Goal: Task Accomplishment & Management: Manage account settings

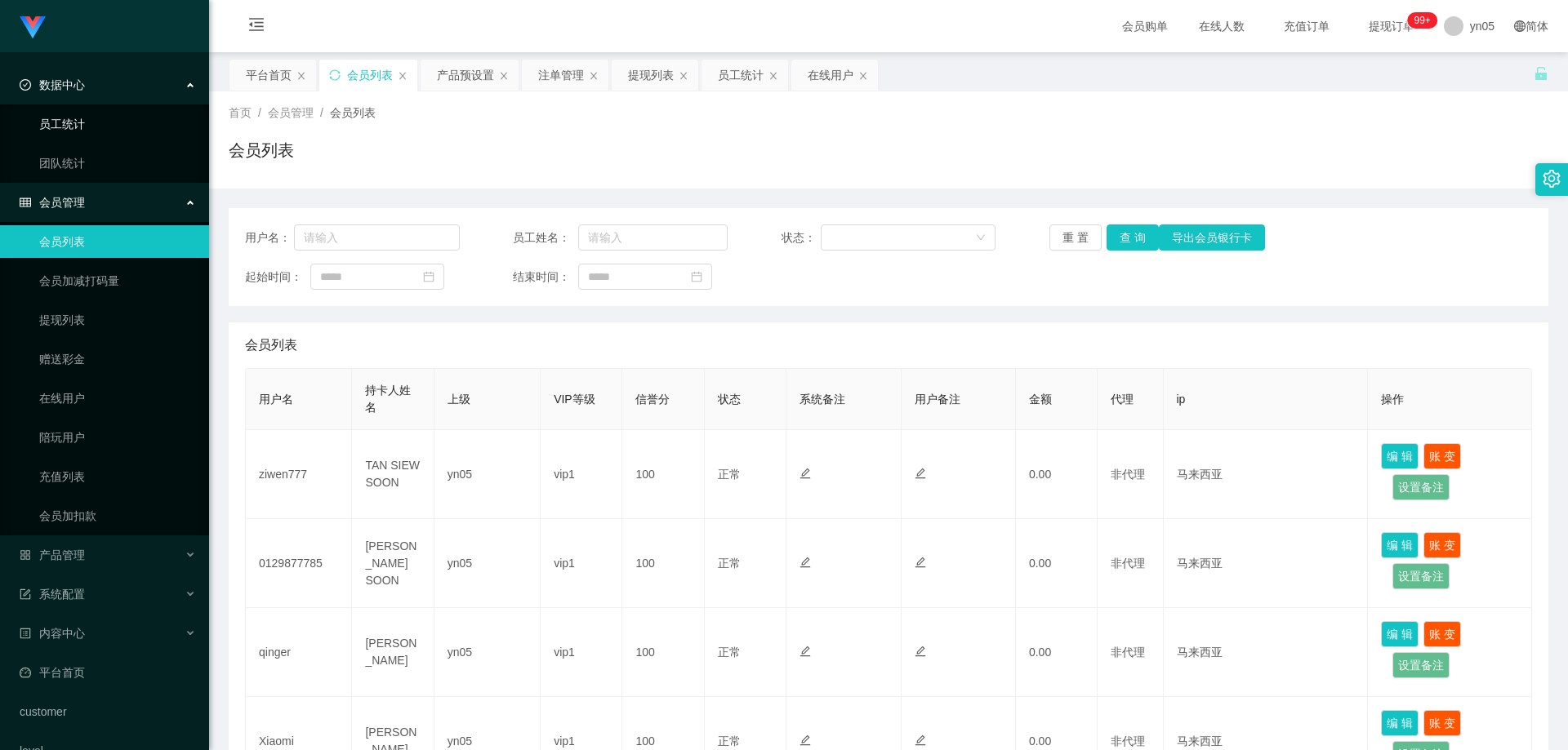
click at [73, 121] on link "员工统计" at bounding box center [118, 124] width 157 height 33
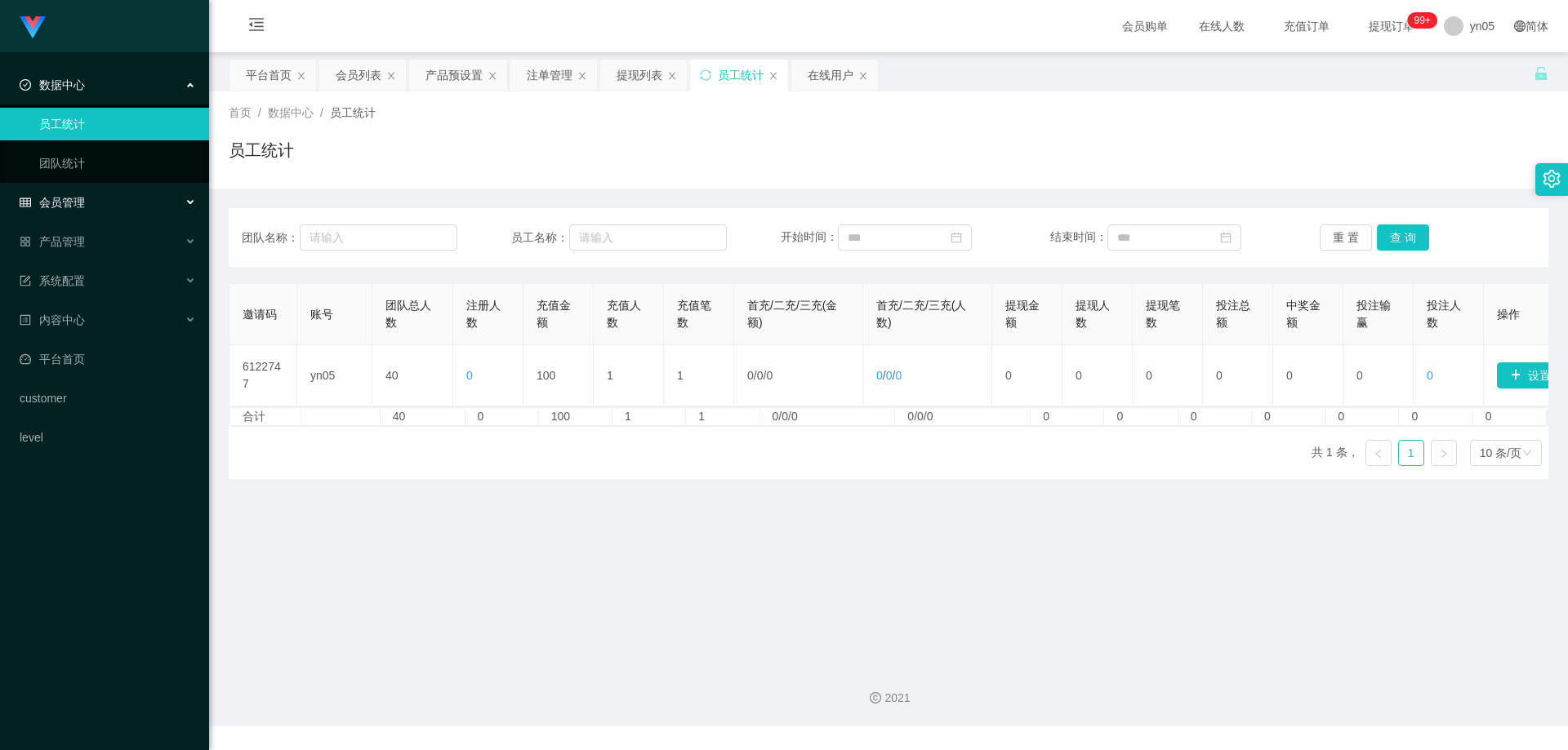
click at [103, 193] on div "会员管理" at bounding box center [105, 202] width 209 height 33
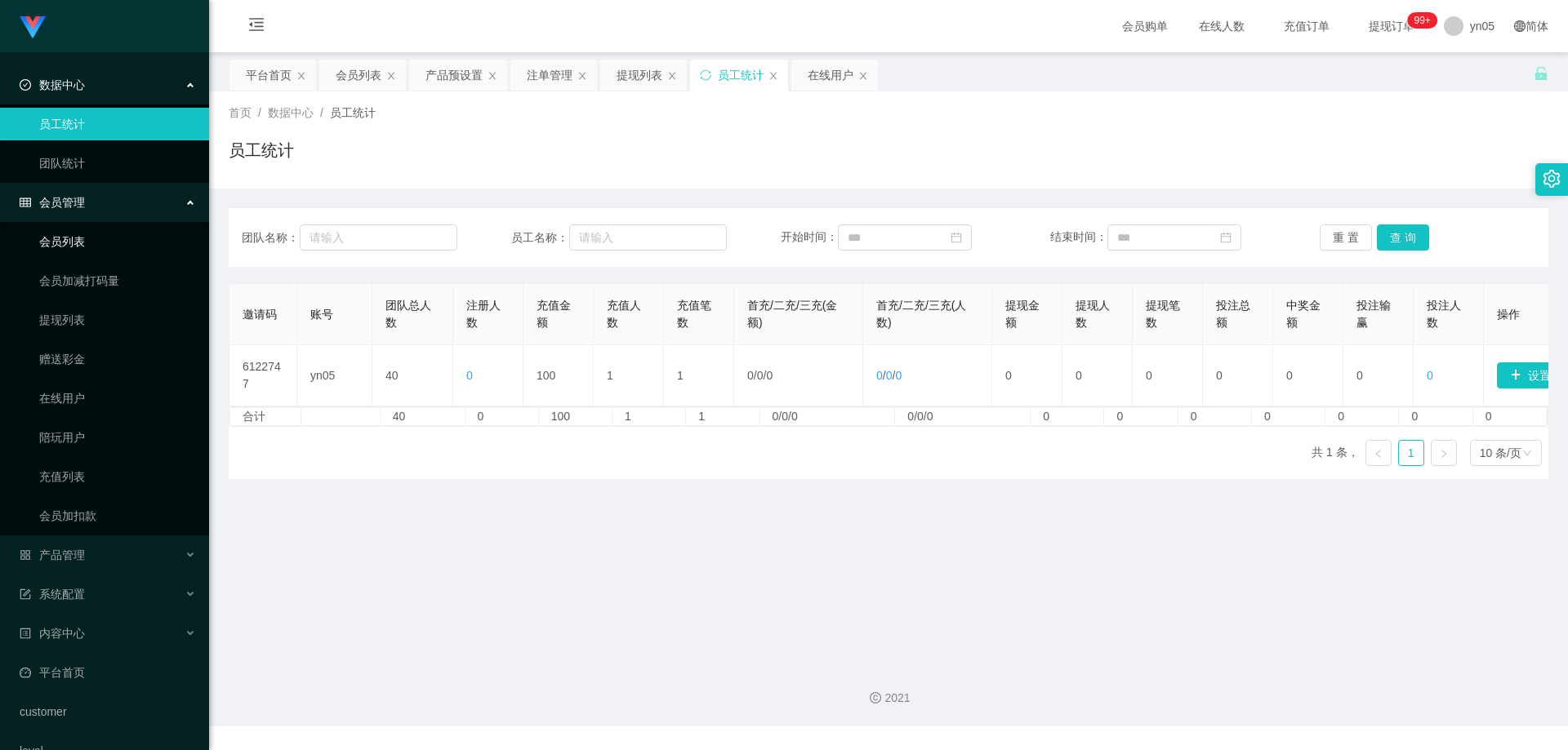
click at [83, 237] on link "会员列表" at bounding box center [118, 241] width 157 height 33
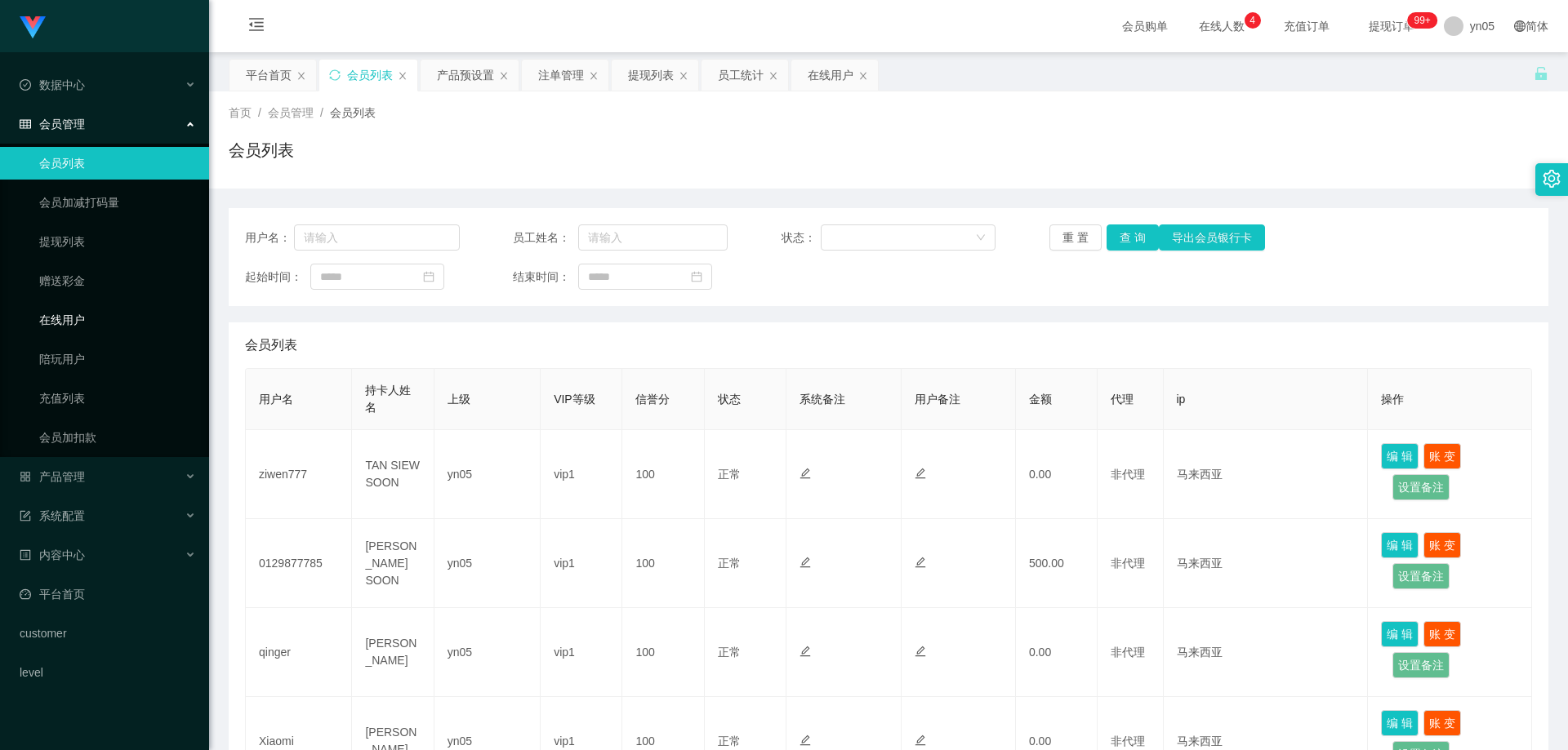
click at [78, 319] on link "在线用户" at bounding box center [118, 319] width 157 height 33
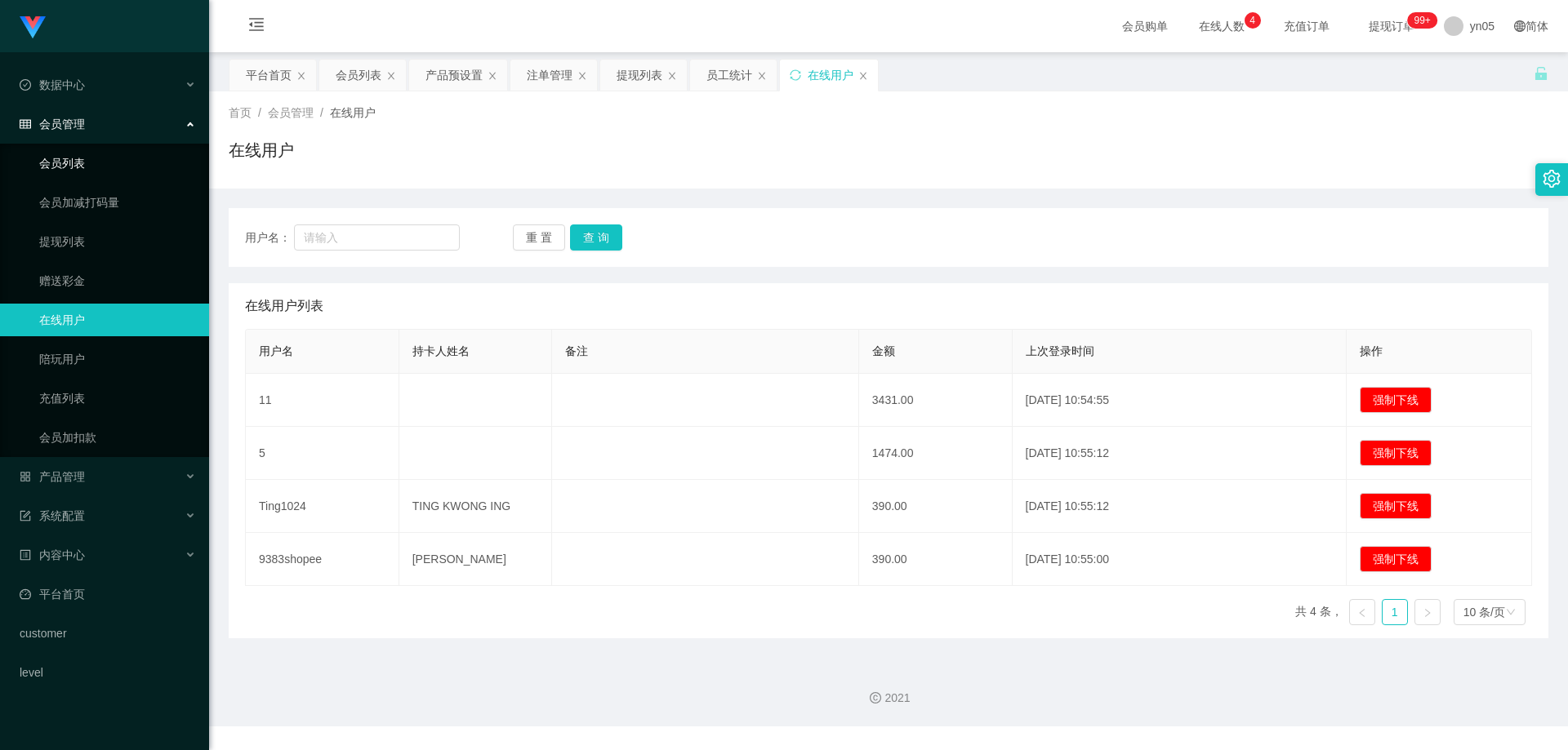
click at [88, 152] on link "会员列表" at bounding box center [118, 163] width 157 height 33
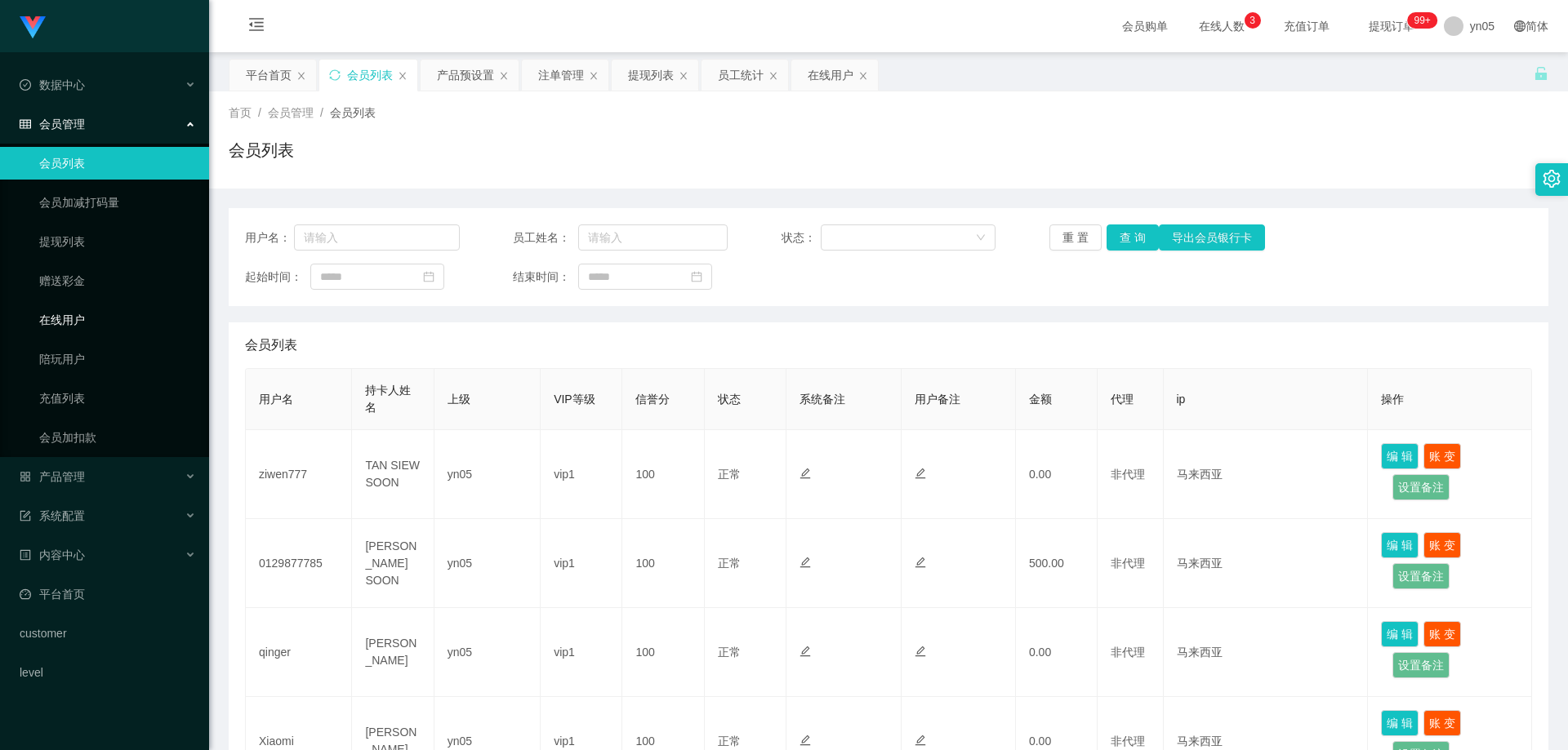
click at [74, 320] on link "在线用户" at bounding box center [118, 319] width 157 height 33
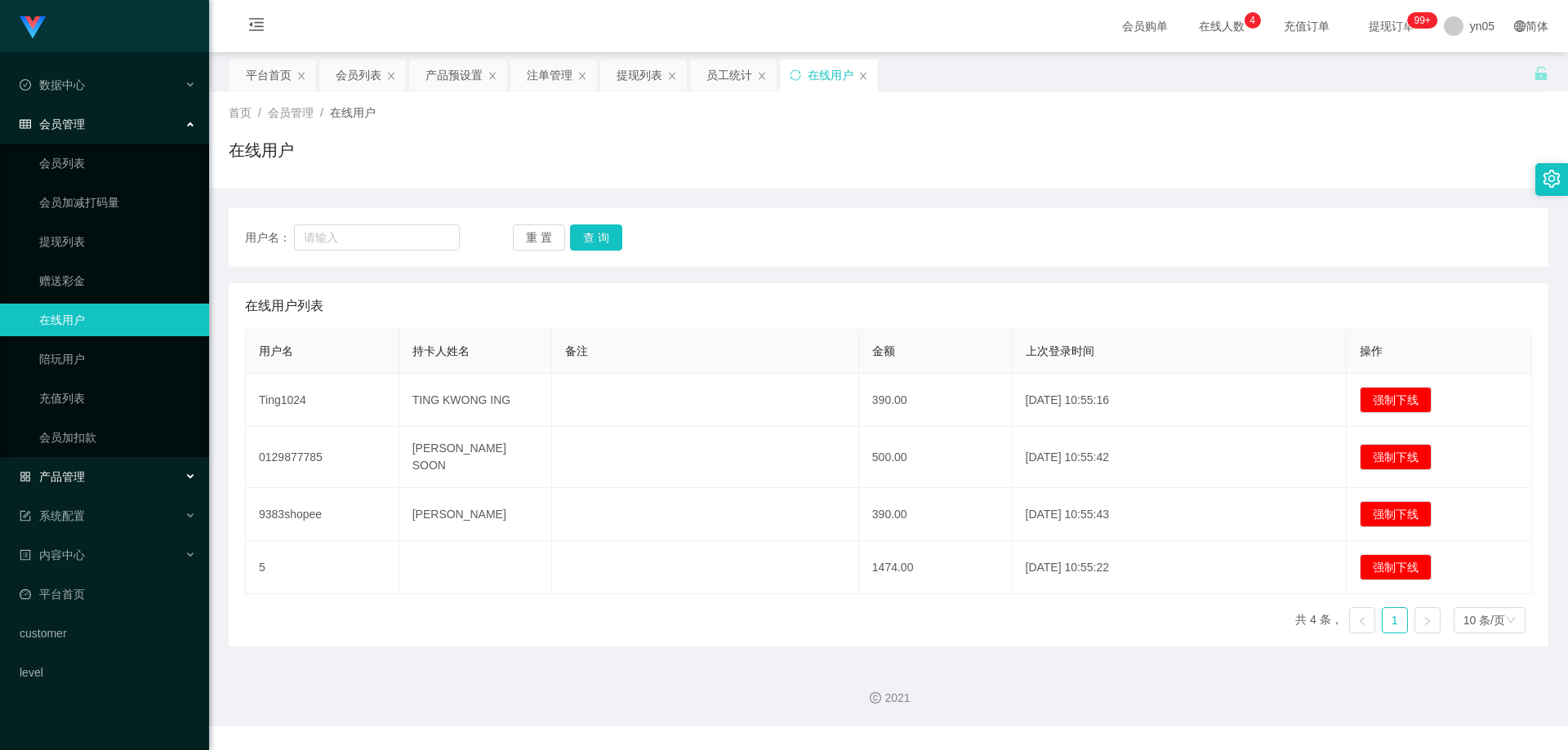
click at [106, 477] on div "产品管理" at bounding box center [105, 477] width 209 height 33
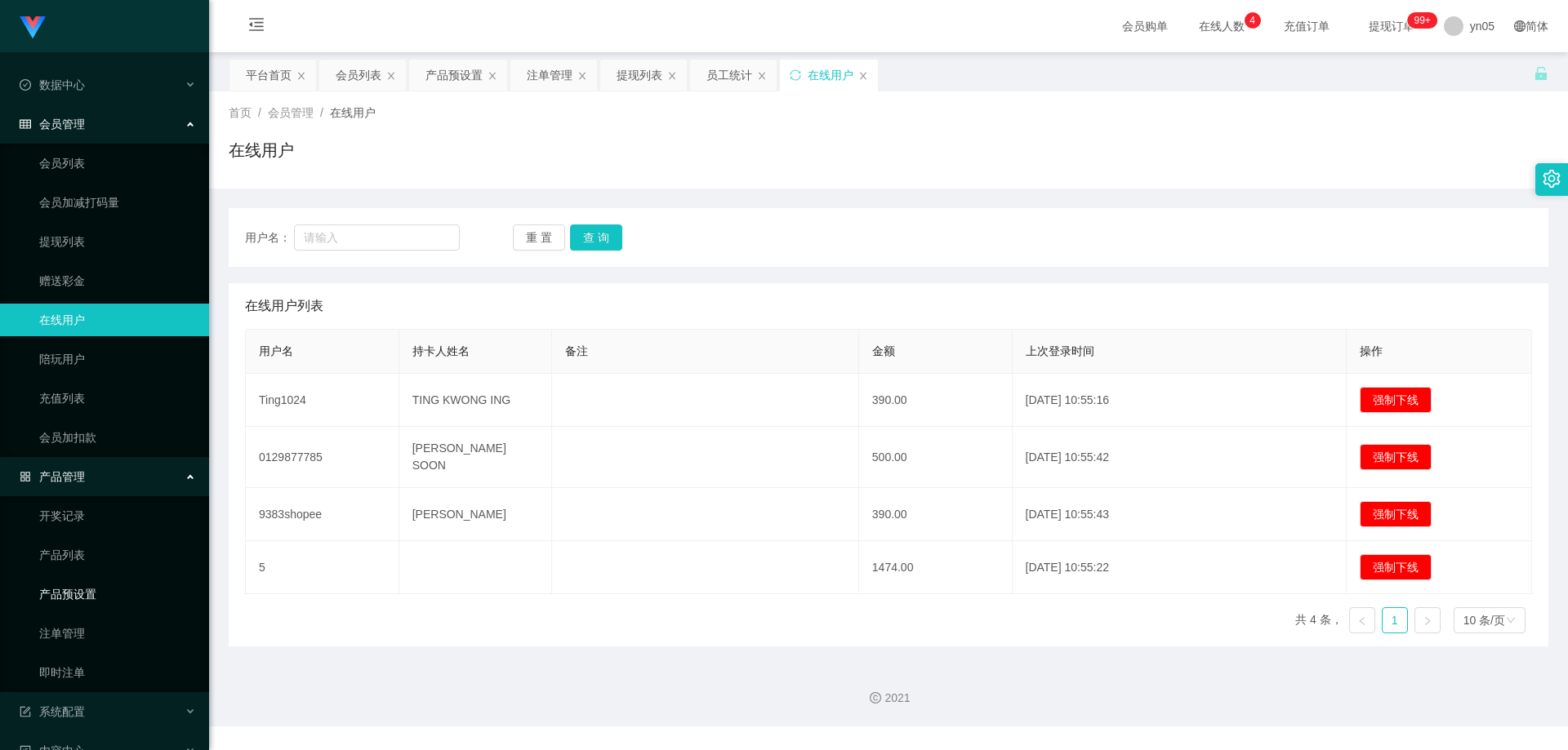
click at [95, 597] on link "产品预设置" at bounding box center [118, 593] width 157 height 33
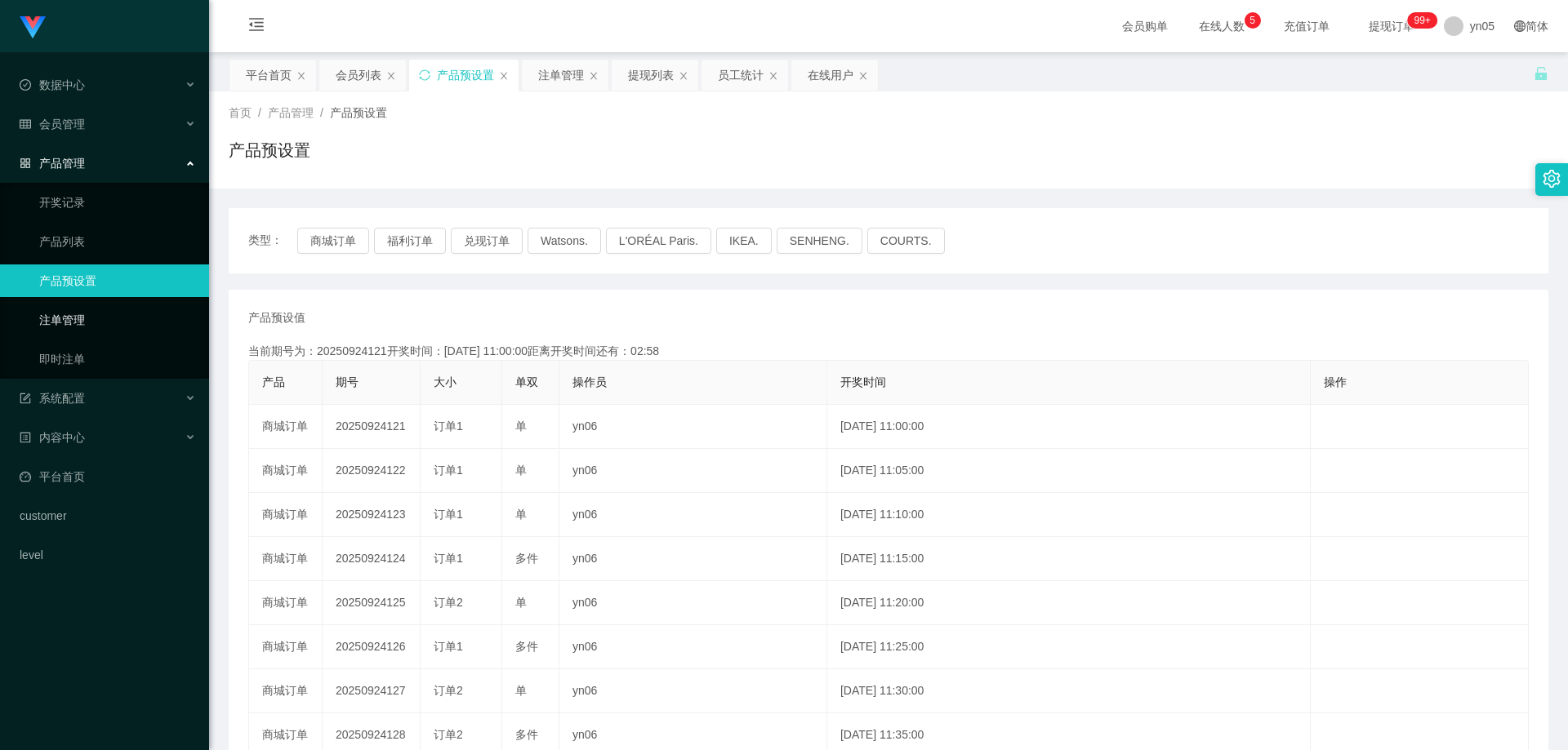
click at [90, 323] on link "注单管理" at bounding box center [118, 319] width 157 height 33
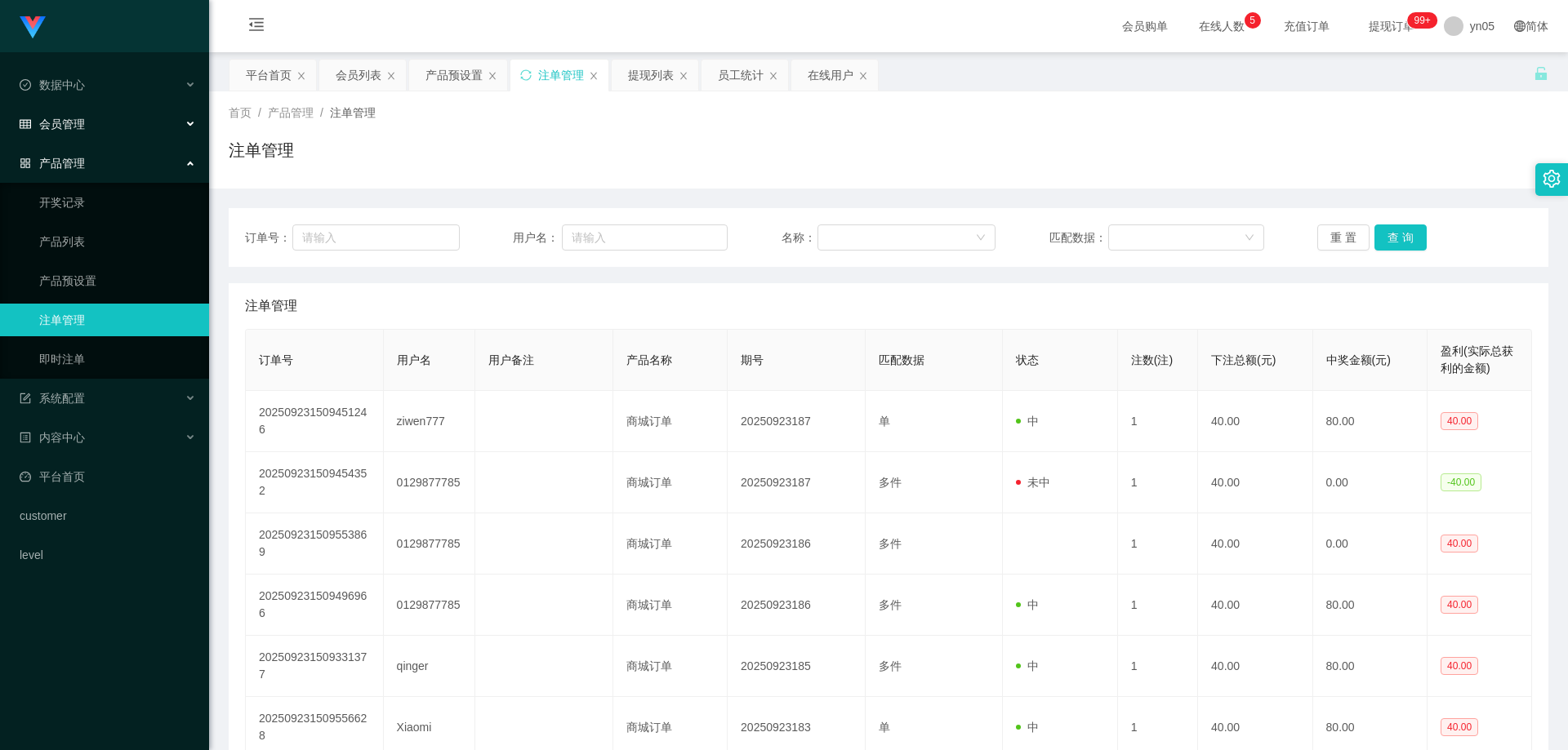
click at [97, 120] on div "会员管理" at bounding box center [105, 124] width 209 height 33
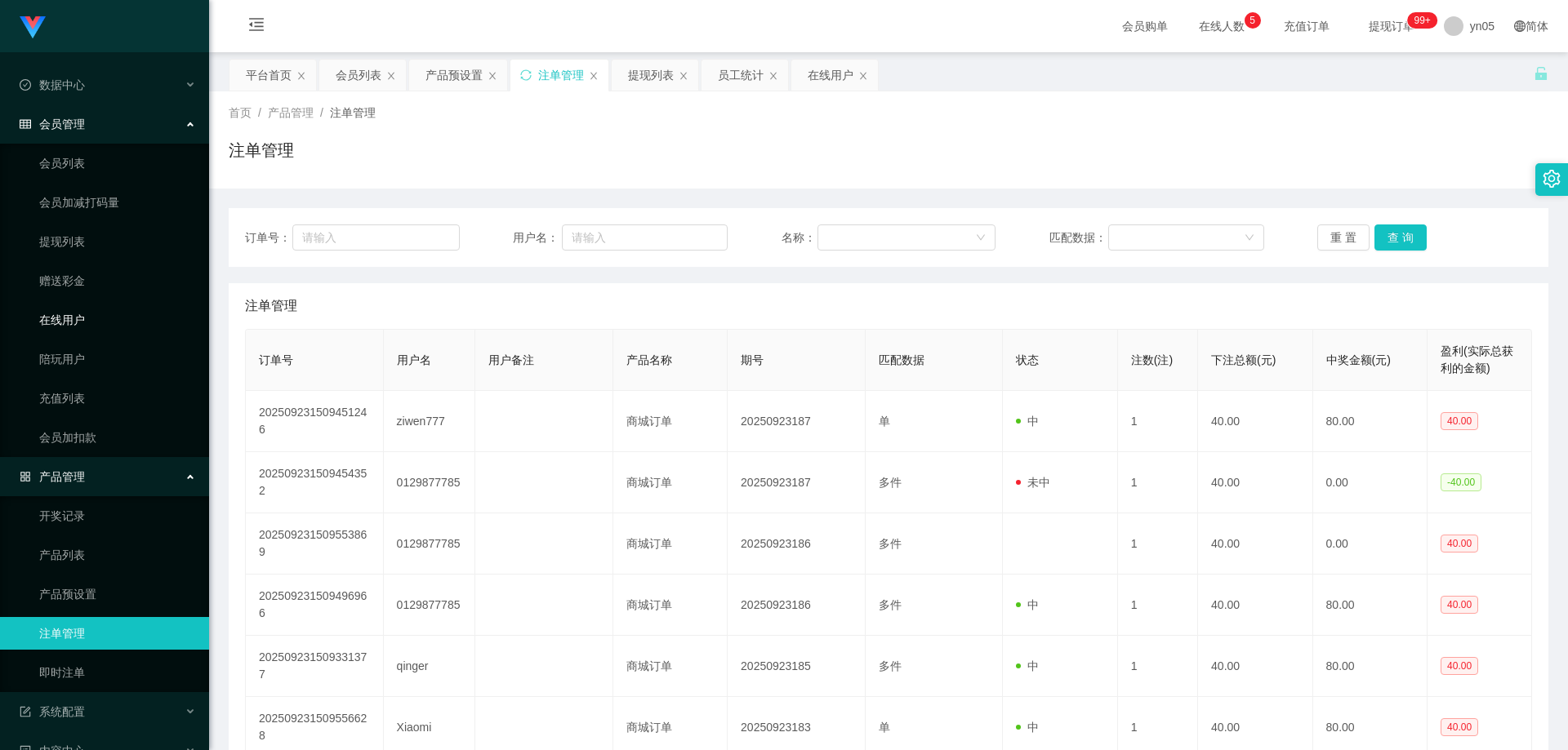
click at [87, 319] on link "在线用户" at bounding box center [118, 319] width 157 height 33
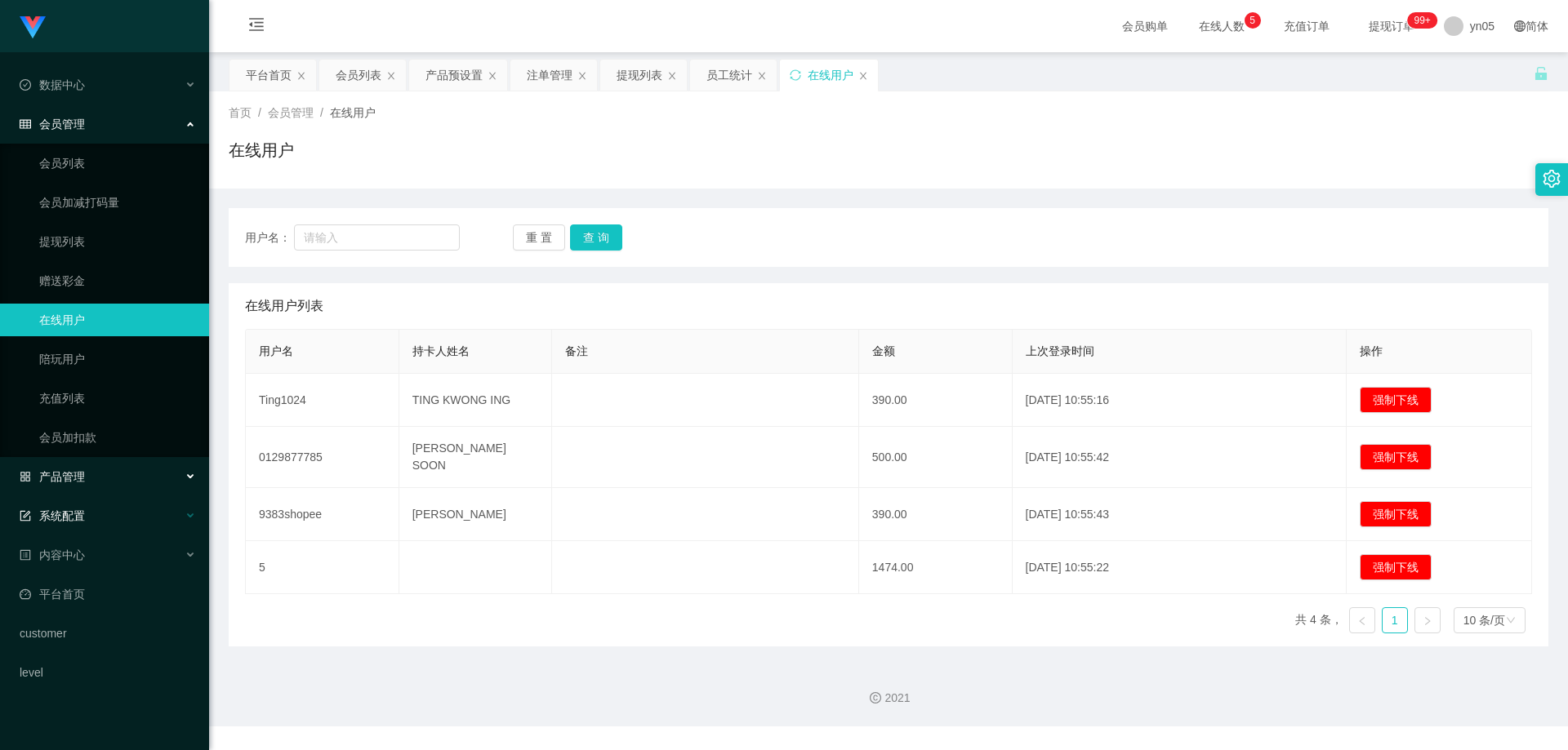
drag, startPoint x: 75, startPoint y: 468, endPoint x: 120, endPoint y: 499, distance: 54.6
click at [75, 468] on div "产品管理" at bounding box center [105, 477] width 209 height 33
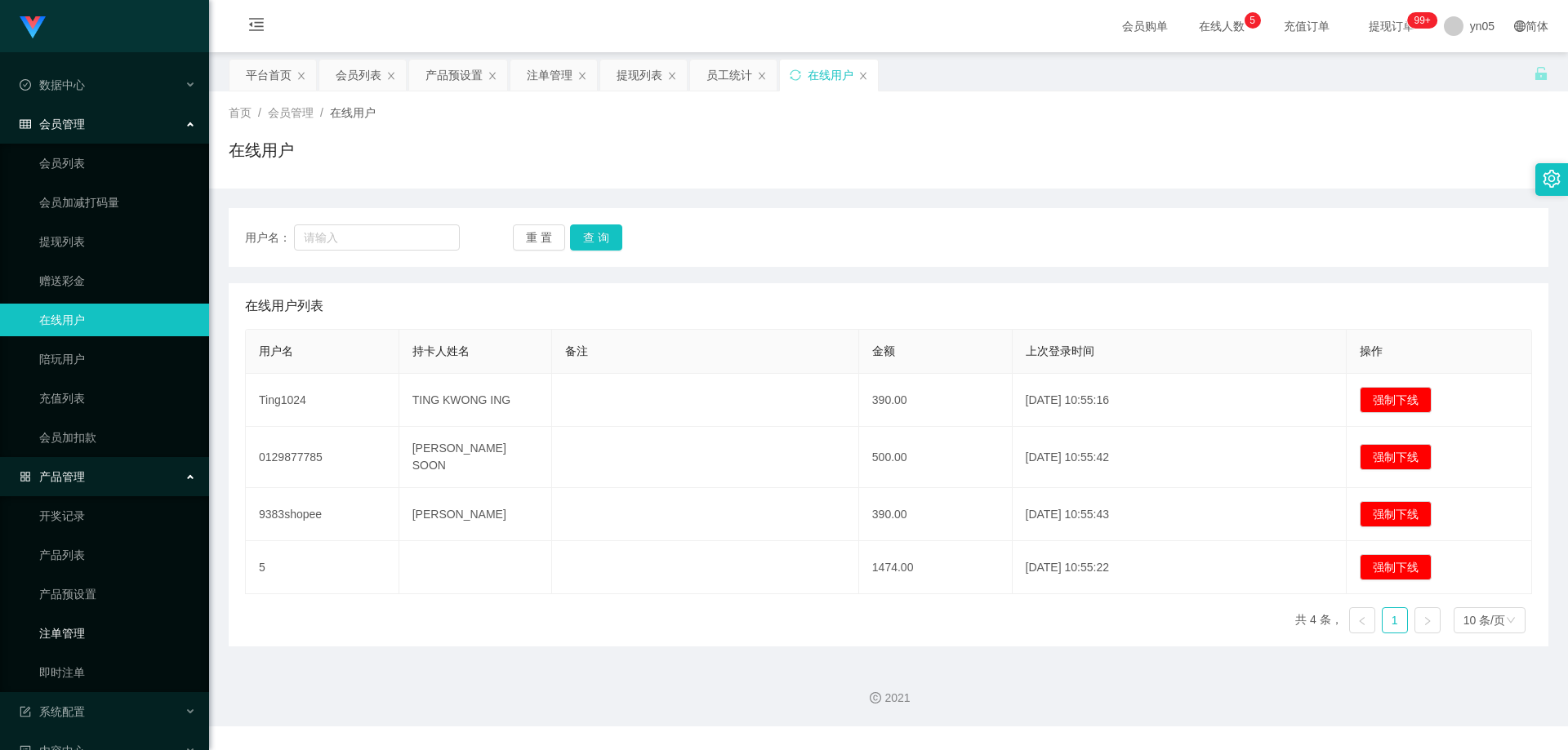
click at [85, 639] on link "注单管理" at bounding box center [118, 633] width 157 height 33
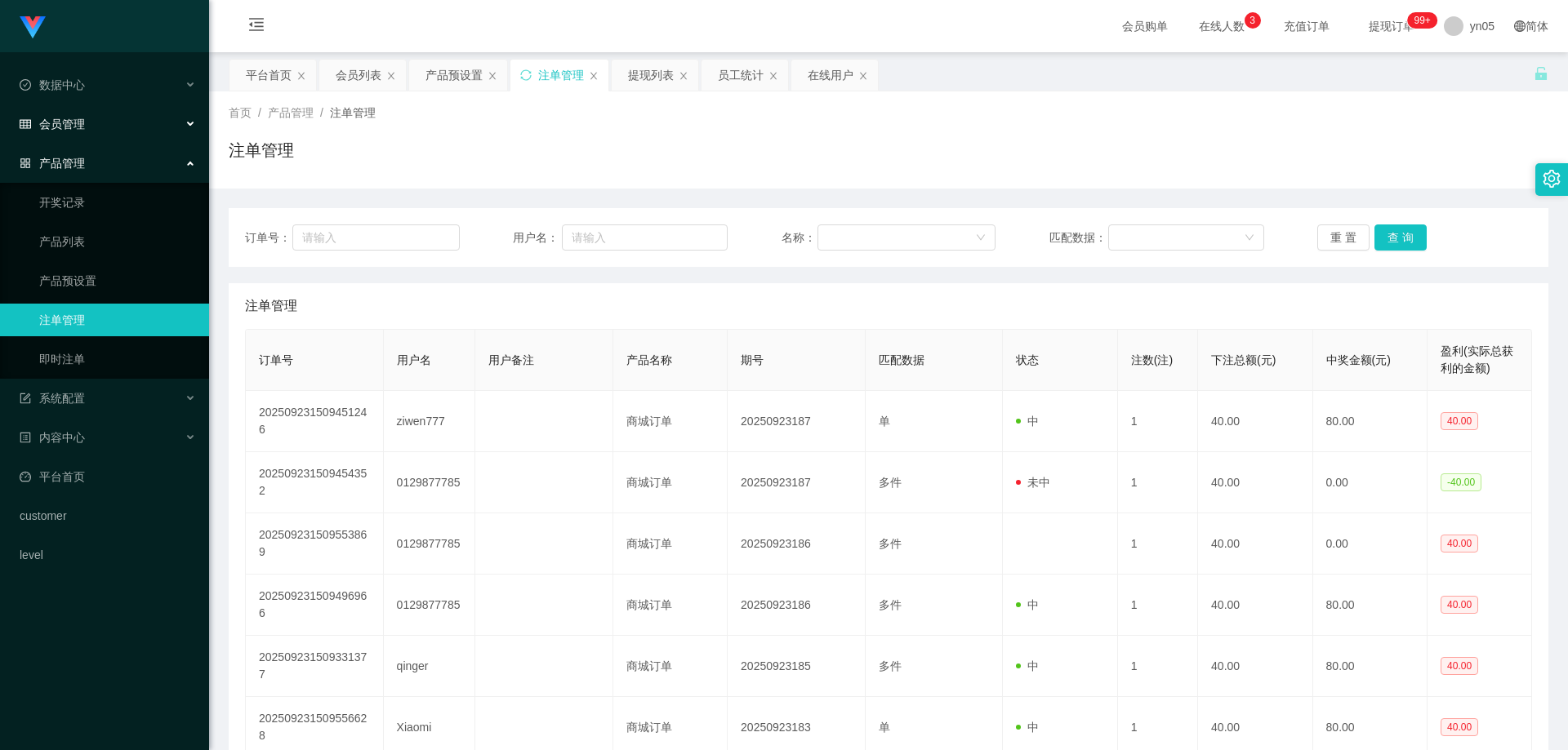
click at [71, 120] on span "会员管理" at bounding box center [52, 124] width 65 height 13
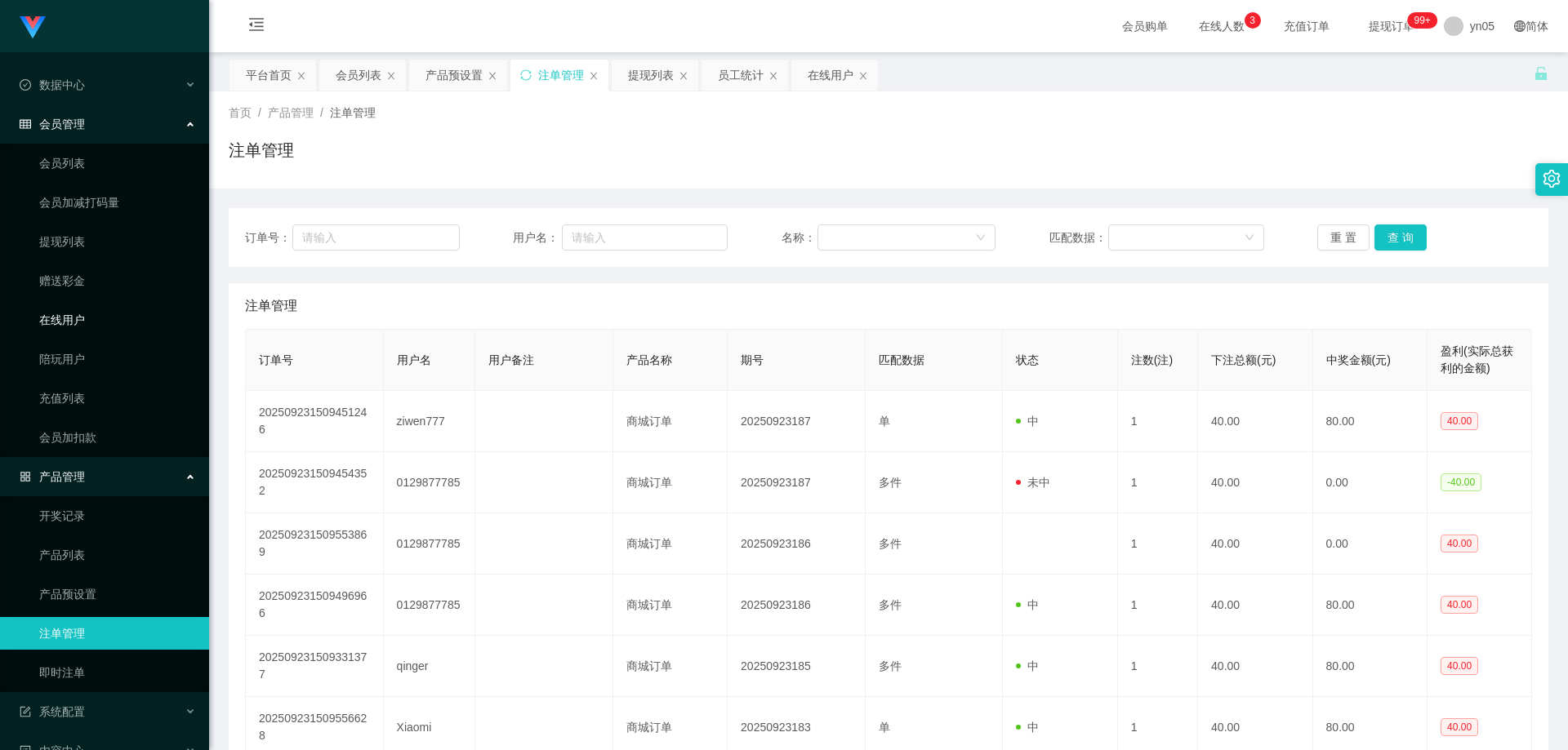
click at [84, 308] on link "在线用户" at bounding box center [118, 319] width 157 height 33
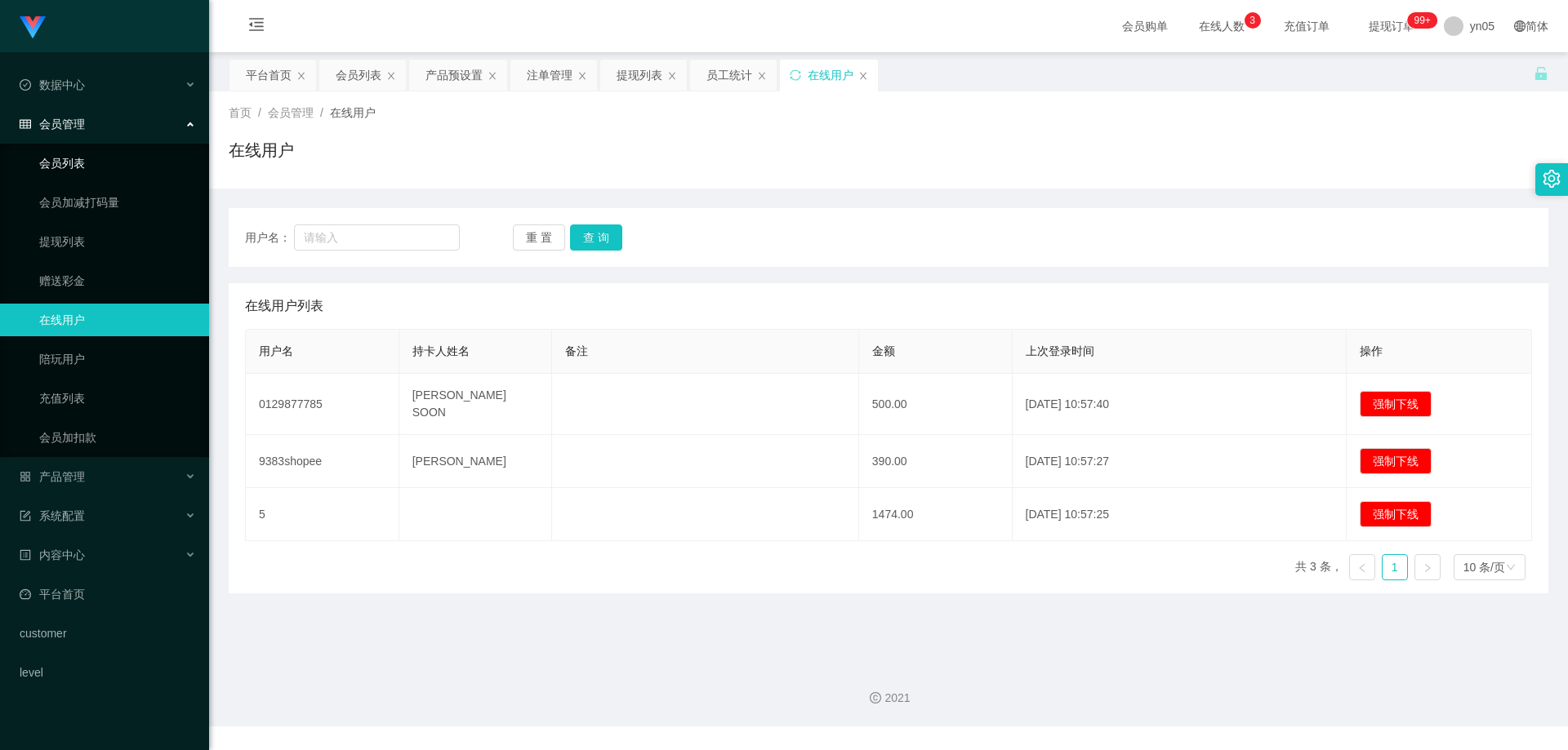
click at [77, 168] on link "会员列表" at bounding box center [118, 163] width 157 height 33
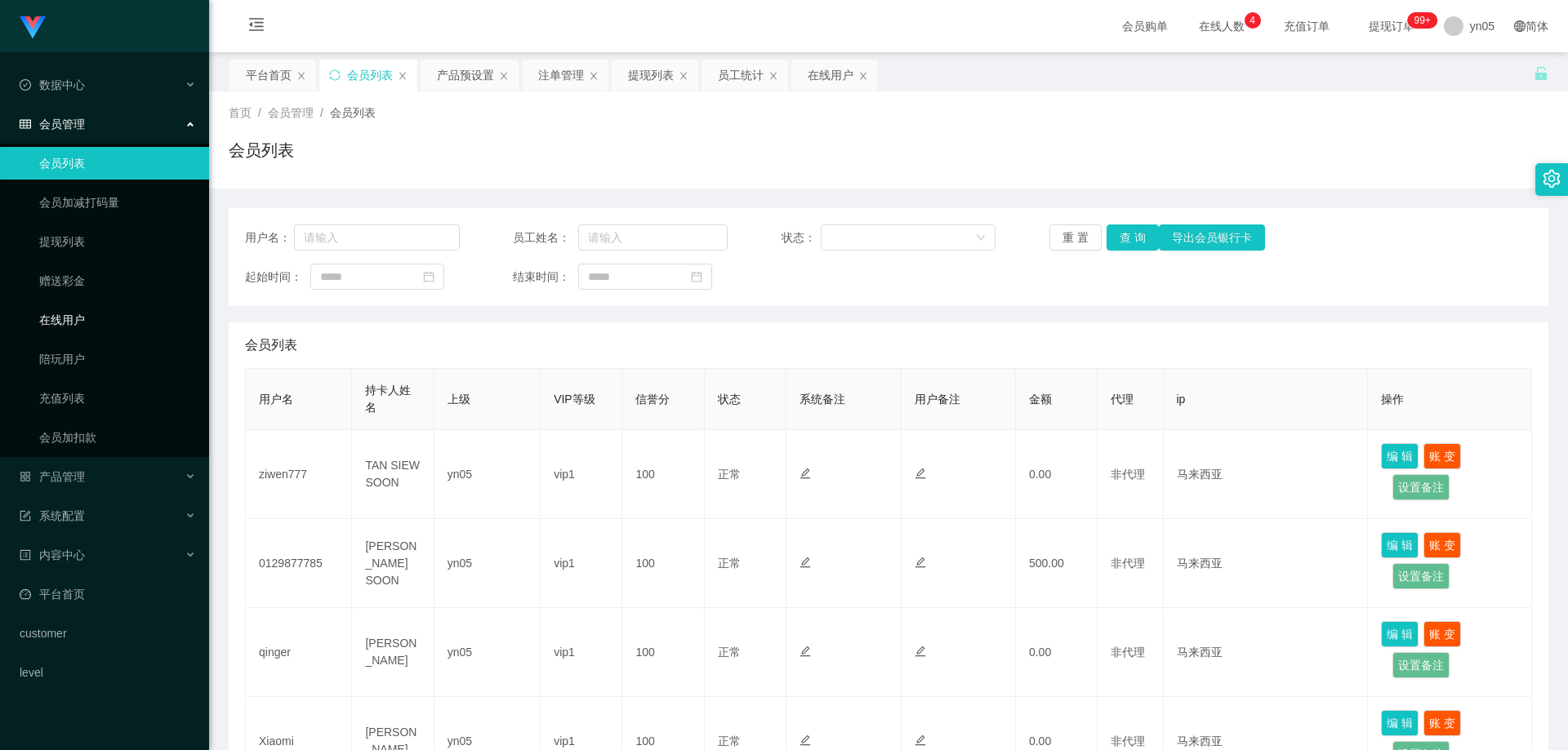
click at [77, 323] on link "在线用户" at bounding box center [118, 319] width 157 height 33
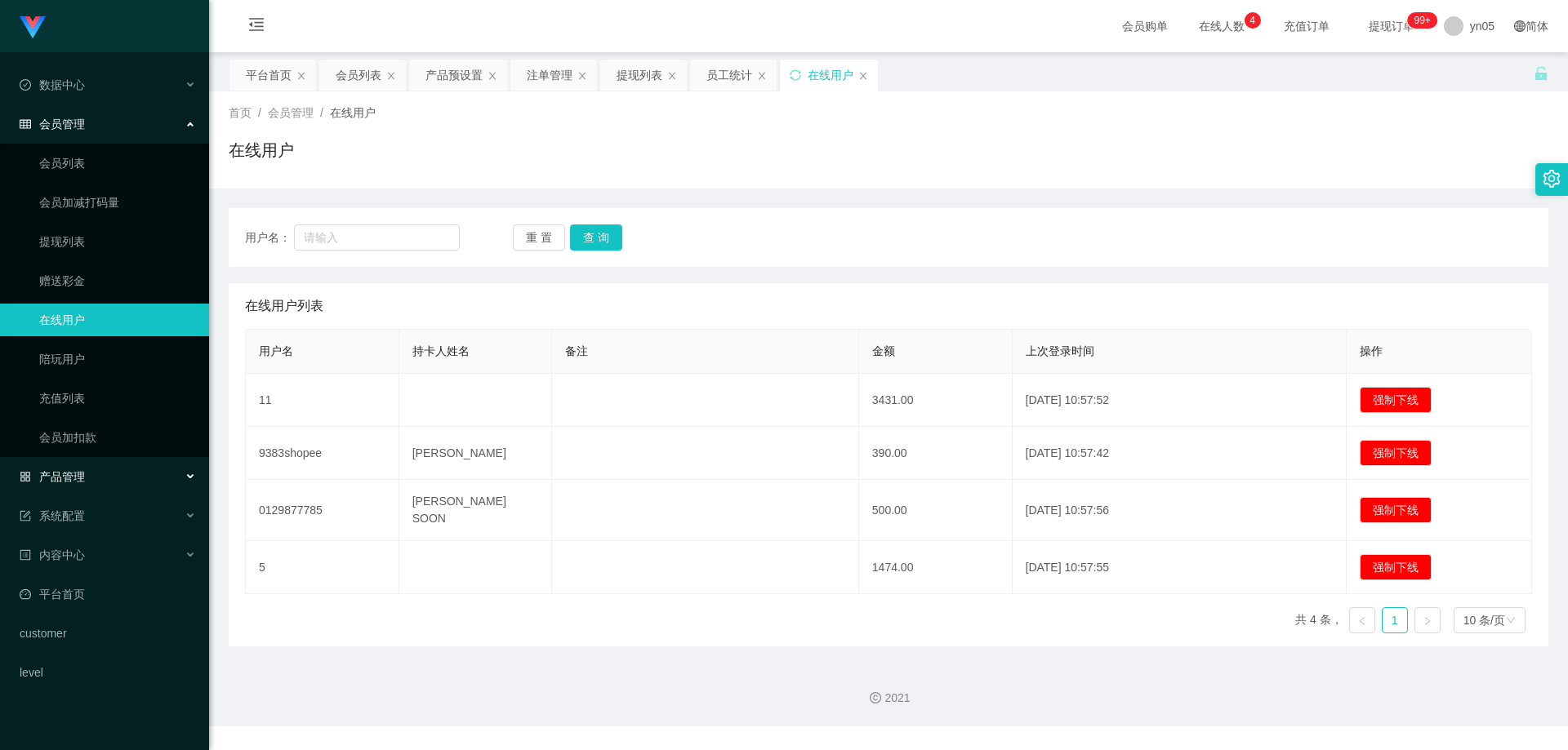
click at [73, 474] on span "产品管理" at bounding box center [52, 477] width 65 height 13
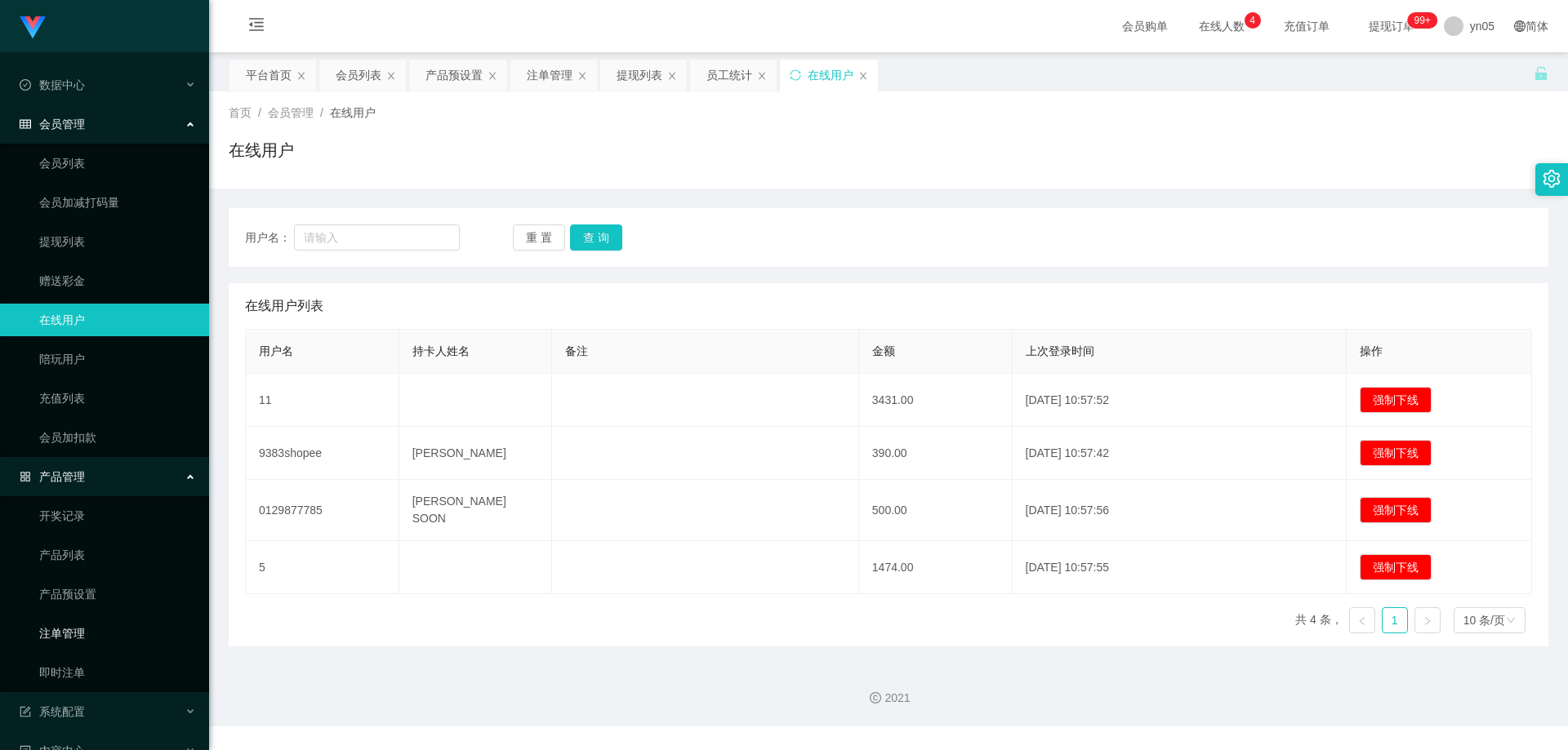
click at [82, 637] on link "注单管理" at bounding box center [118, 633] width 157 height 33
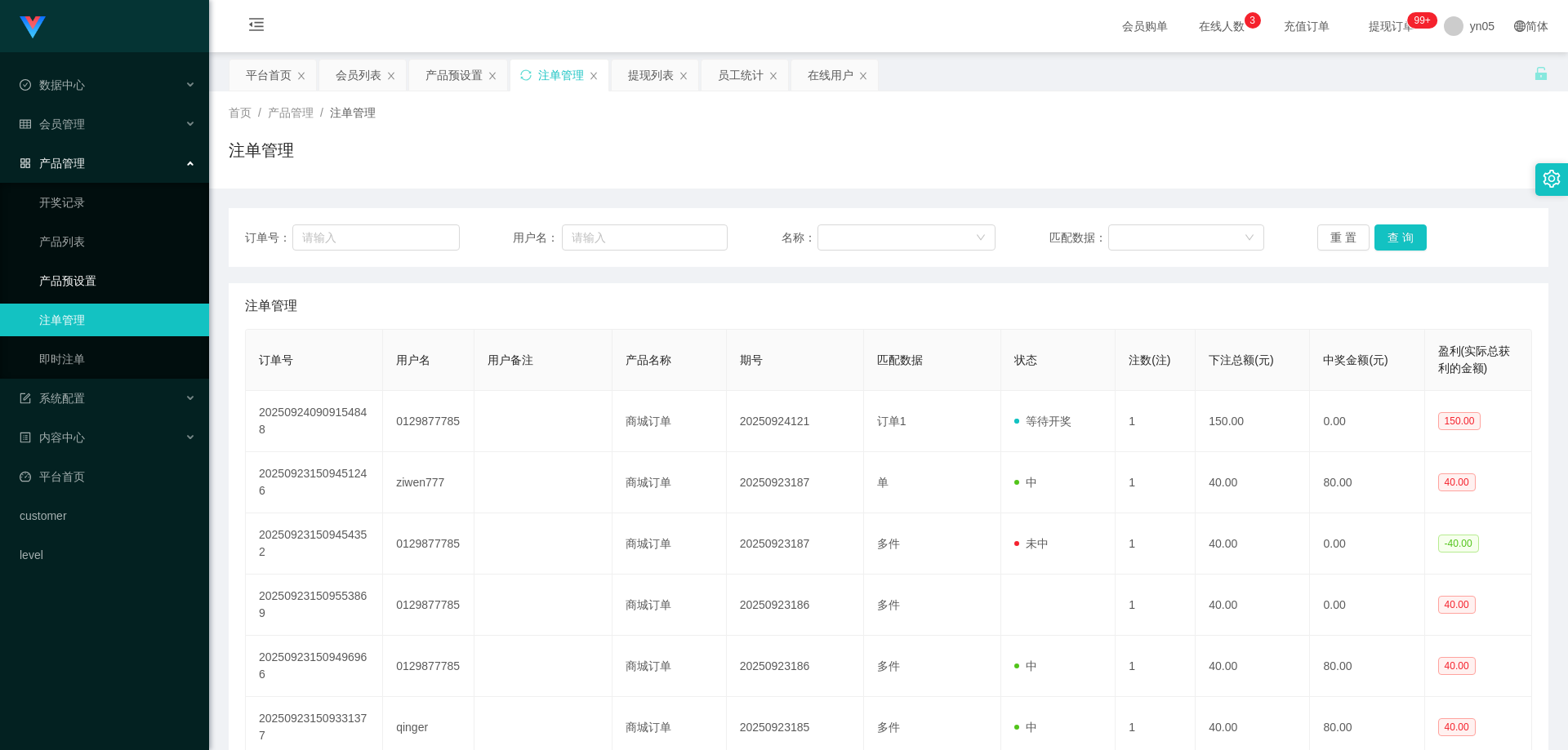
click at [91, 274] on link "产品预设置" at bounding box center [118, 280] width 157 height 33
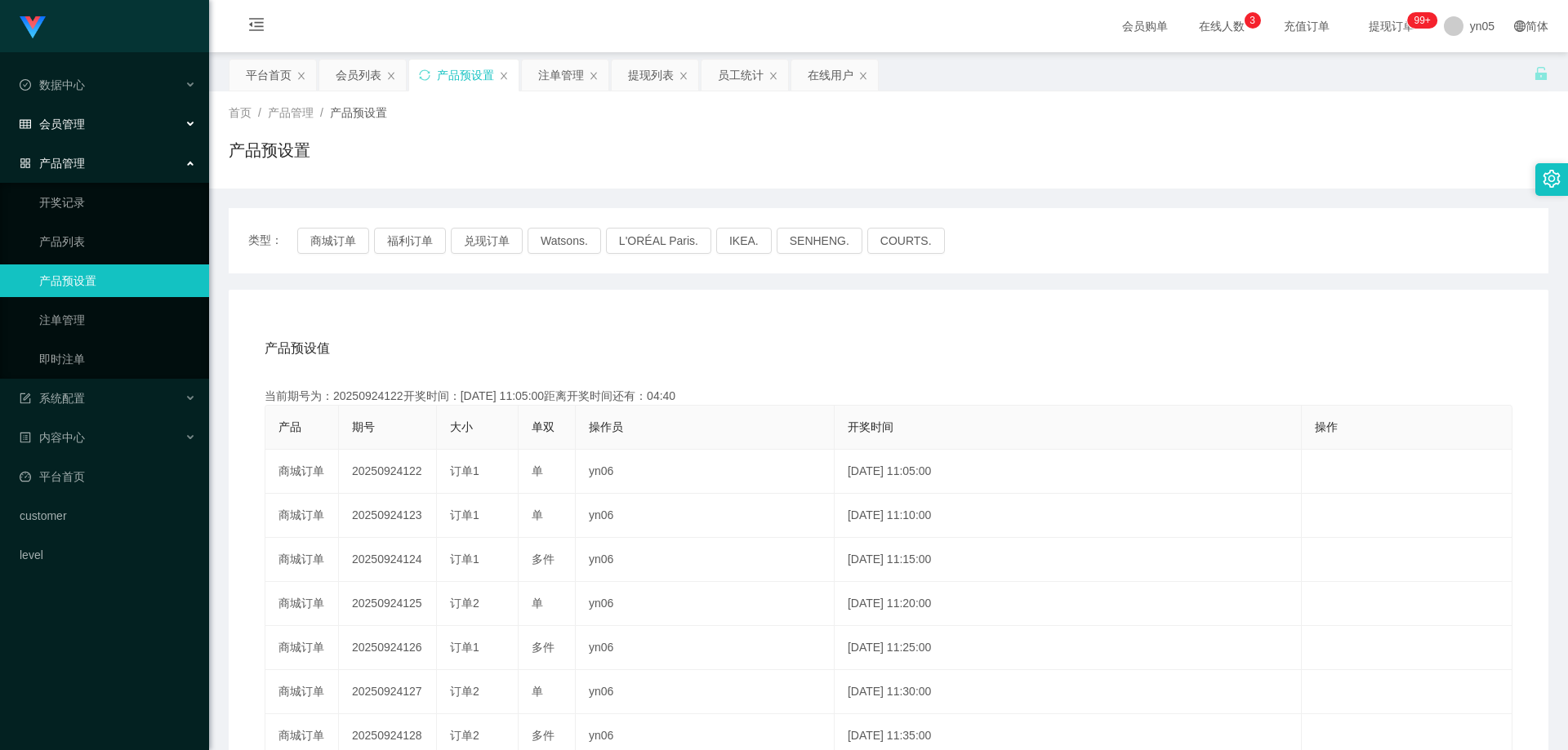
click at [91, 108] on div "会员管理" at bounding box center [105, 124] width 209 height 33
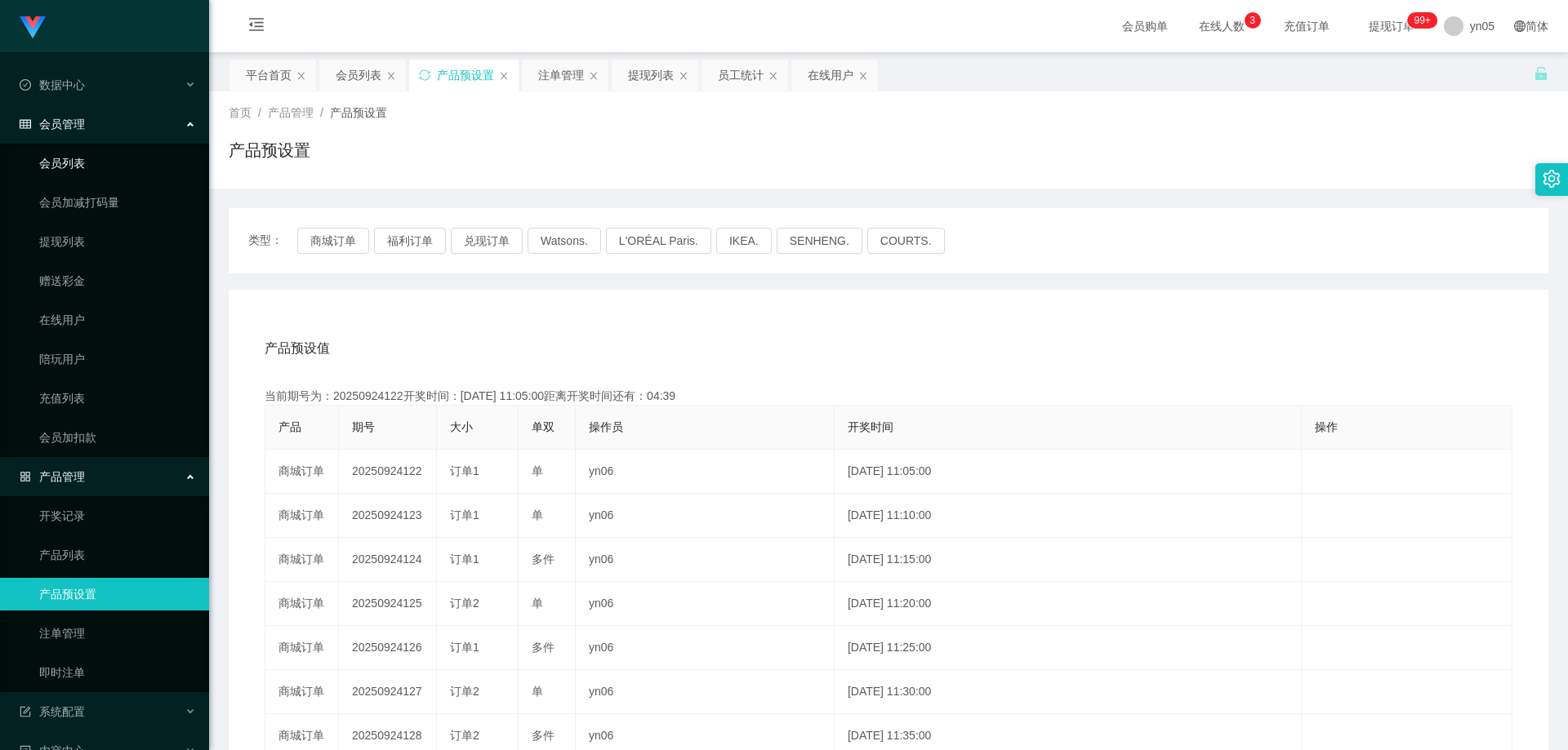
click at [78, 169] on link "会员列表" at bounding box center [118, 163] width 157 height 33
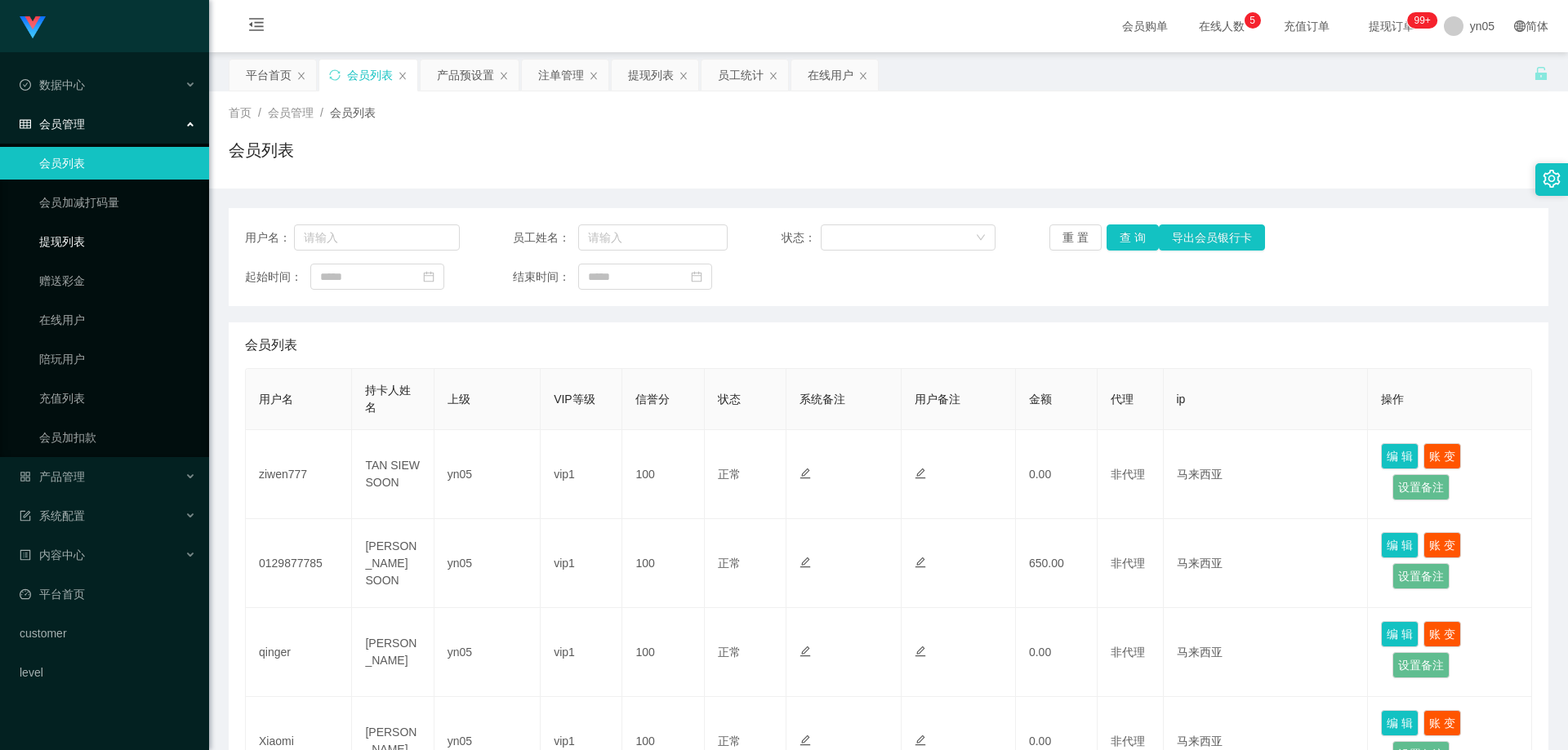
click at [85, 244] on link "提现列表" at bounding box center [118, 241] width 157 height 33
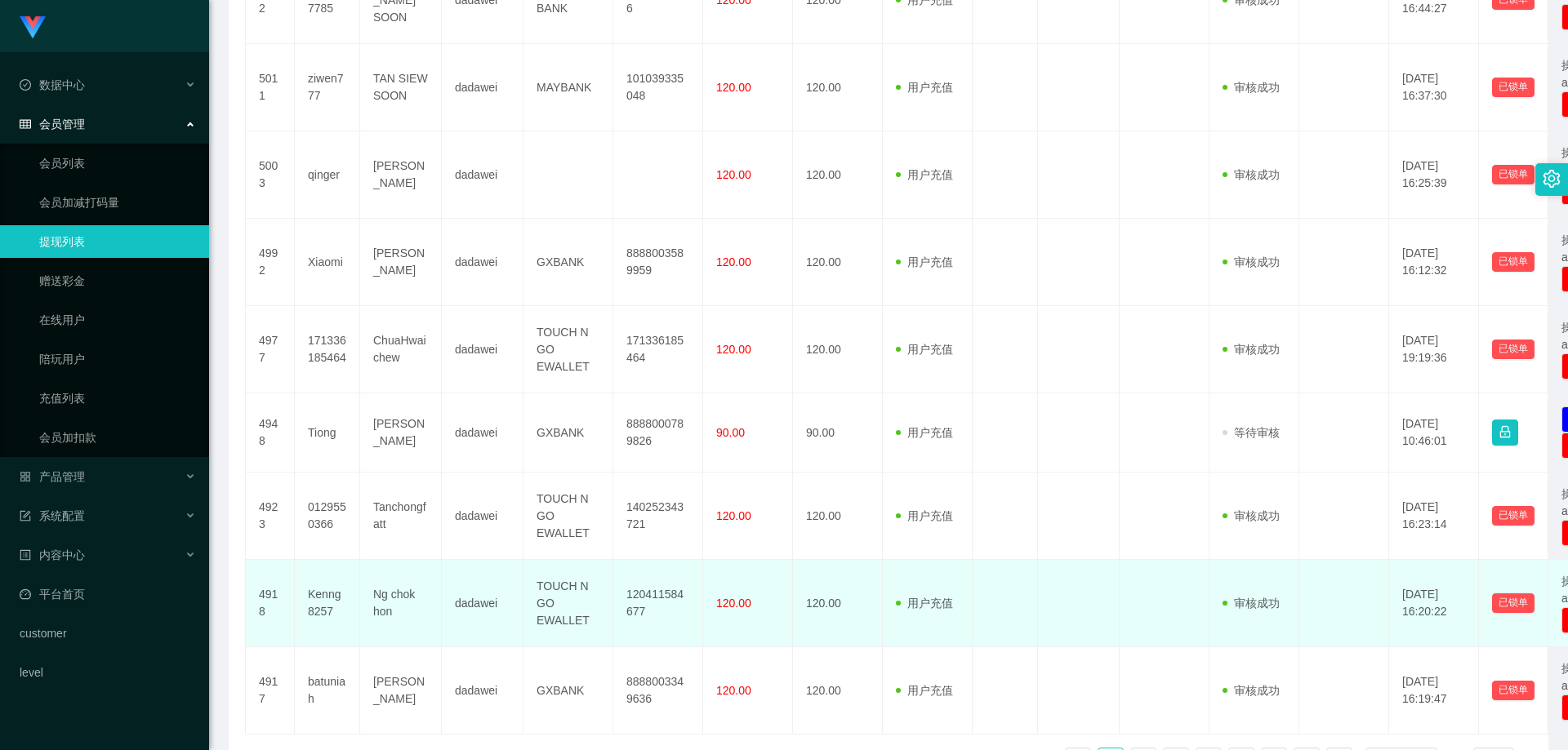
scroll to position [653, 0]
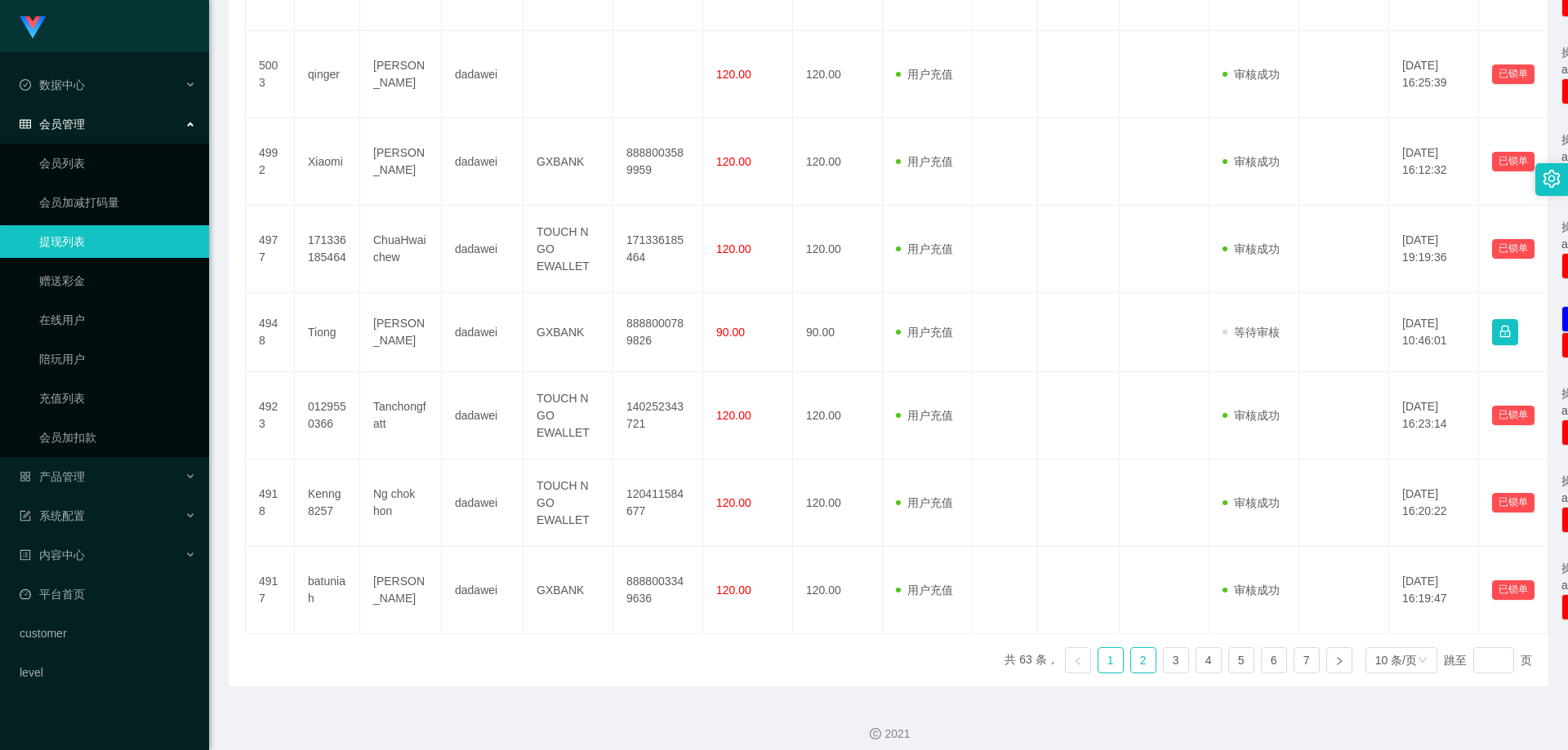
click at [1131, 666] on link "2" at bounding box center [1143, 660] width 25 height 25
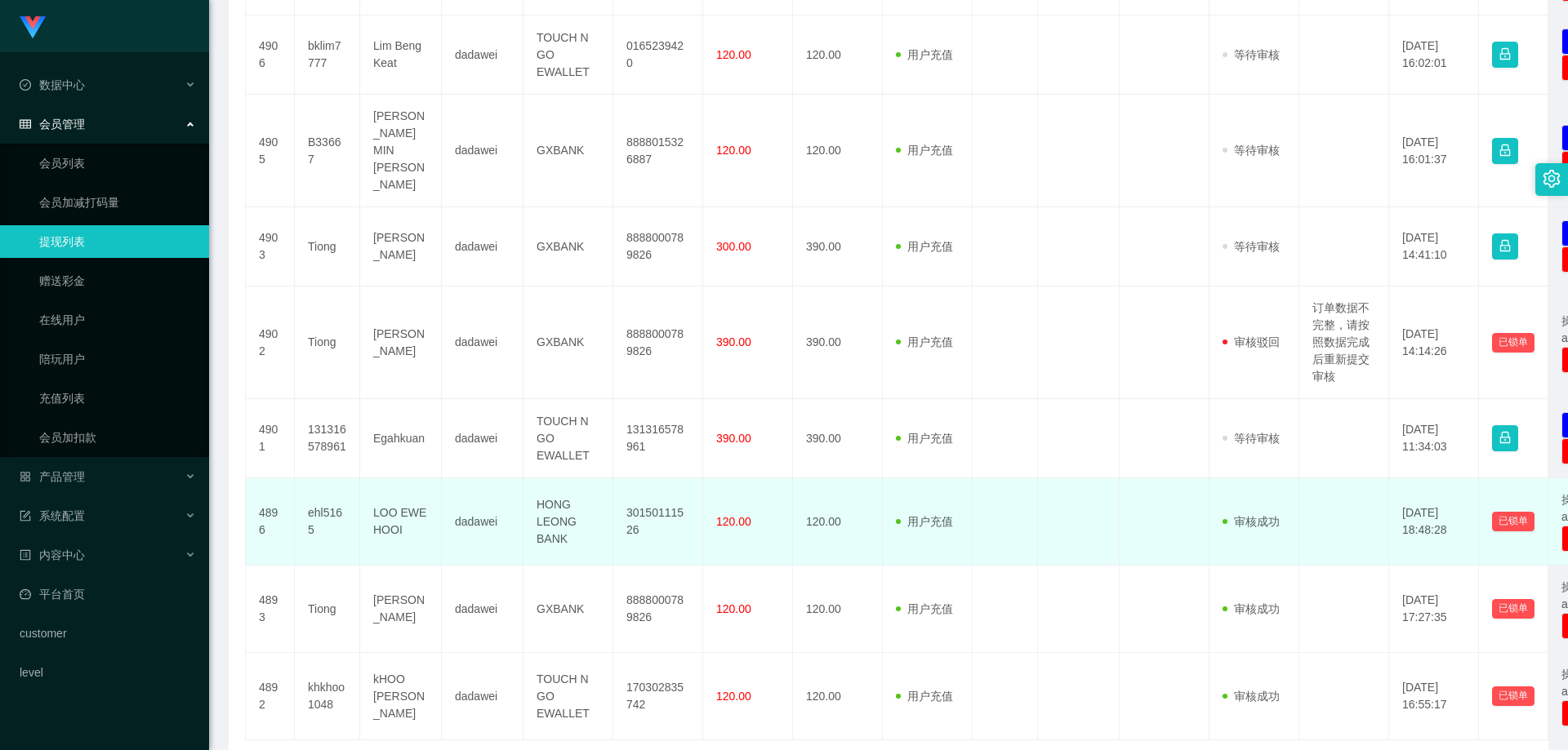
scroll to position [572, 0]
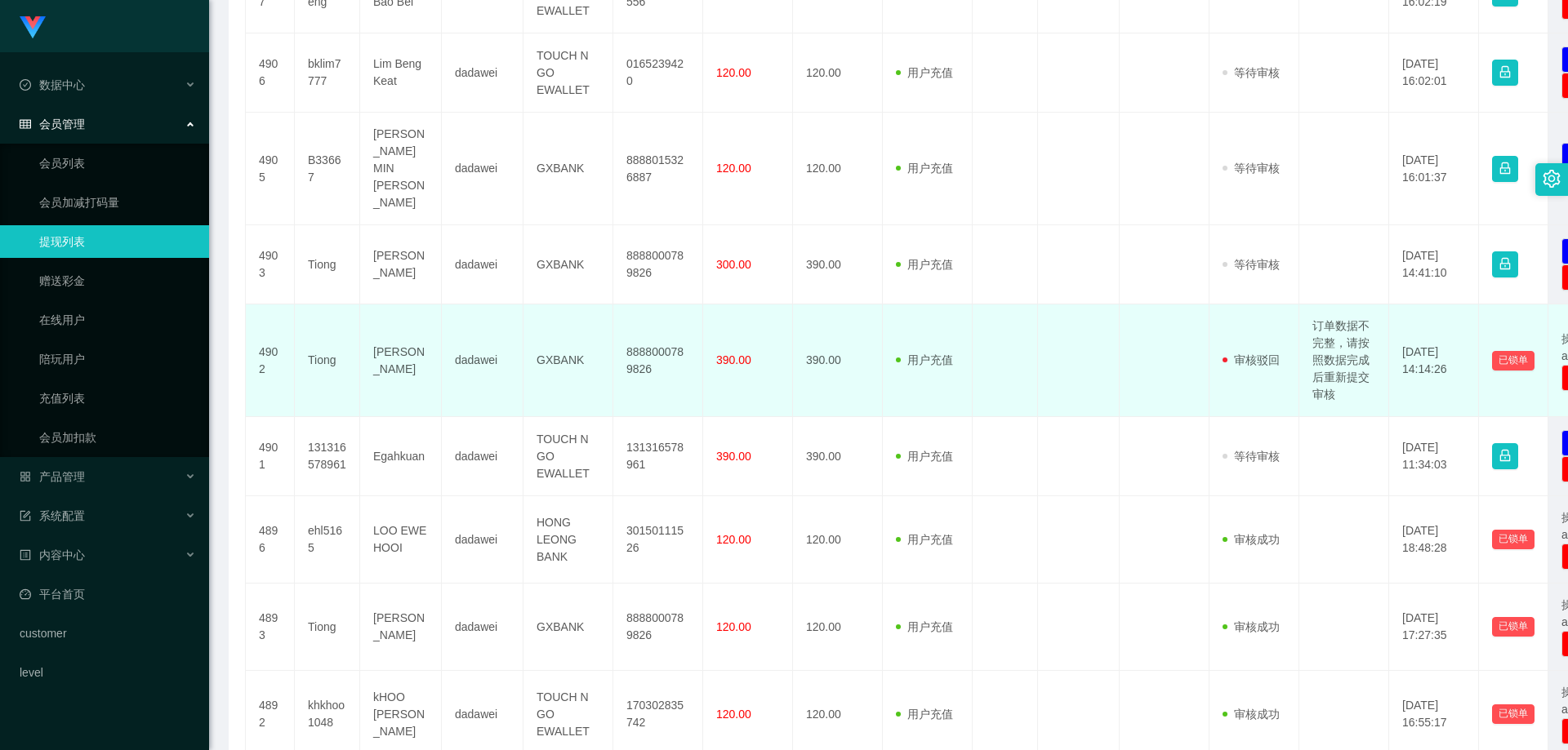
drag, startPoint x: 1333, startPoint y: 325, endPoint x: 1353, endPoint y: 359, distance: 39.4
click at [1359, 356] on td "订单数据不完整，请按照数据完成后重新提交审核" at bounding box center [1344, 360] width 90 height 113
drag, startPoint x: 1350, startPoint y: 354, endPoint x: 1310, endPoint y: 285, distance: 79.8
click at [1310, 304] on td "订单数据不完整，请按照数据完成后重新提交审核" at bounding box center [1344, 360] width 90 height 113
copy td "订单数据不完整，请按照数据完成后重新提交审核"
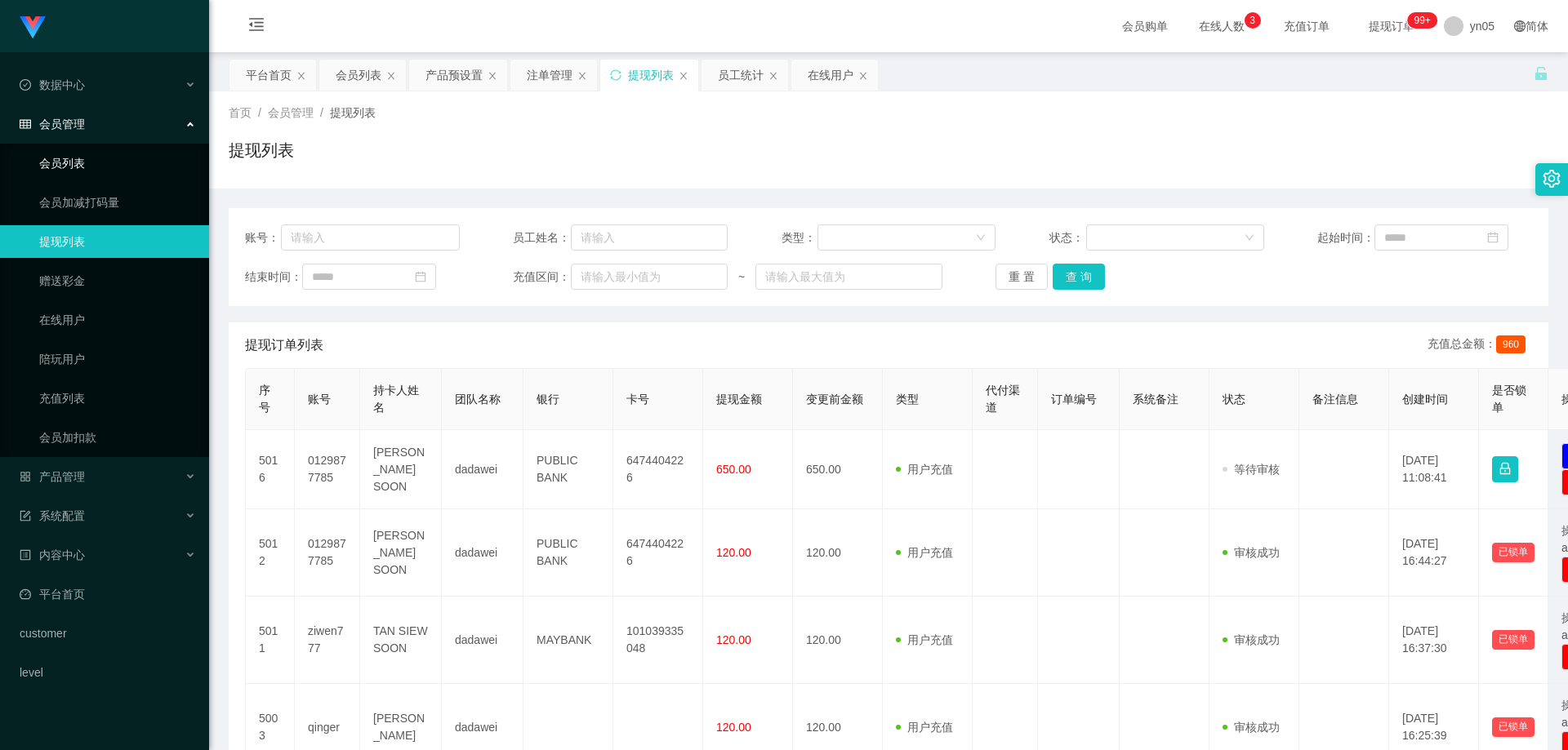
click at [64, 162] on link "会员列表" at bounding box center [118, 163] width 157 height 33
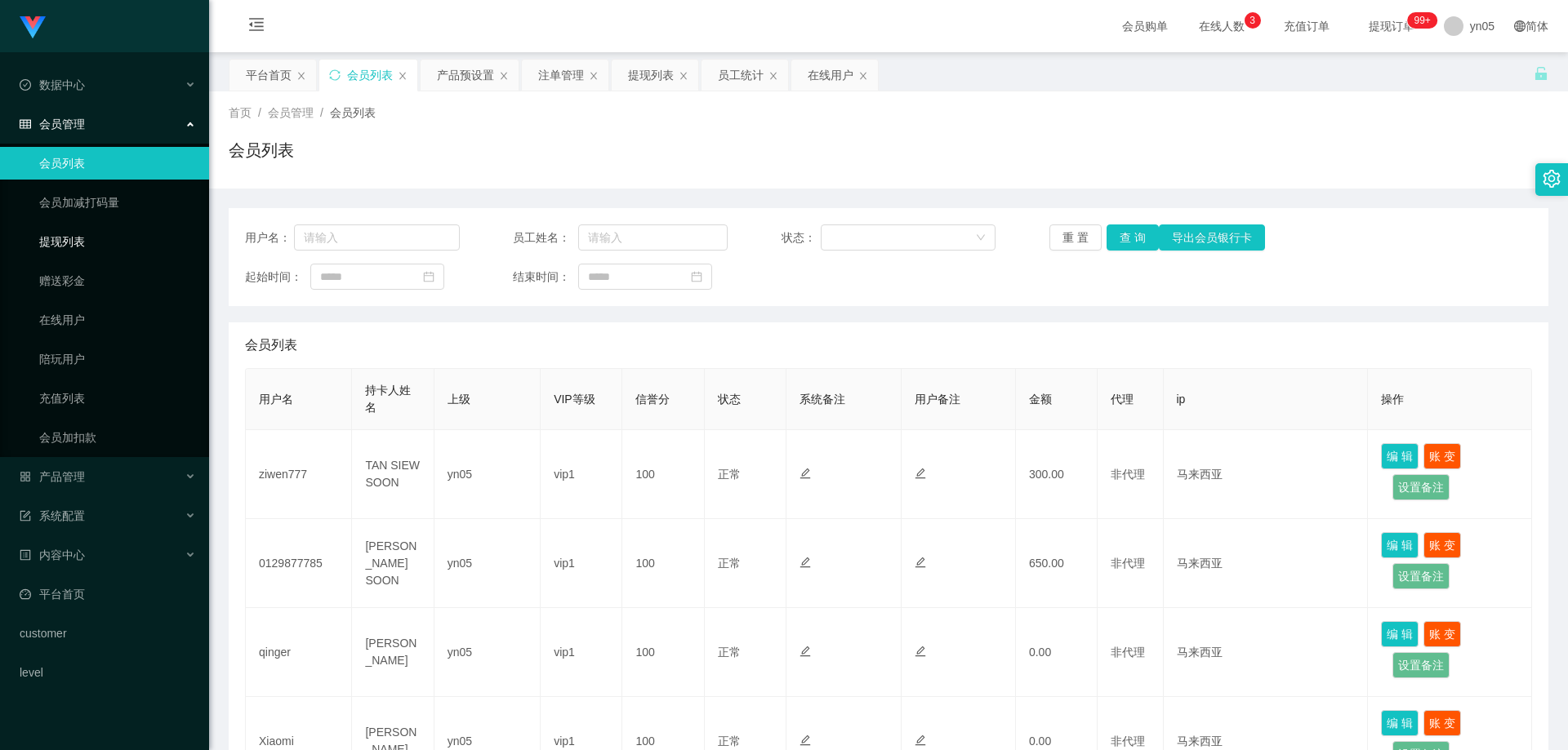
click at [87, 244] on link "提现列表" at bounding box center [118, 241] width 157 height 33
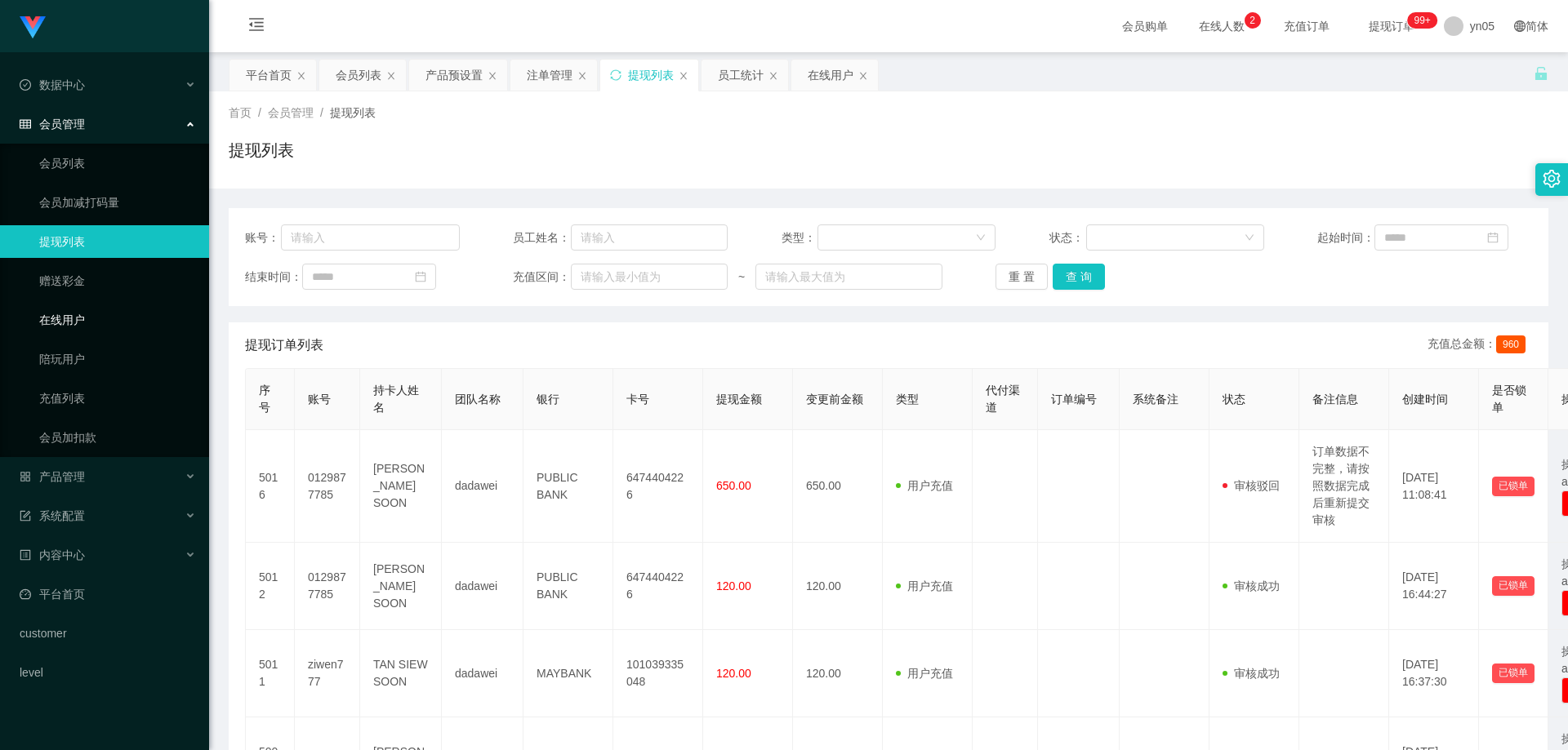
click at [96, 312] on link "在线用户" at bounding box center [118, 319] width 157 height 33
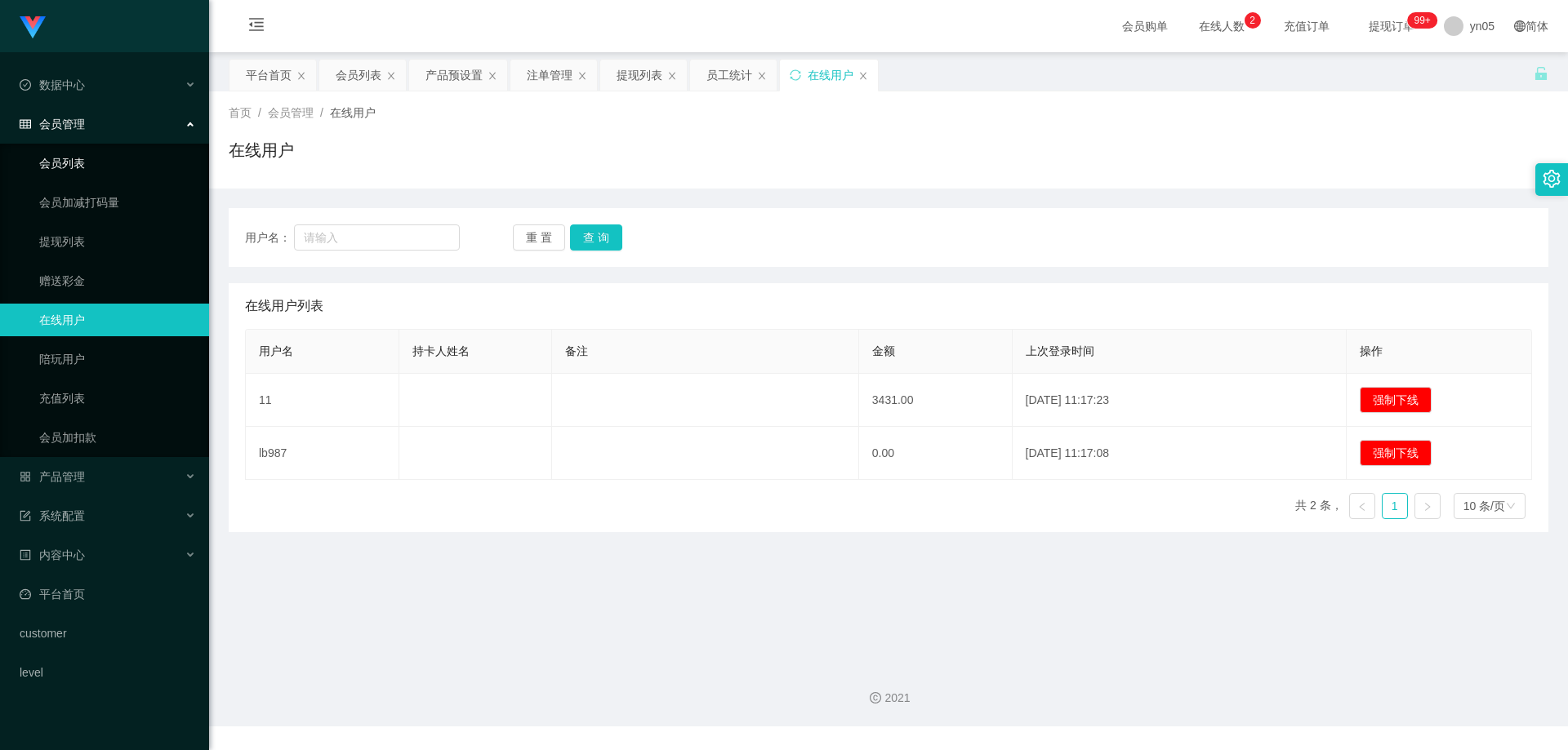
click at [84, 159] on link "会员列表" at bounding box center [118, 163] width 157 height 33
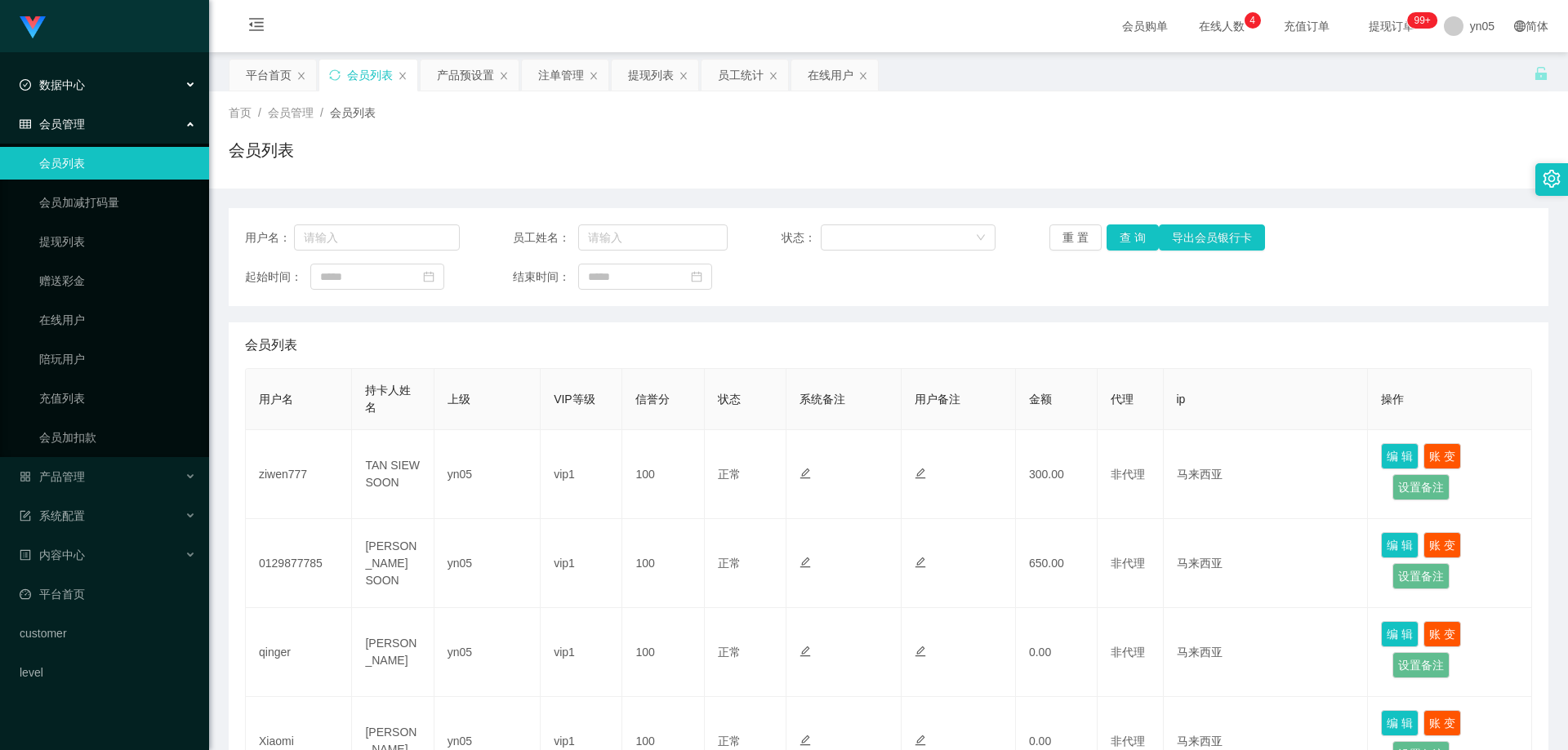
click at [108, 82] on div "数据中心" at bounding box center [105, 84] width 209 height 33
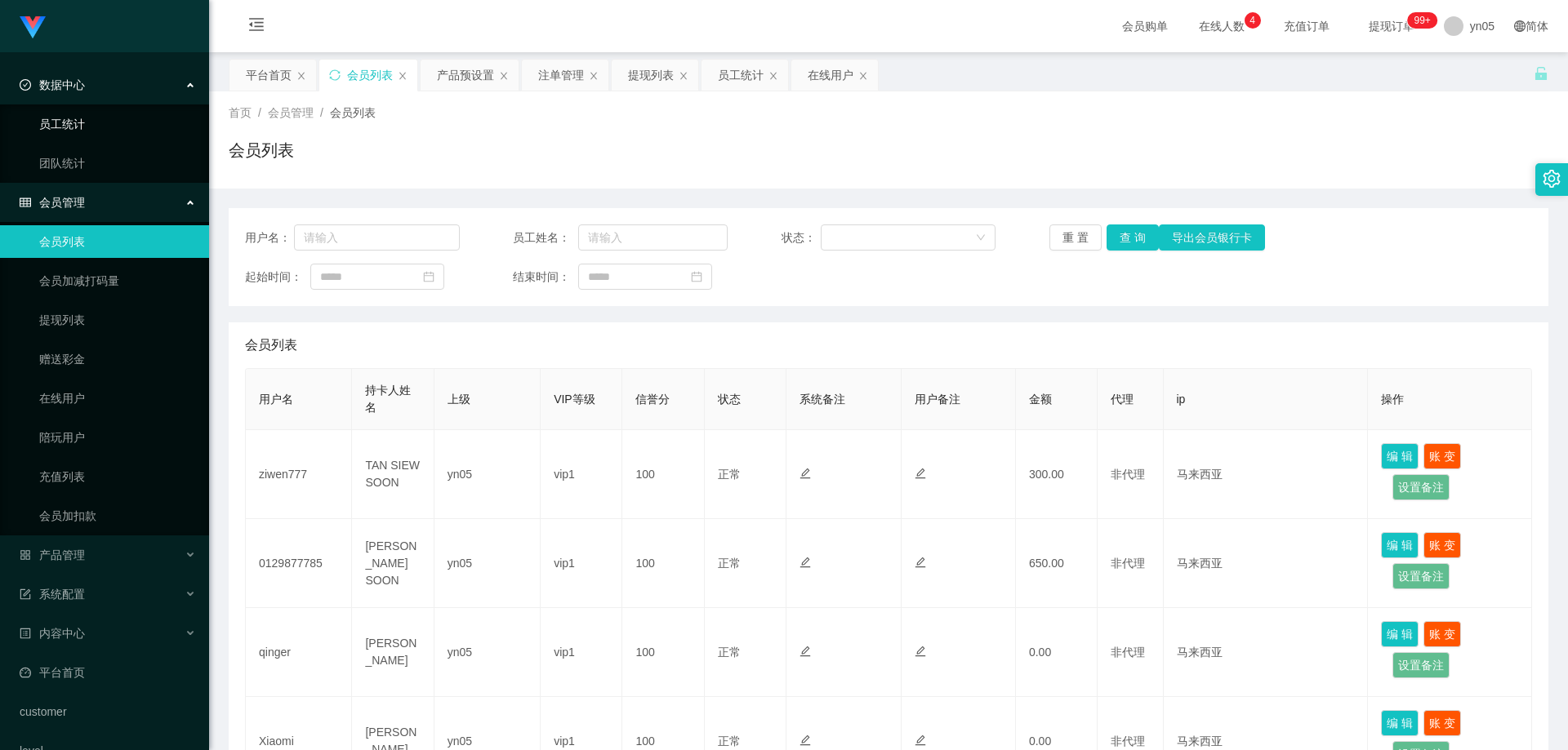
click at [77, 127] on link "员工统计" at bounding box center [118, 124] width 157 height 33
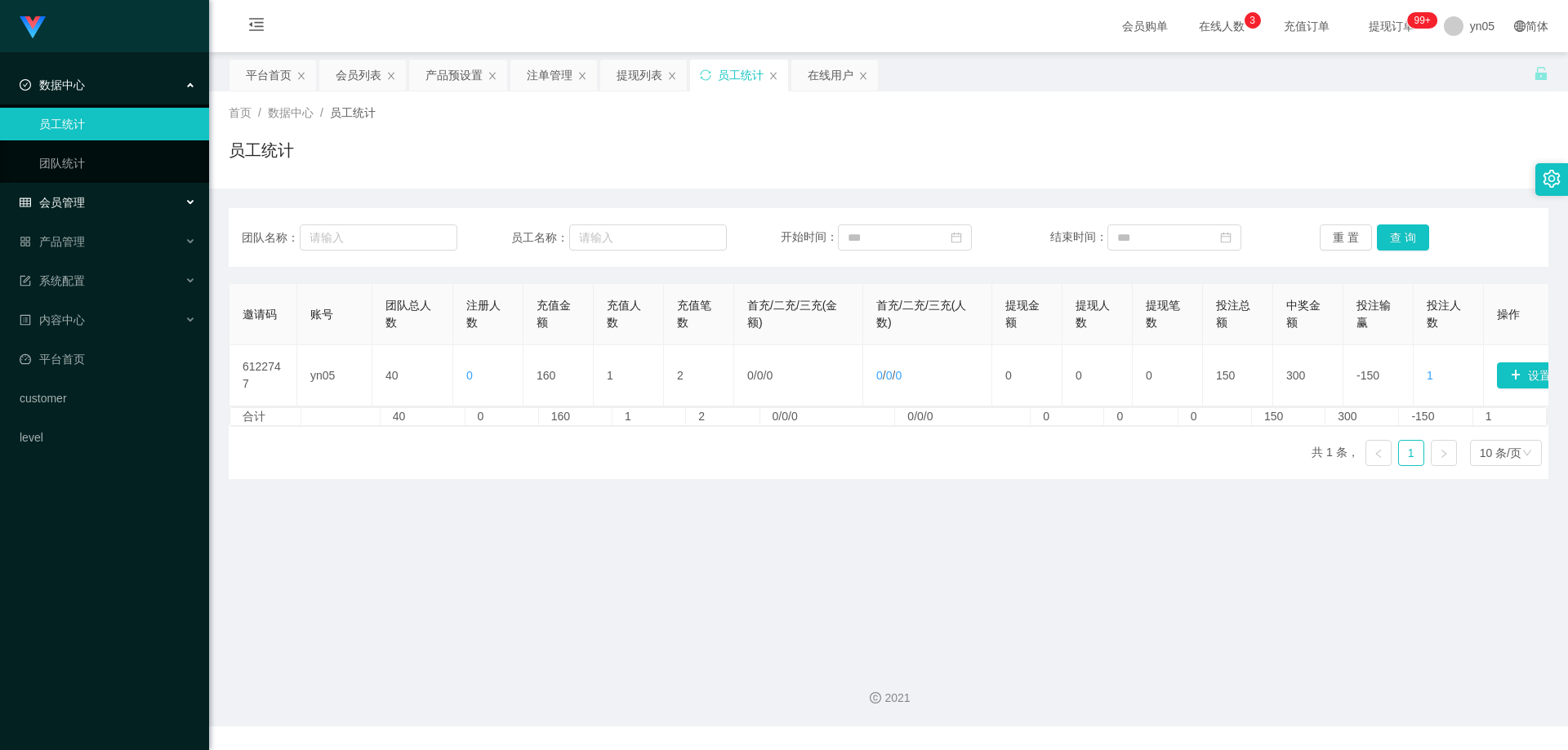
click at [97, 193] on div "会员管理" at bounding box center [105, 202] width 209 height 33
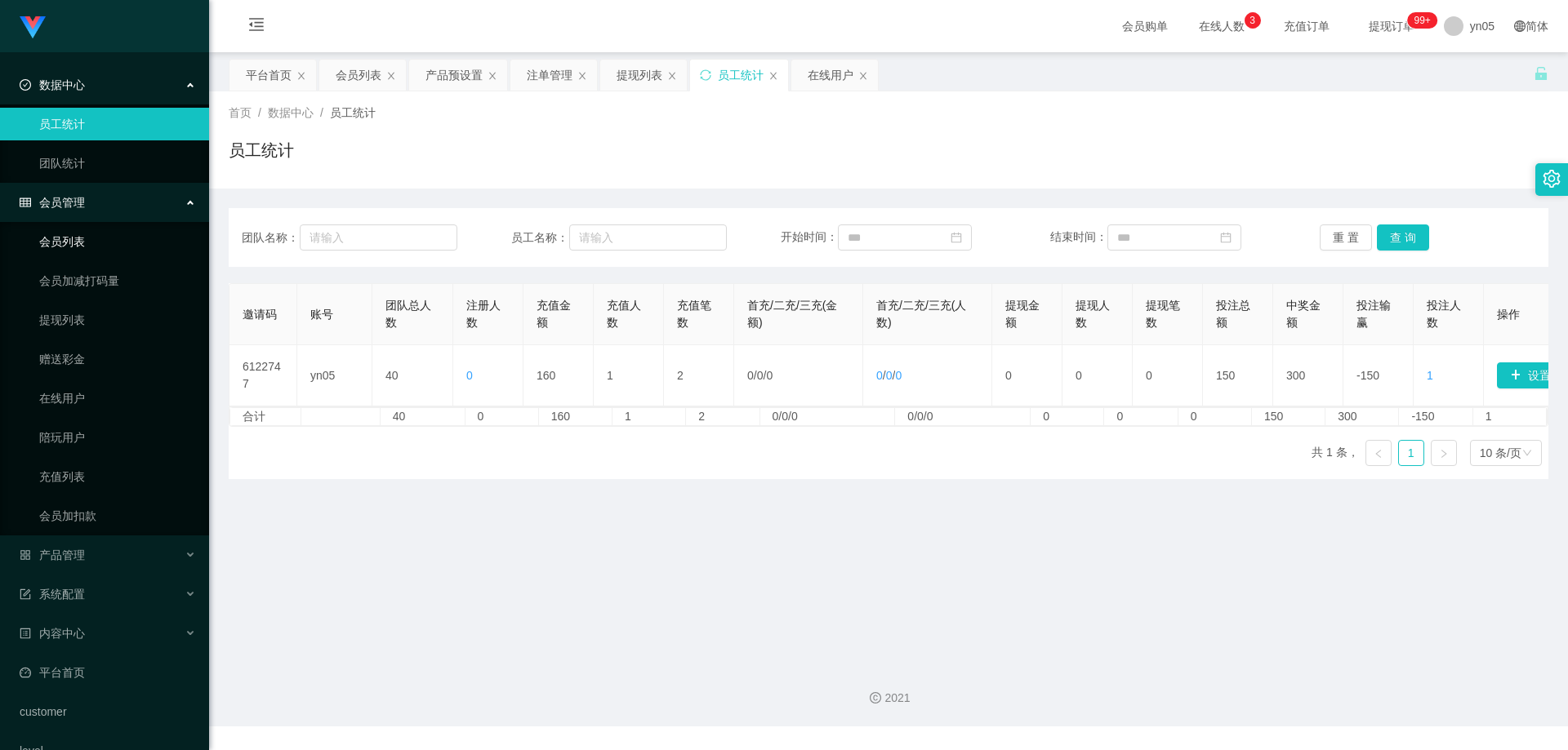
click at [82, 246] on link "会员列表" at bounding box center [118, 241] width 157 height 33
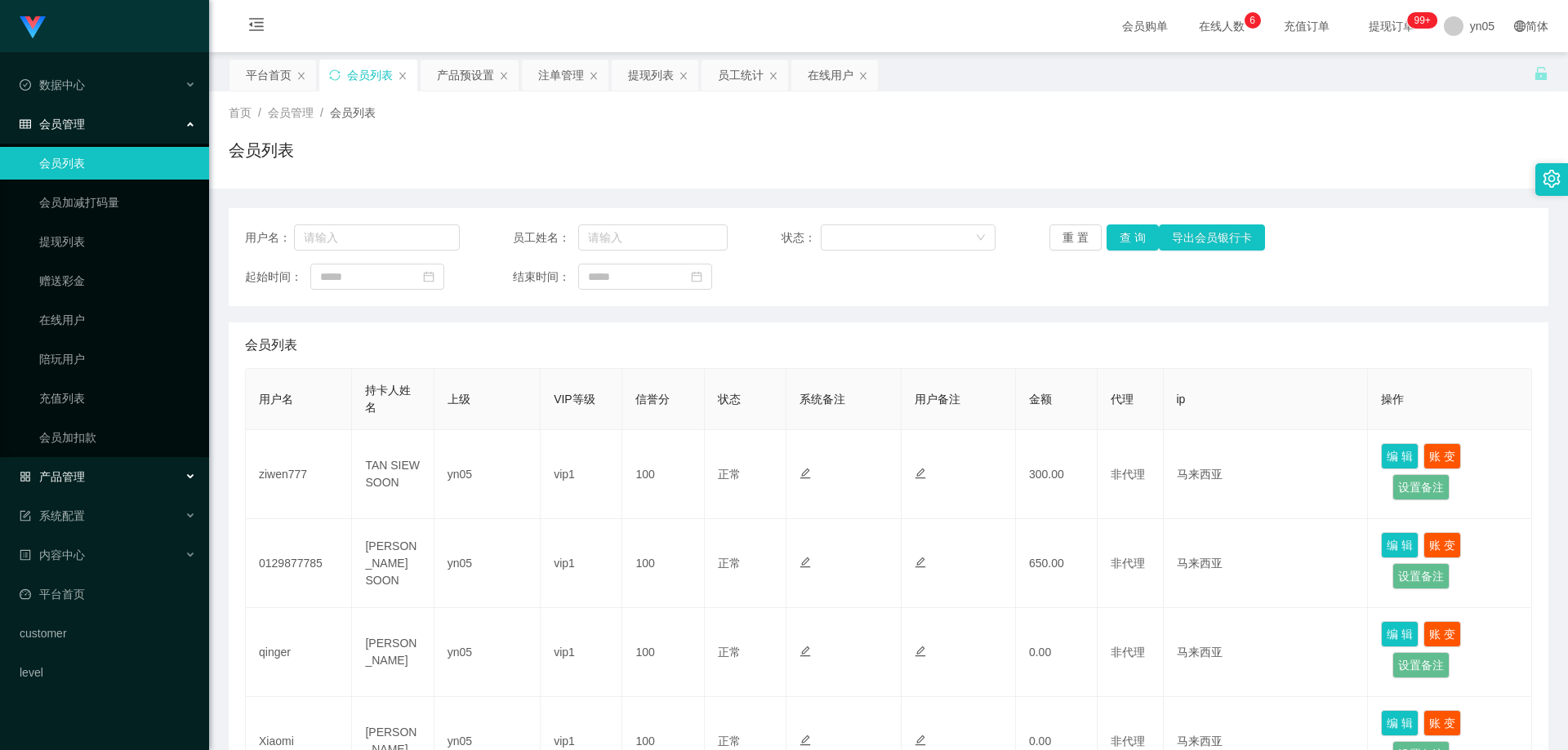
click at [79, 487] on div "产品管理" at bounding box center [105, 477] width 209 height 33
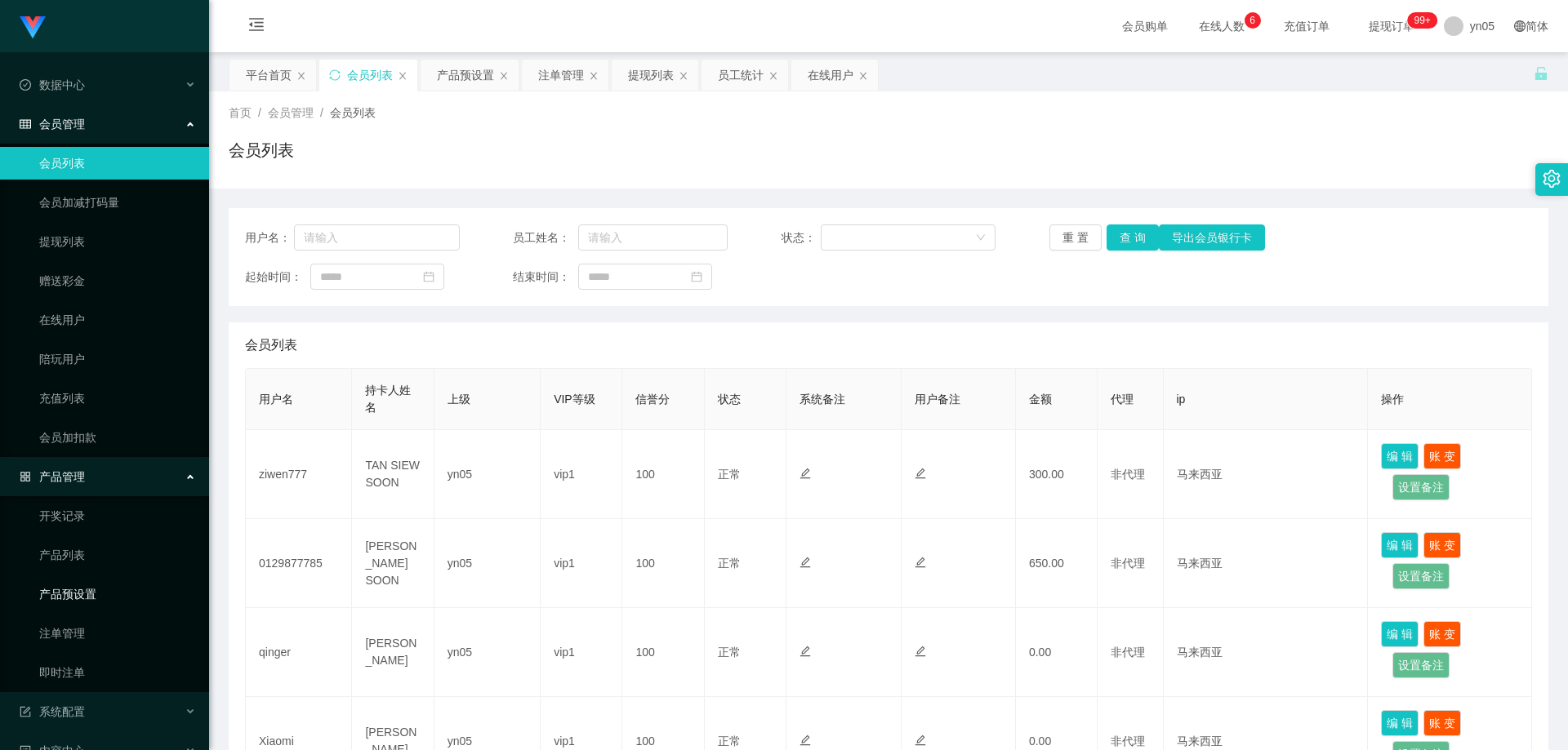
click at [101, 604] on link "产品预设置" at bounding box center [118, 593] width 157 height 33
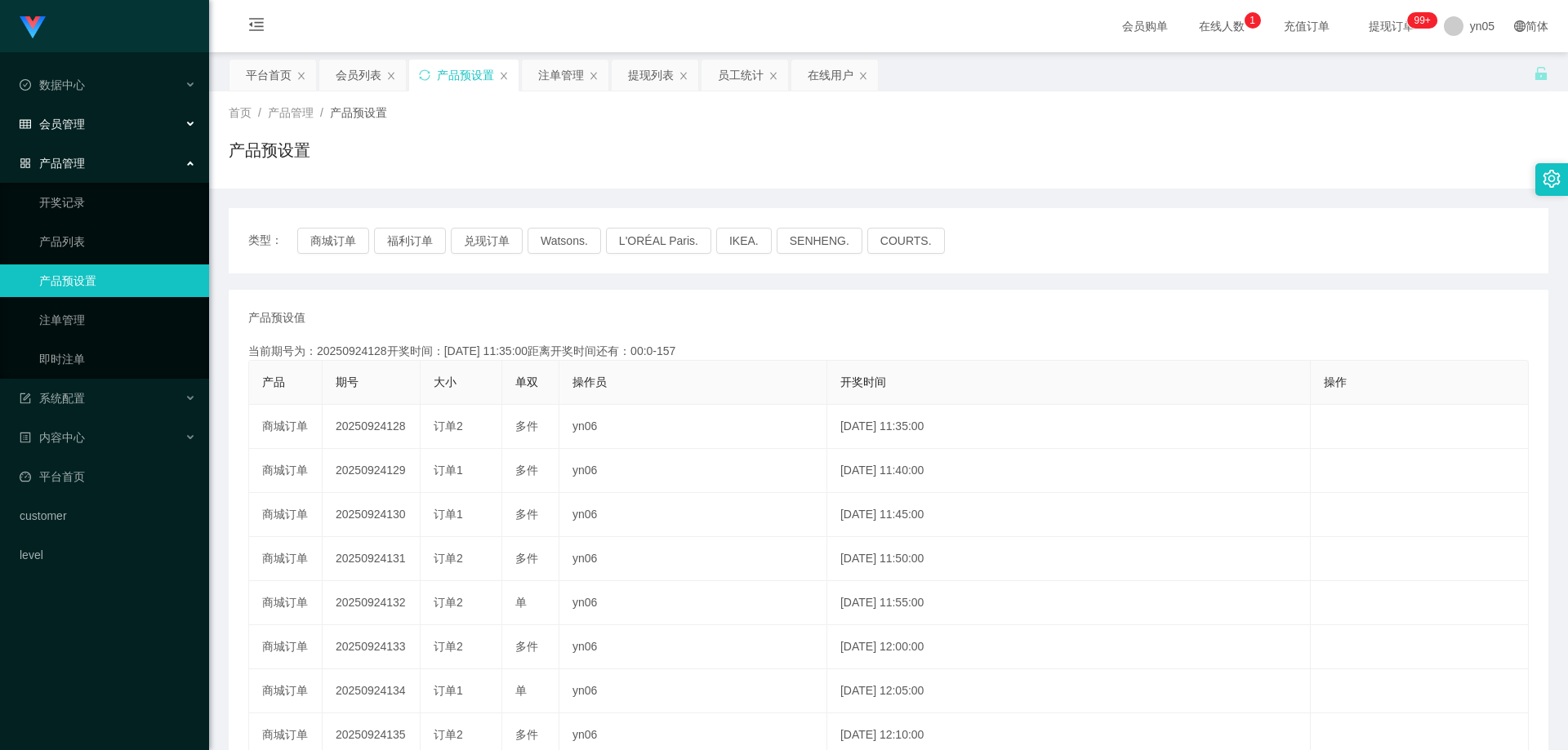
click at [85, 122] on div "会员管理" at bounding box center [105, 124] width 209 height 33
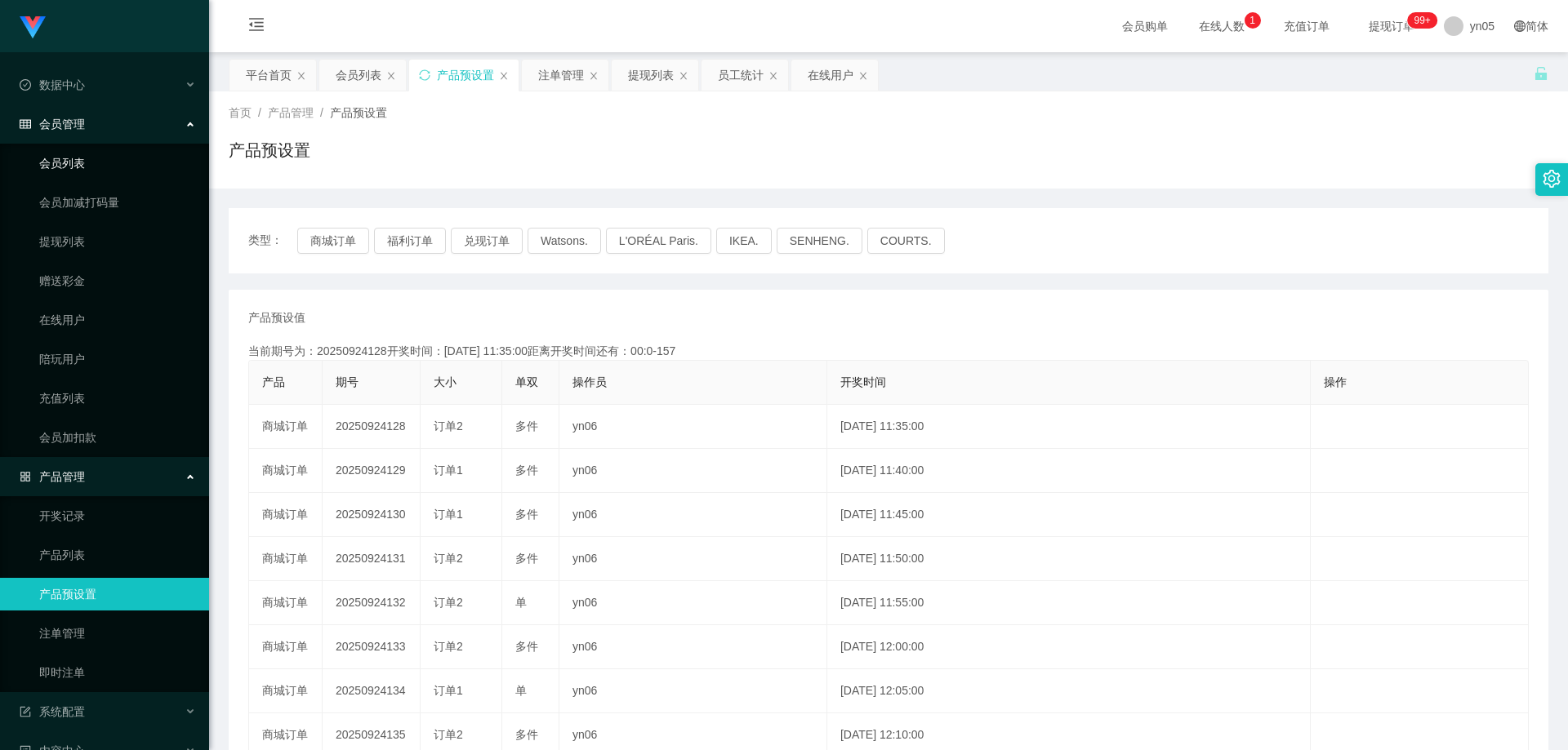
click at [89, 157] on link "会员列表" at bounding box center [118, 163] width 157 height 33
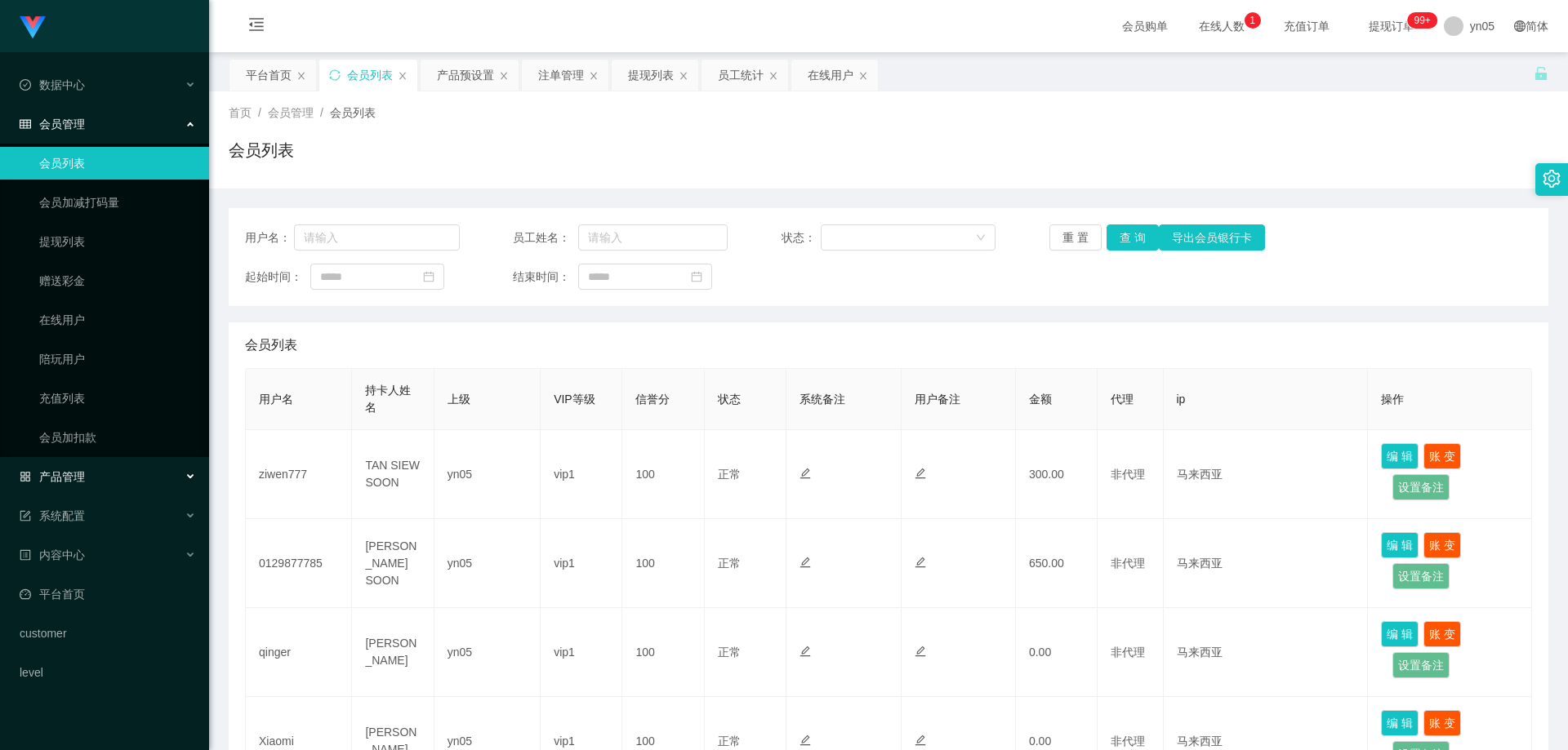
click at [89, 481] on div "产品管理" at bounding box center [105, 477] width 209 height 33
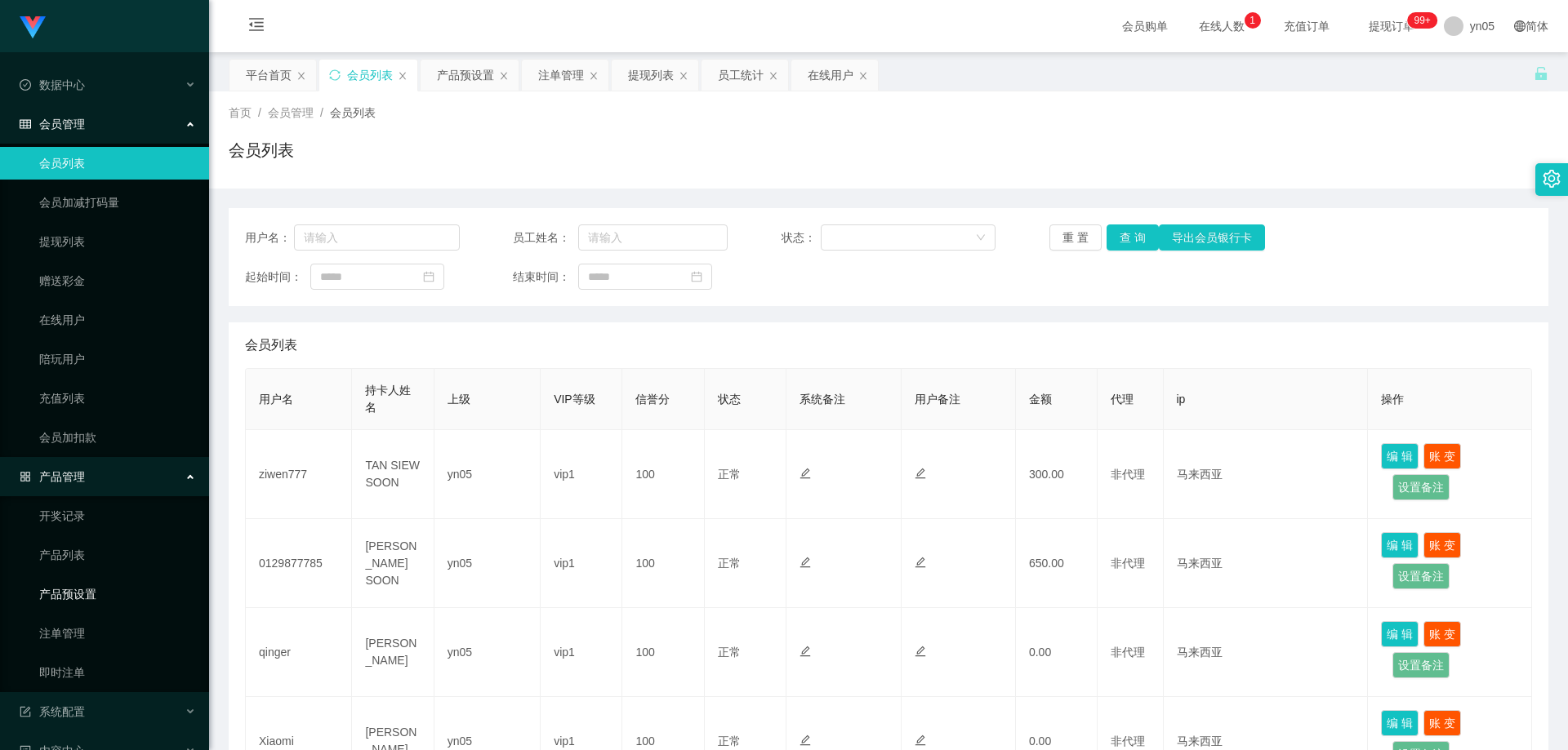
click at [94, 588] on link "产品预设置" at bounding box center [118, 593] width 157 height 33
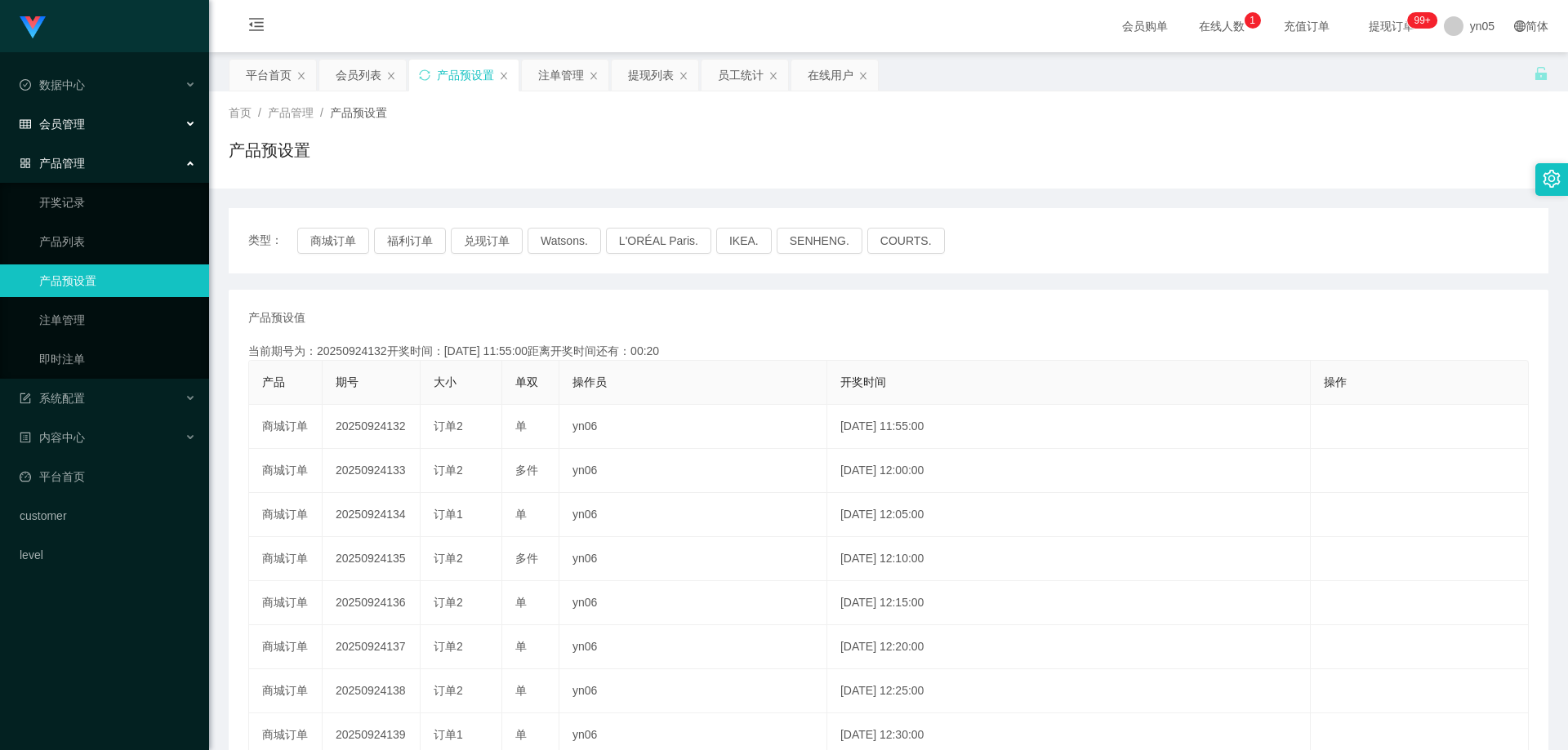
click at [97, 120] on div "会员管理" at bounding box center [105, 124] width 209 height 33
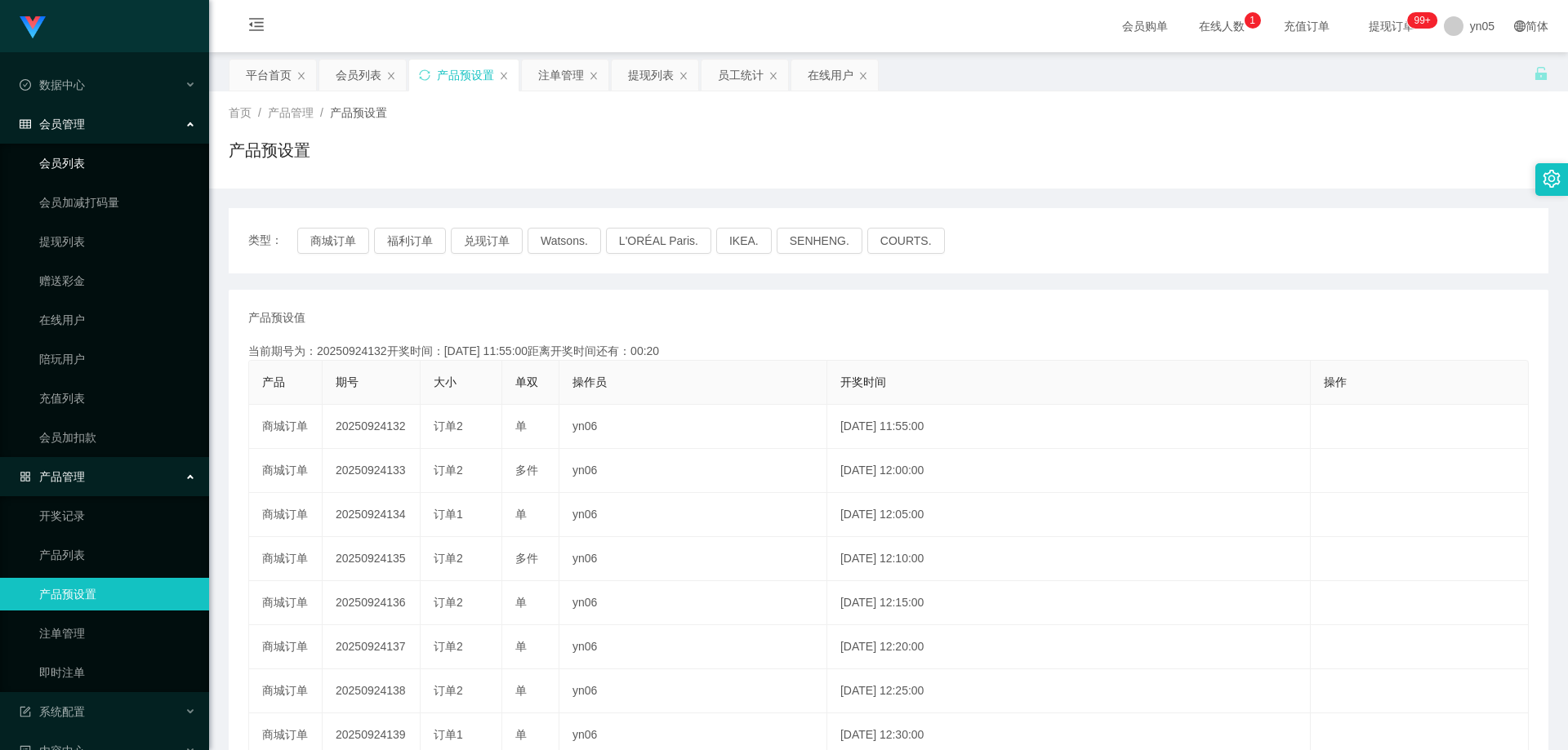
click at [72, 155] on link "会员列表" at bounding box center [118, 163] width 157 height 33
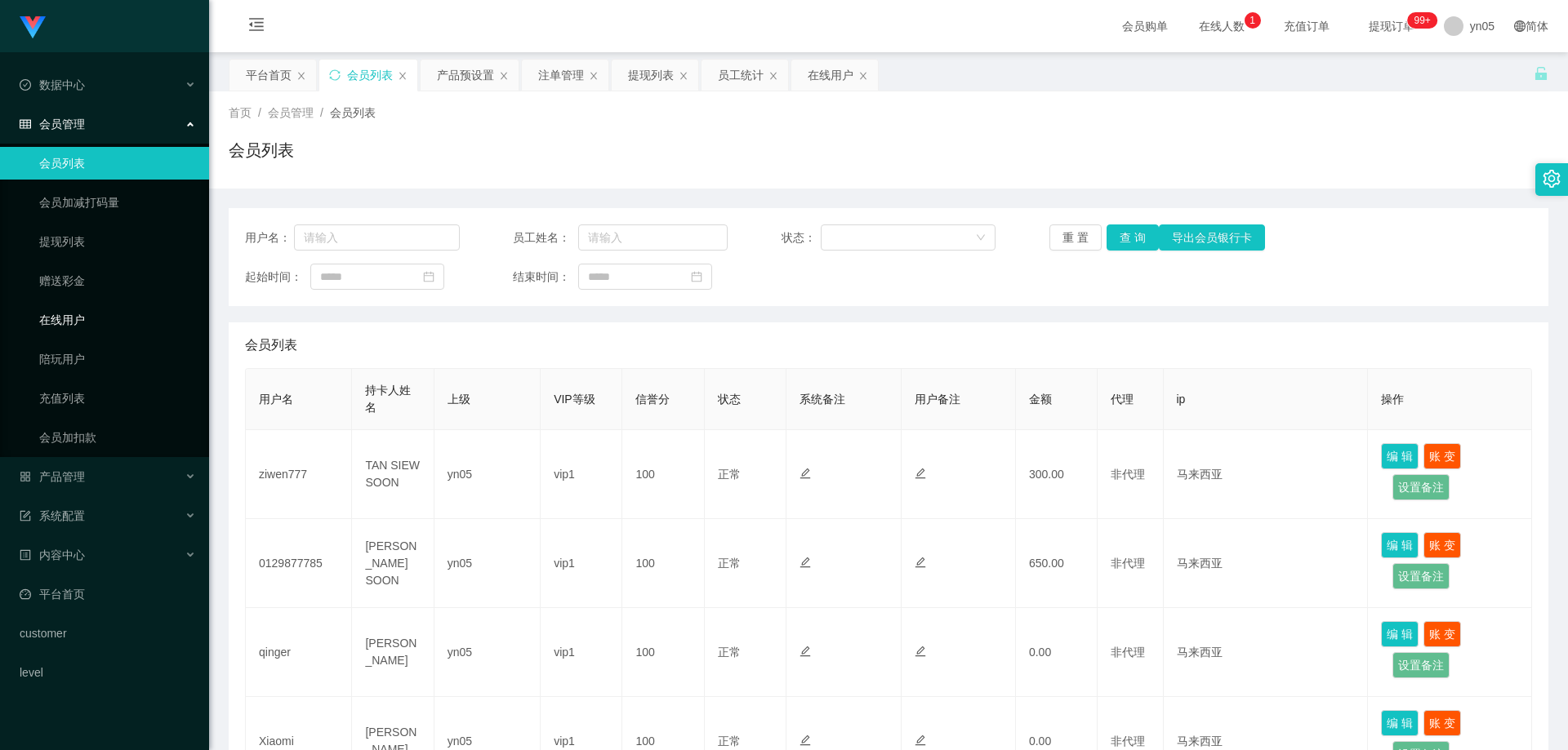
click at [72, 323] on link "在线用户" at bounding box center [118, 319] width 157 height 33
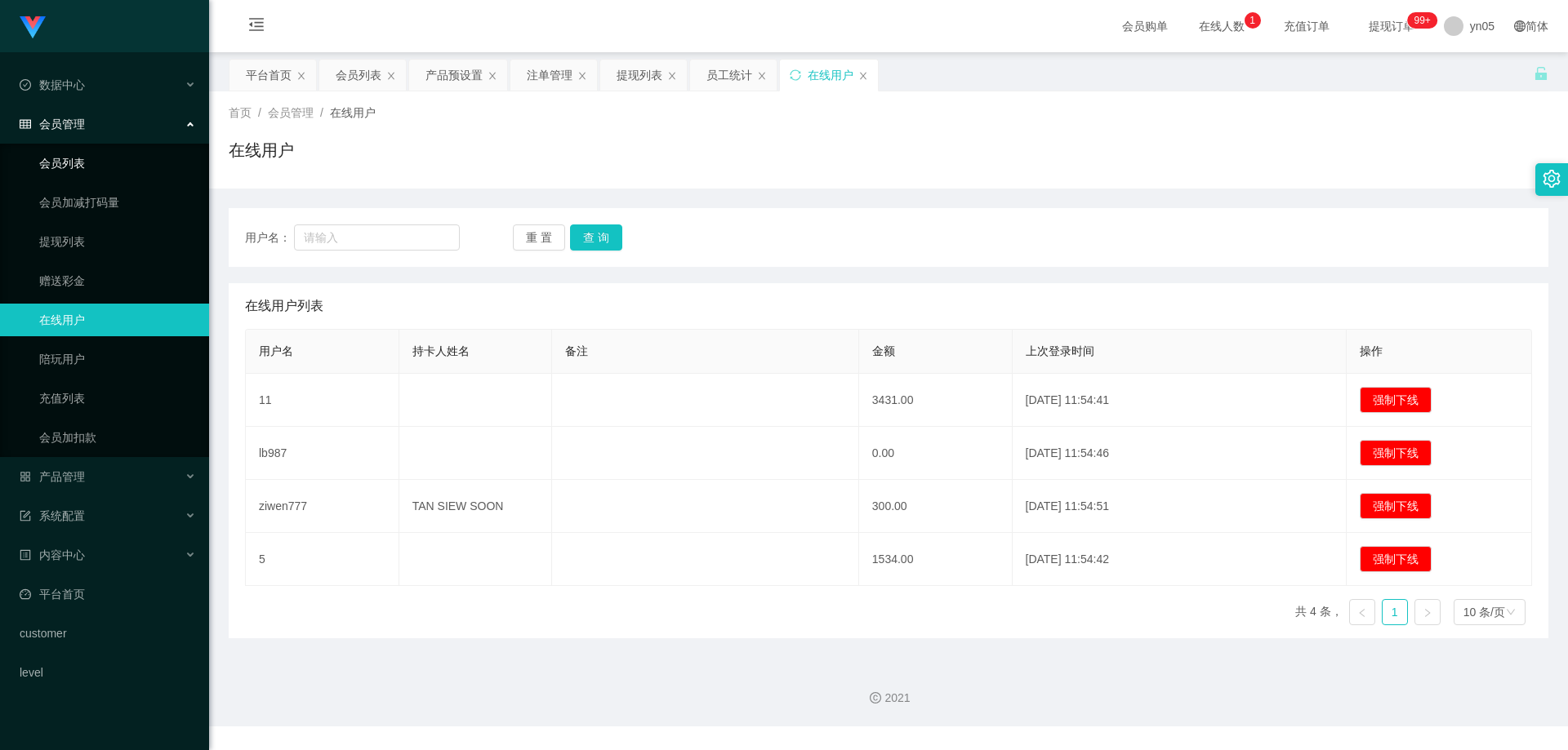
click at [77, 168] on link "会员列表" at bounding box center [118, 163] width 157 height 33
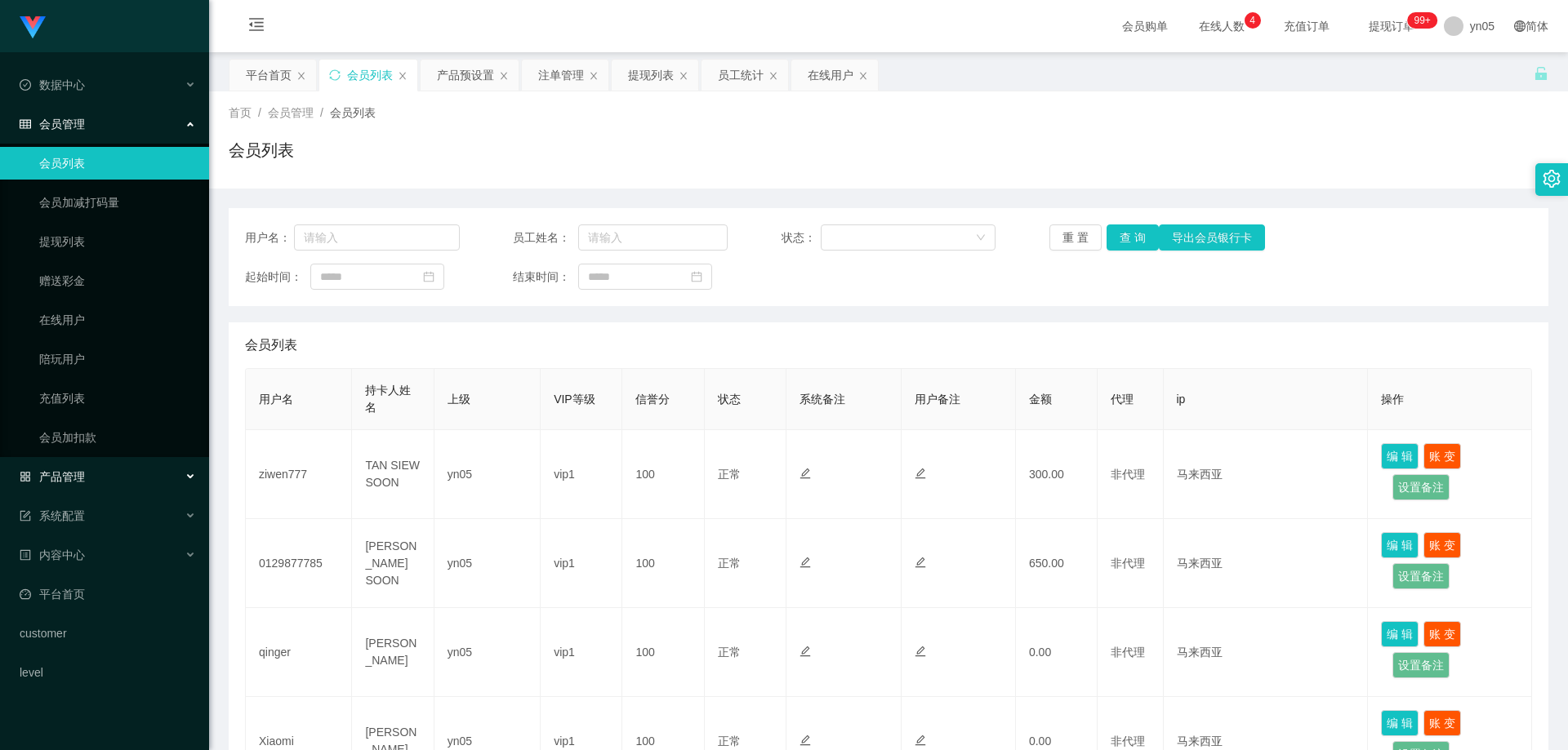
click at [70, 474] on span "产品管理" at bounding box center [52, 477] width 65 height 13
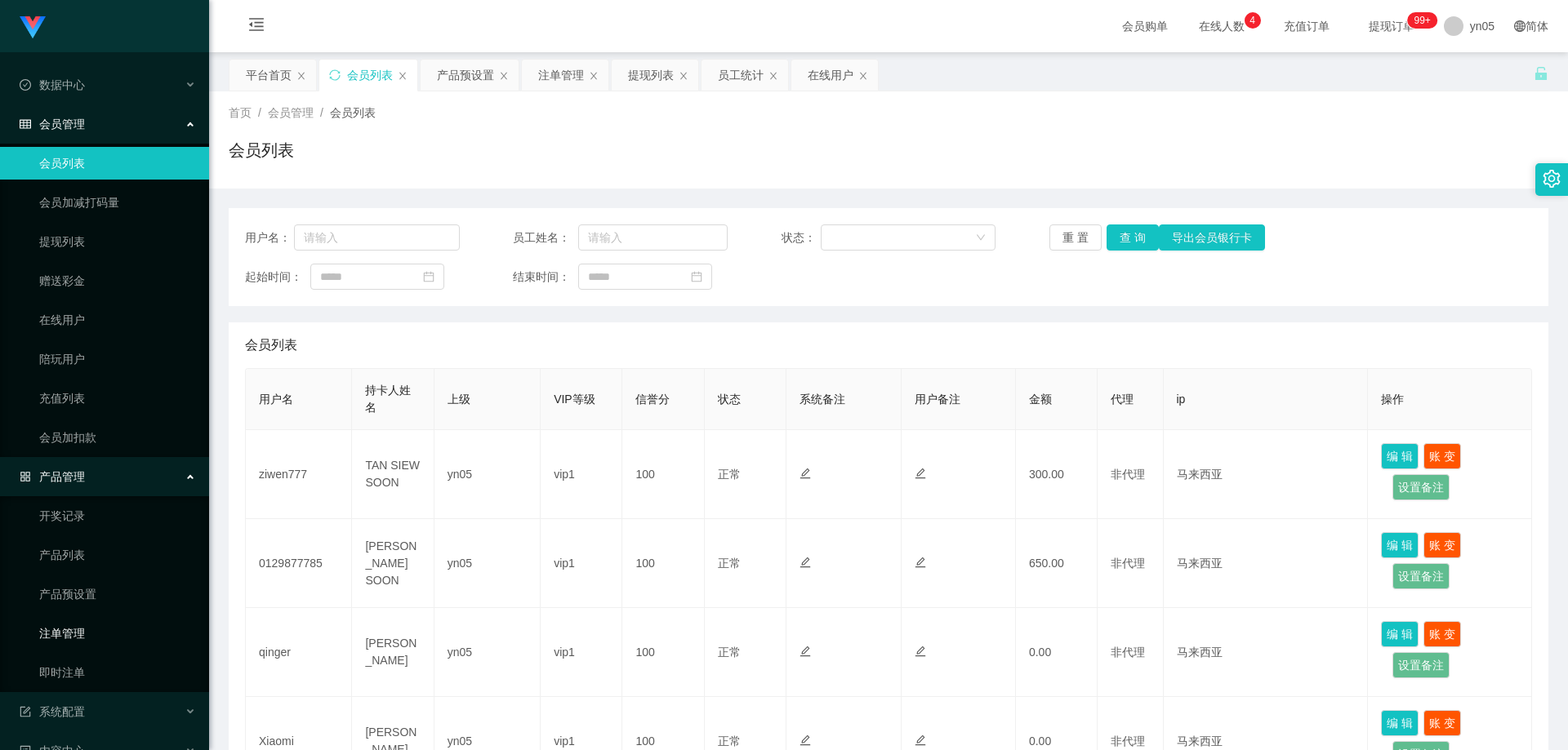
click at [79, 637] on link "注单管理" at bounding box center [118, 633] width 157 height 33
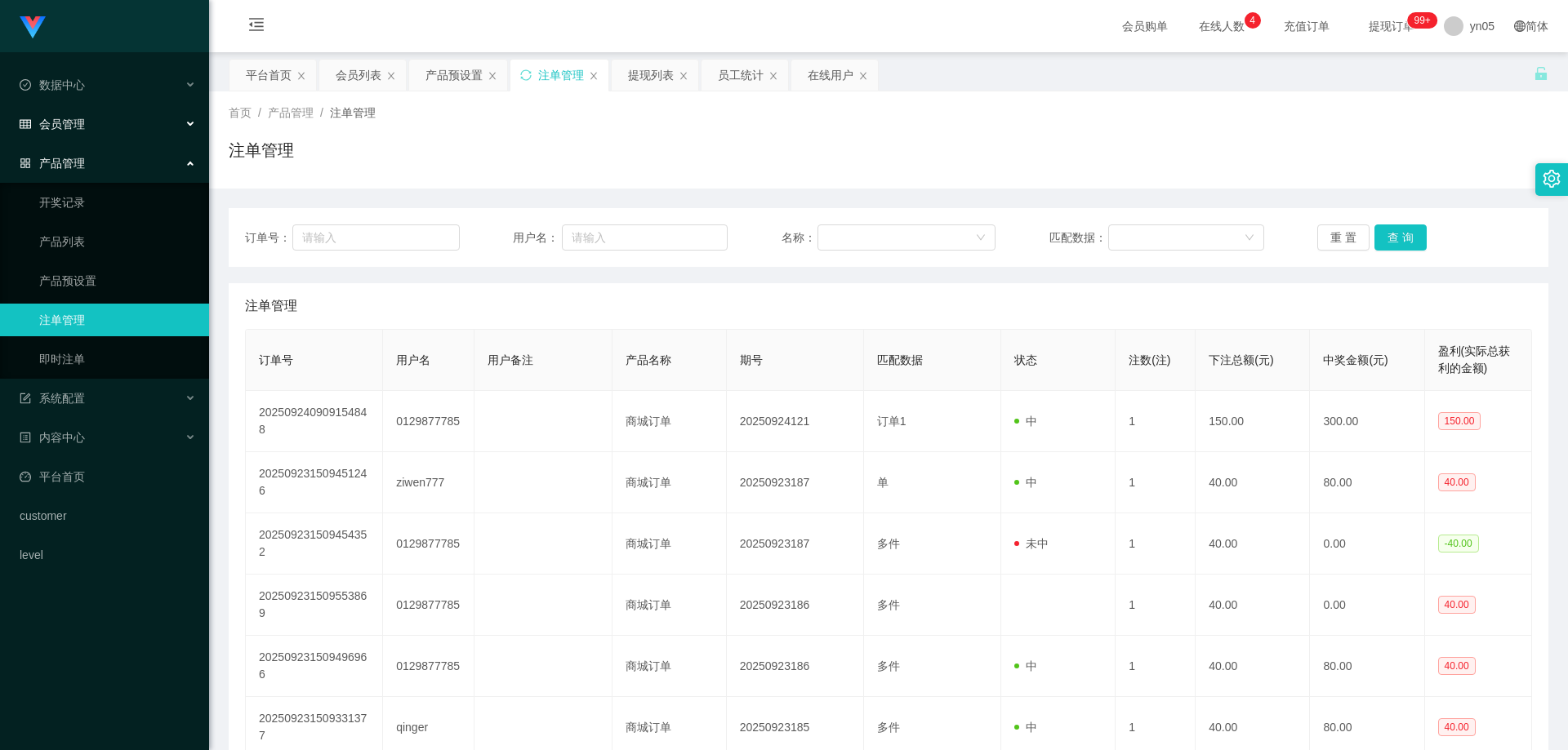
click at [97, 130] on div "会员管理" at bounding box center [105, 124] width 209 height 33
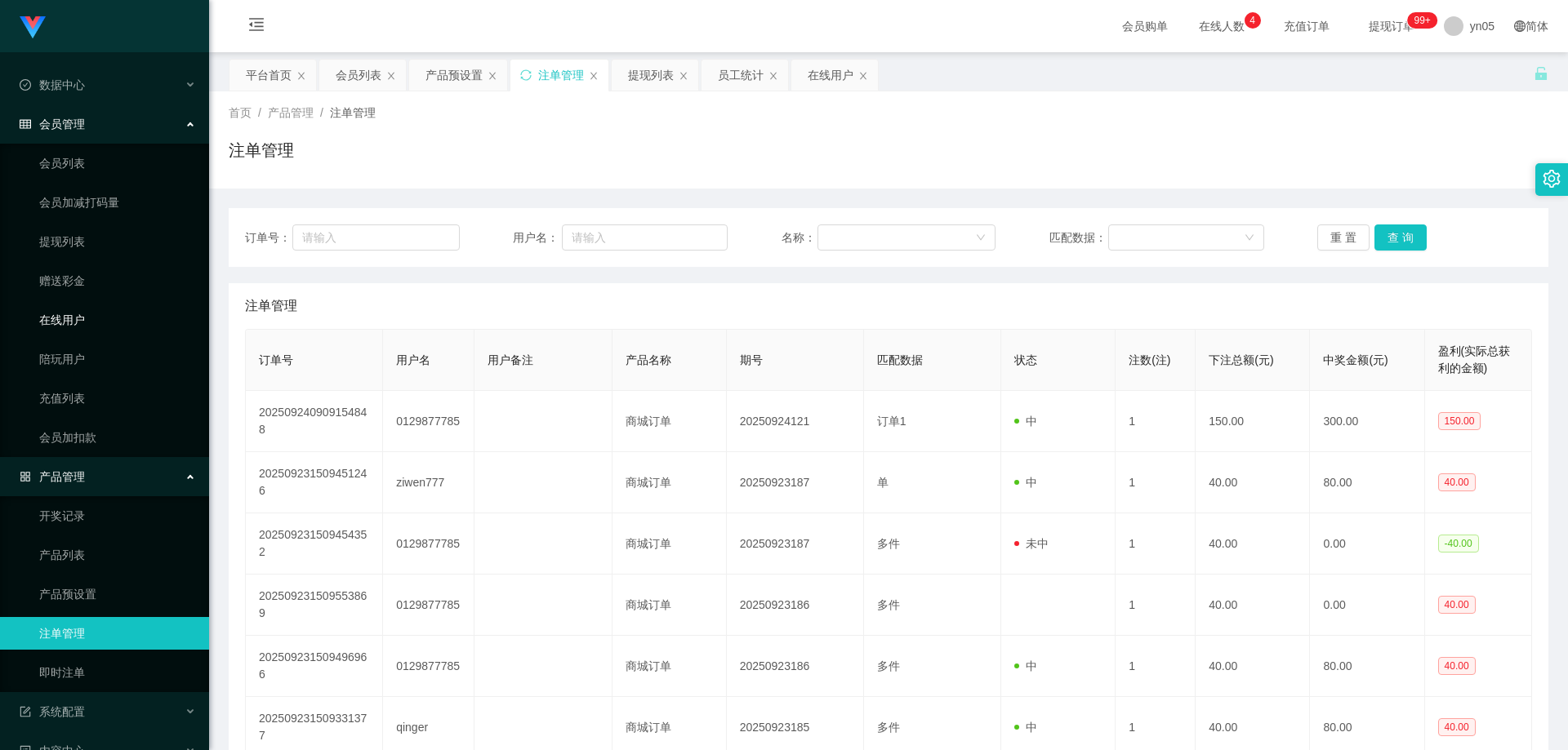
click at [84, 324] on link "在线用户" at bounding box center [118, 319] width 157 height 33
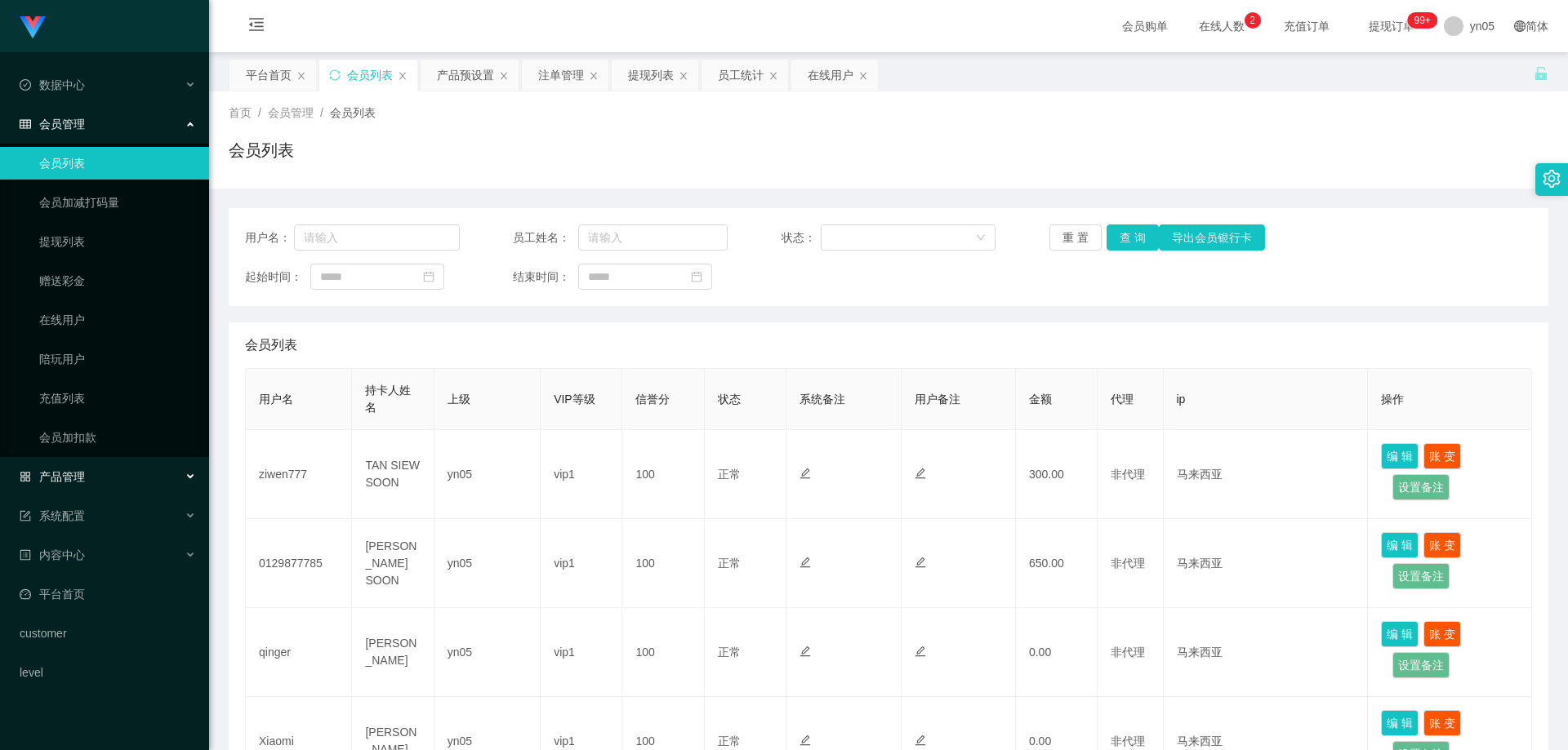
click at [70, 475] on span "产品管理" at bounding box center [52, 477] width 65 height 13
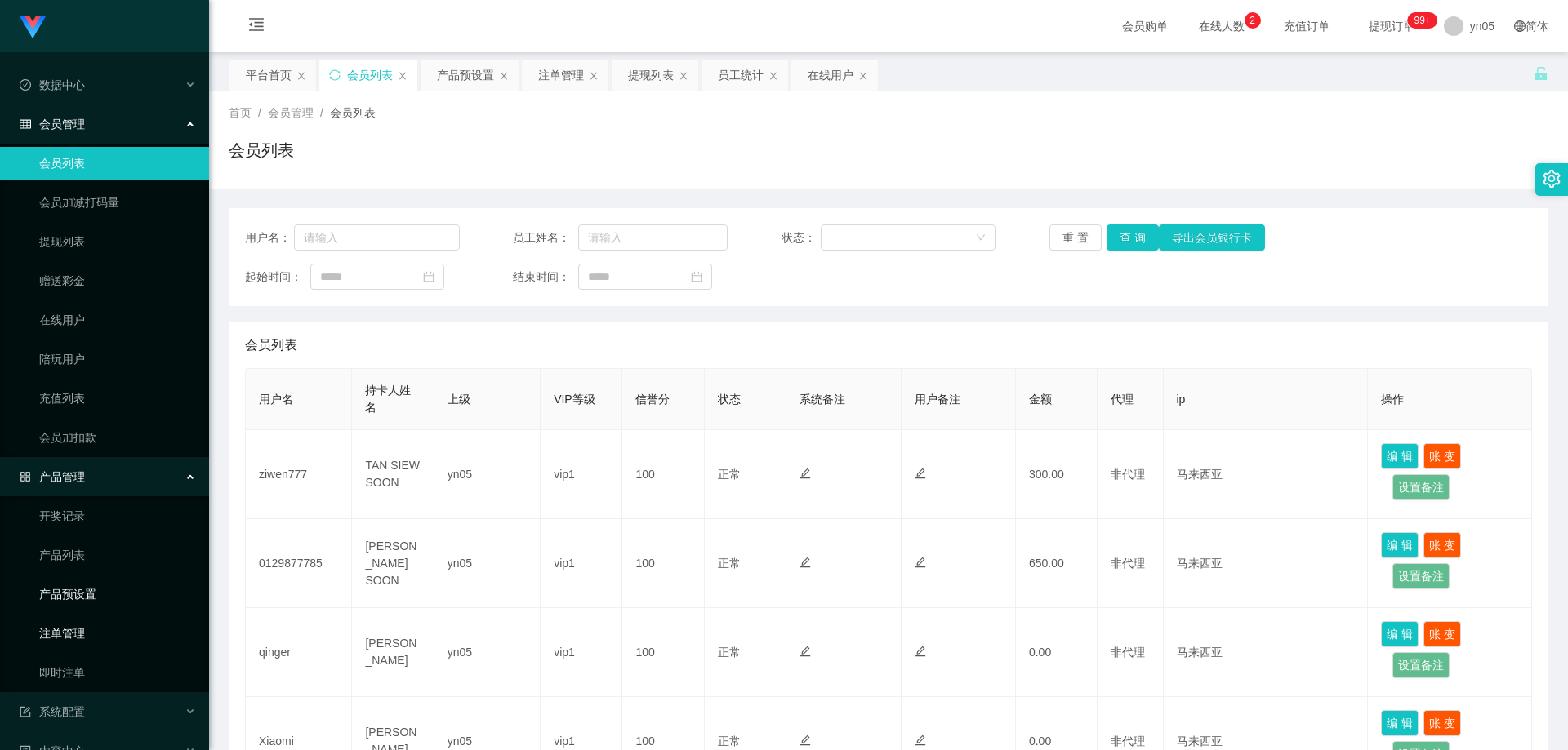
drag, startPoint x: 65, startPoint y: 634, endPoint x: 62, endPoint y: 607, distance: 27.2
click at [65, 635] on link "注单管理" at bounding box center [118, 633] width 157 height 33
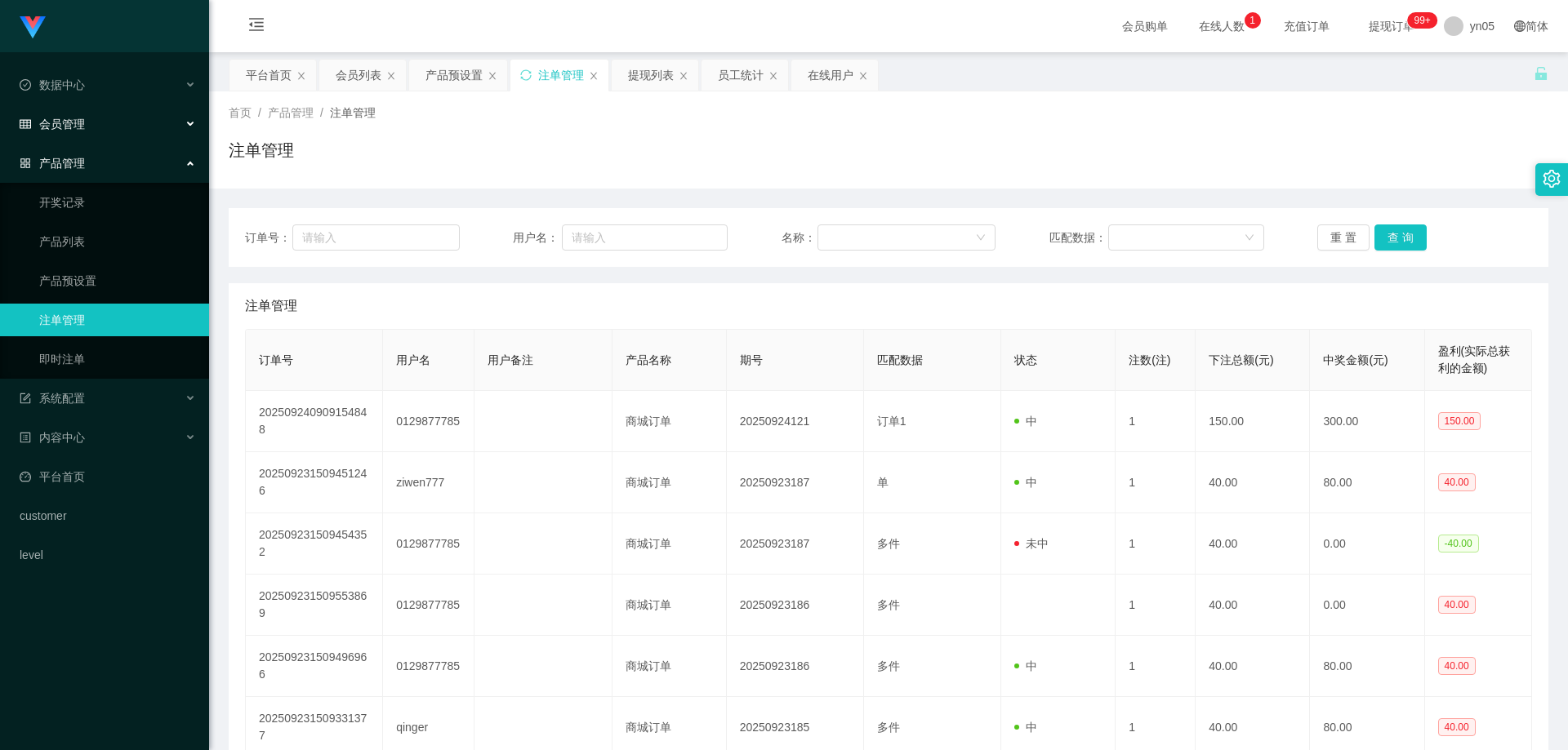
click at [84, 121] on span "会员管理" at bounding box center [52, 124] width 65 height 13
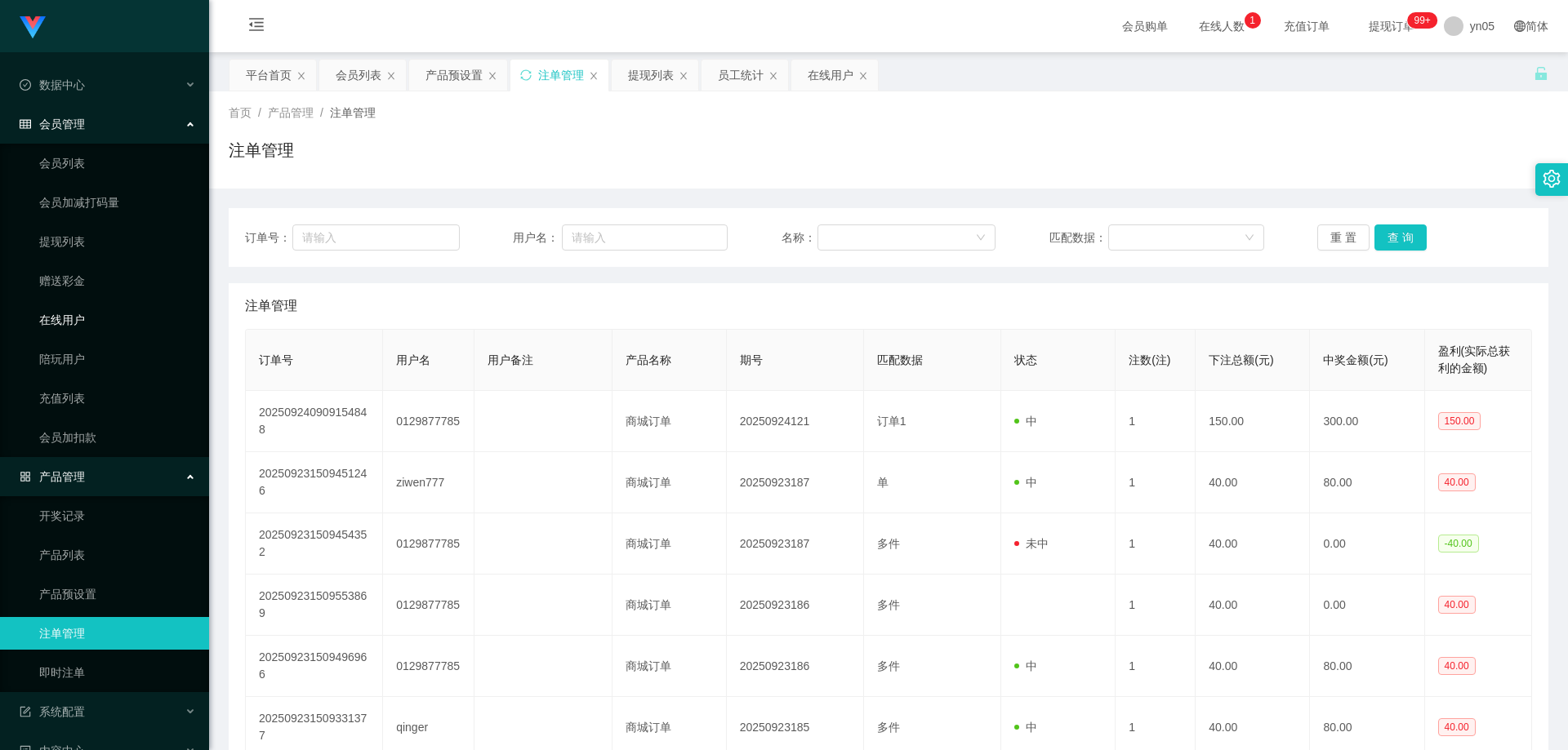
click at [74, 314] on link "在线用户" at bounding box center [118, 319] width 157 height 33
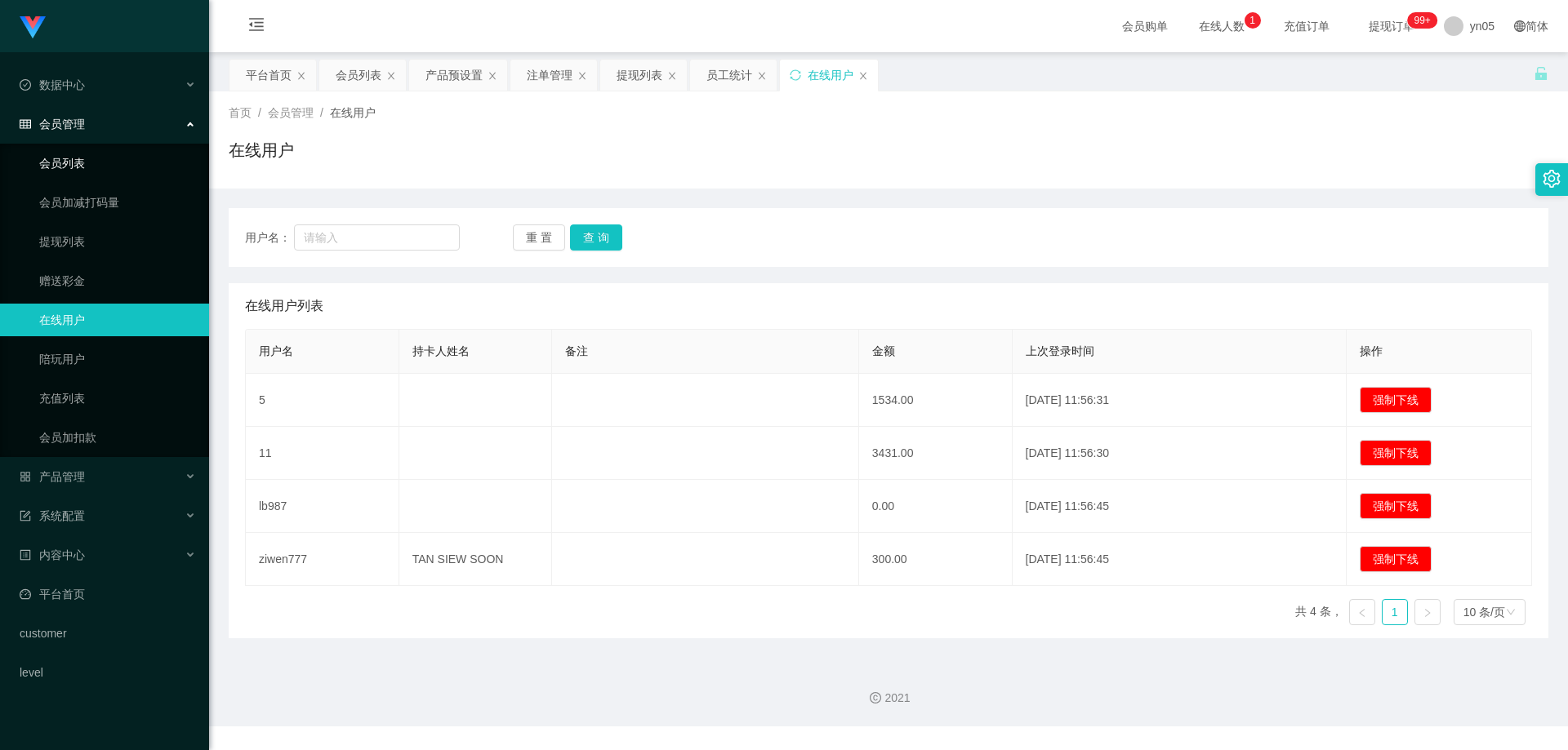
click at [73, 162] on link "会员列表" at bounding box center [118, 163] width 157 height 33
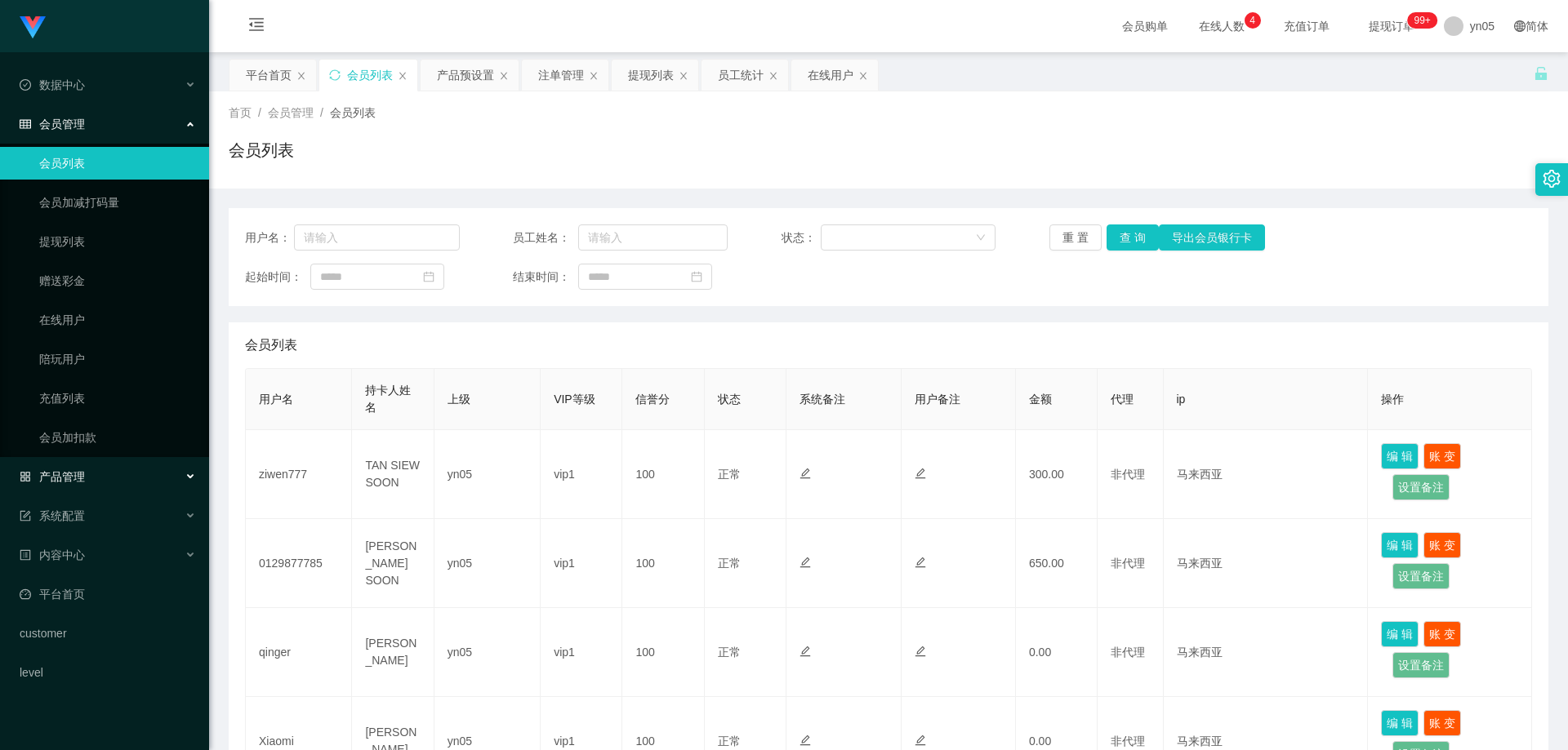
click at [80, 478] on span "产品管理" at bounding box center [52, 477] width 65 height 13
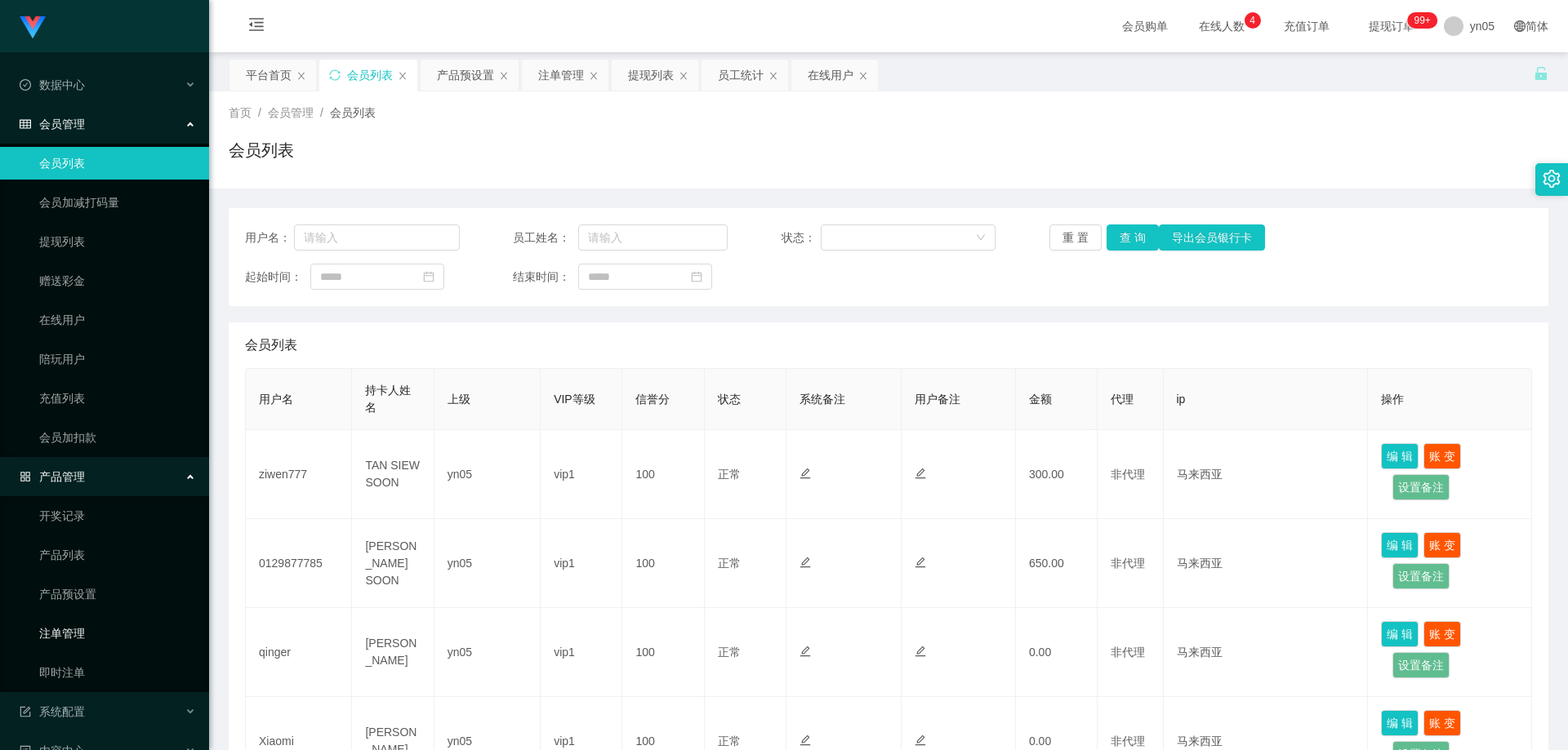
click at [116, 638] on link "注单管理" at bounding box center [118, 633] width 157 height 33
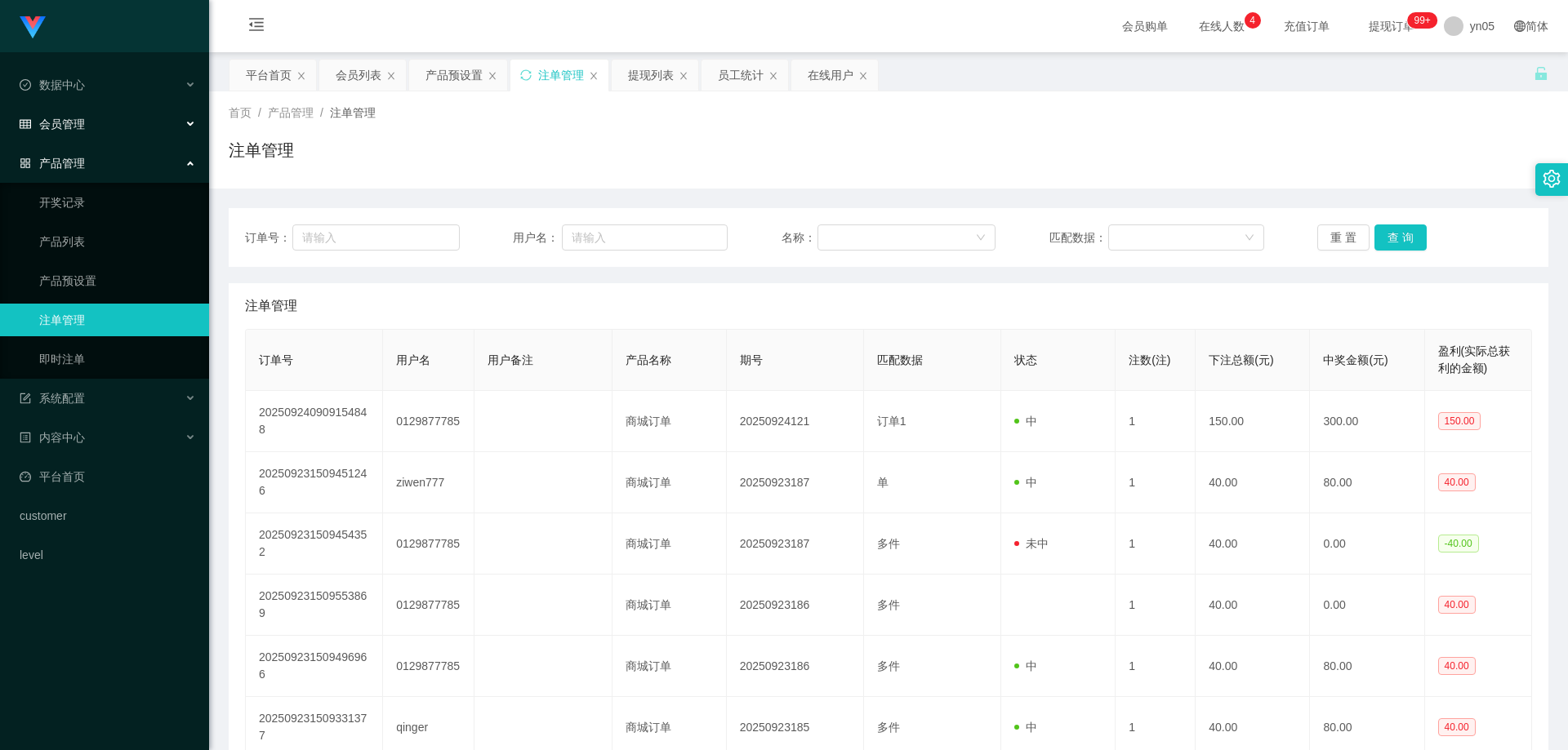
click at [63, 118] on span "会员管理" at bounding box center [52, 124] width 65 height 13
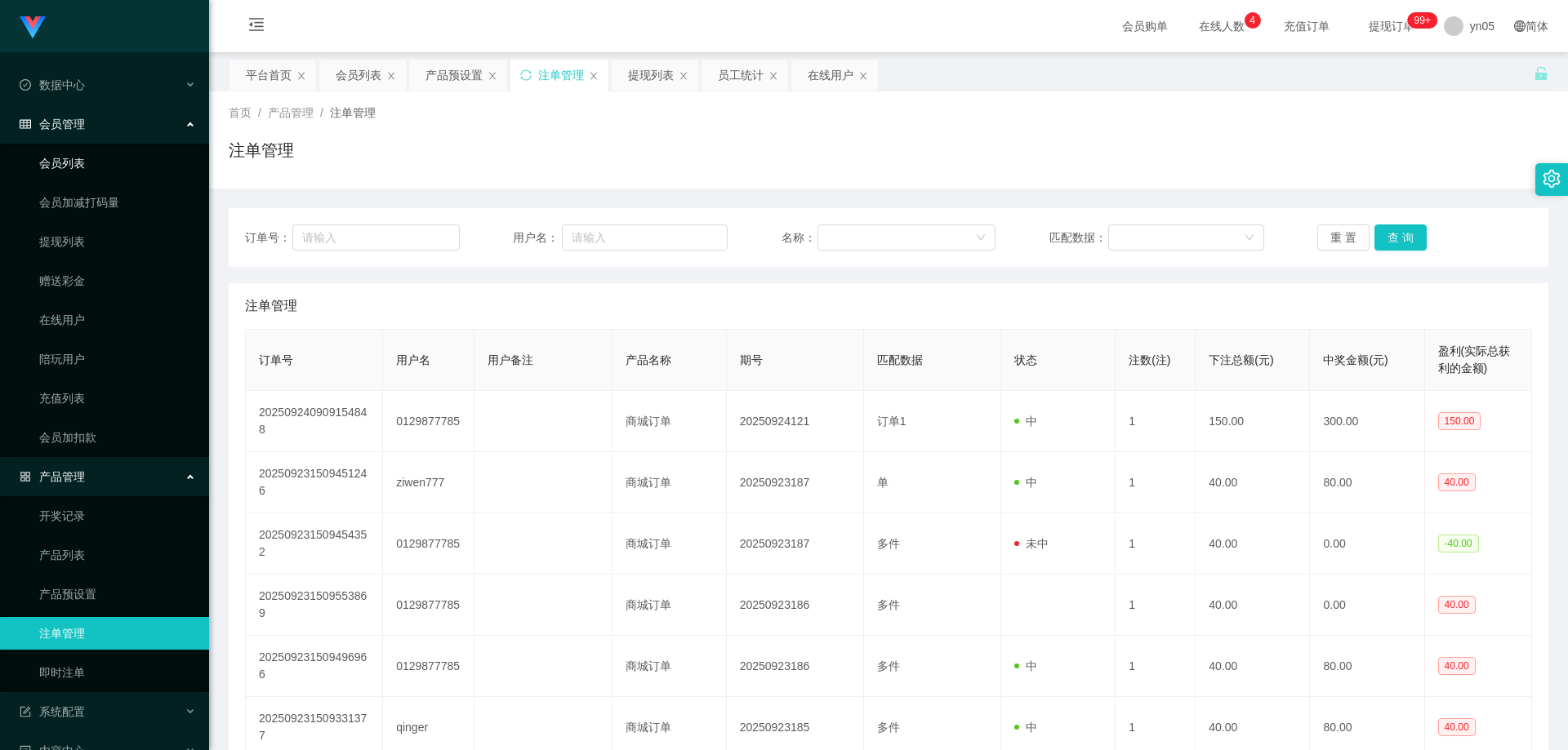
click at [82, 177] on link "会员列表" at bounding box center [118, 163] width 157 height 33
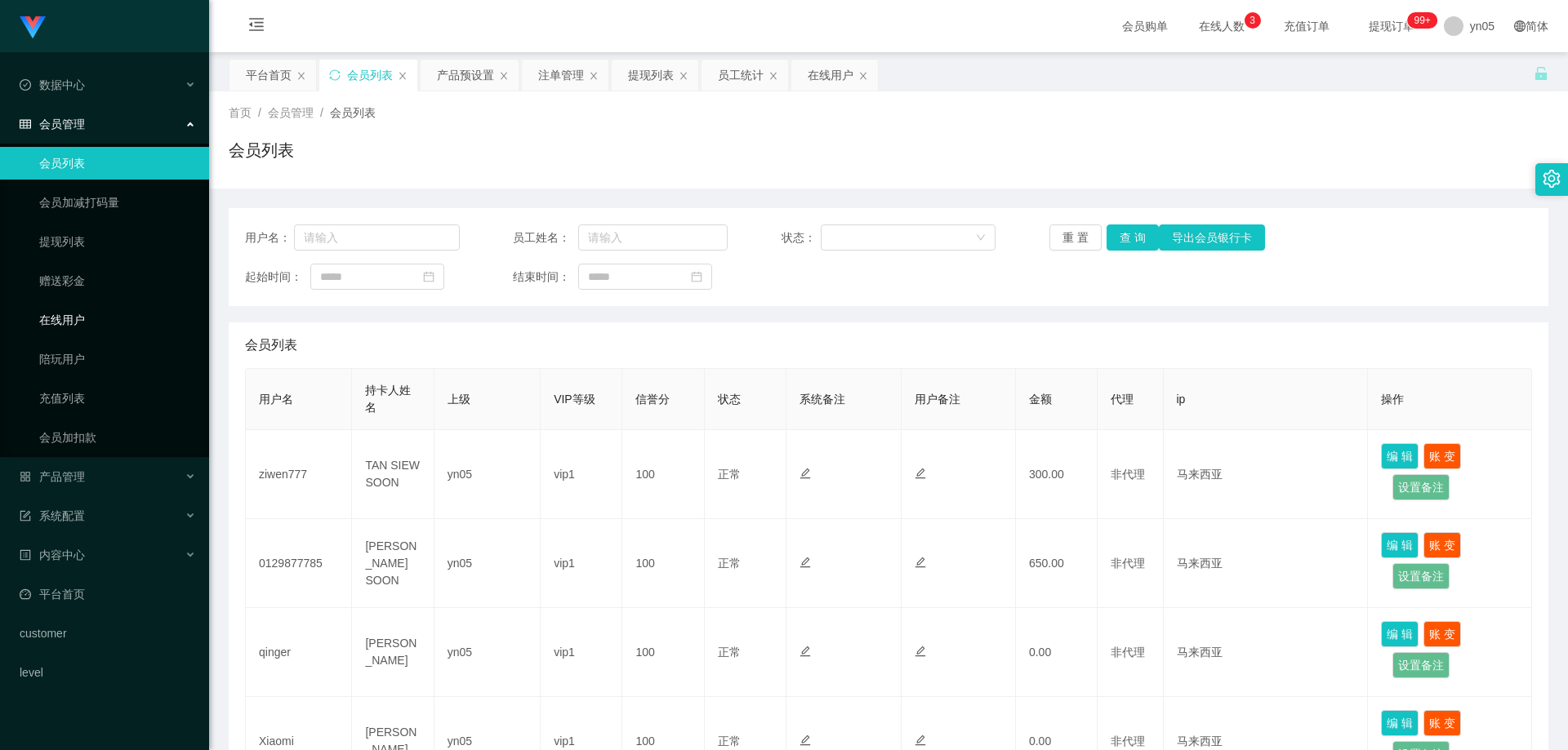
click at [77, 324] on link "在线用户" at bounding box center [118, 319] width 157 height 33
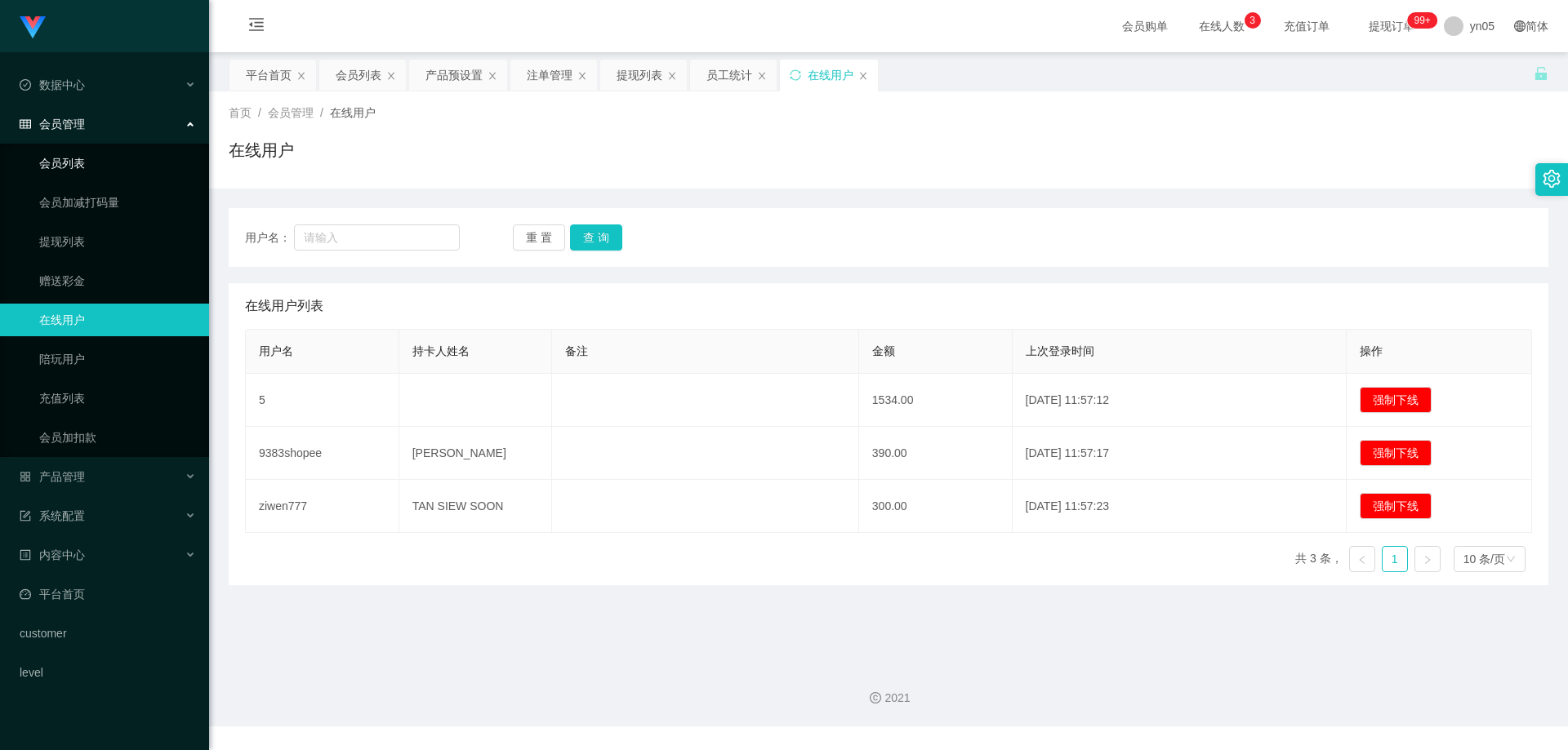
click at [86, 165] on link "会员列表" at bounding box center [118, 163] width 157 height 33
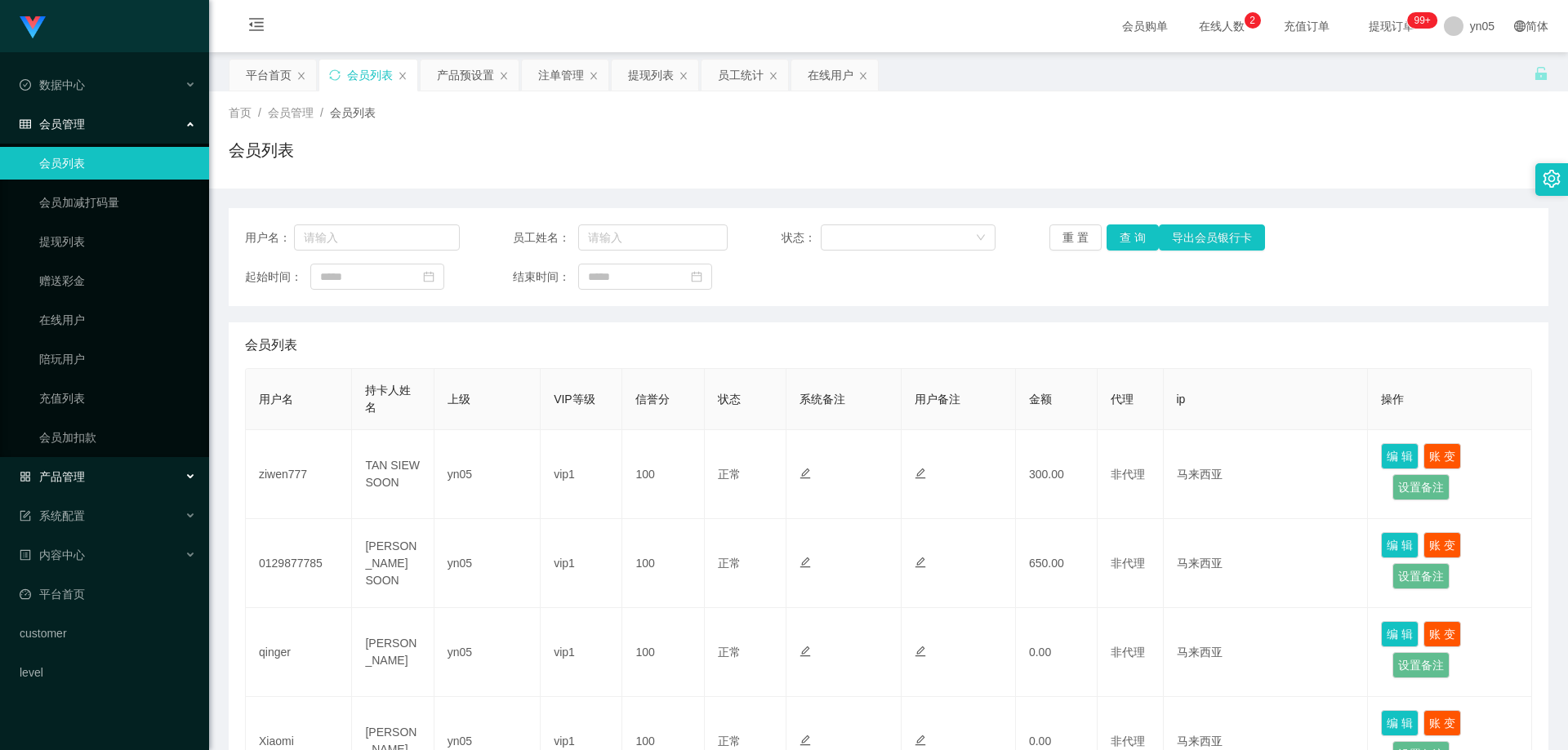
click at [93, 467] on div "产品管理" at bounding box center [105, 477] width 209 height 33
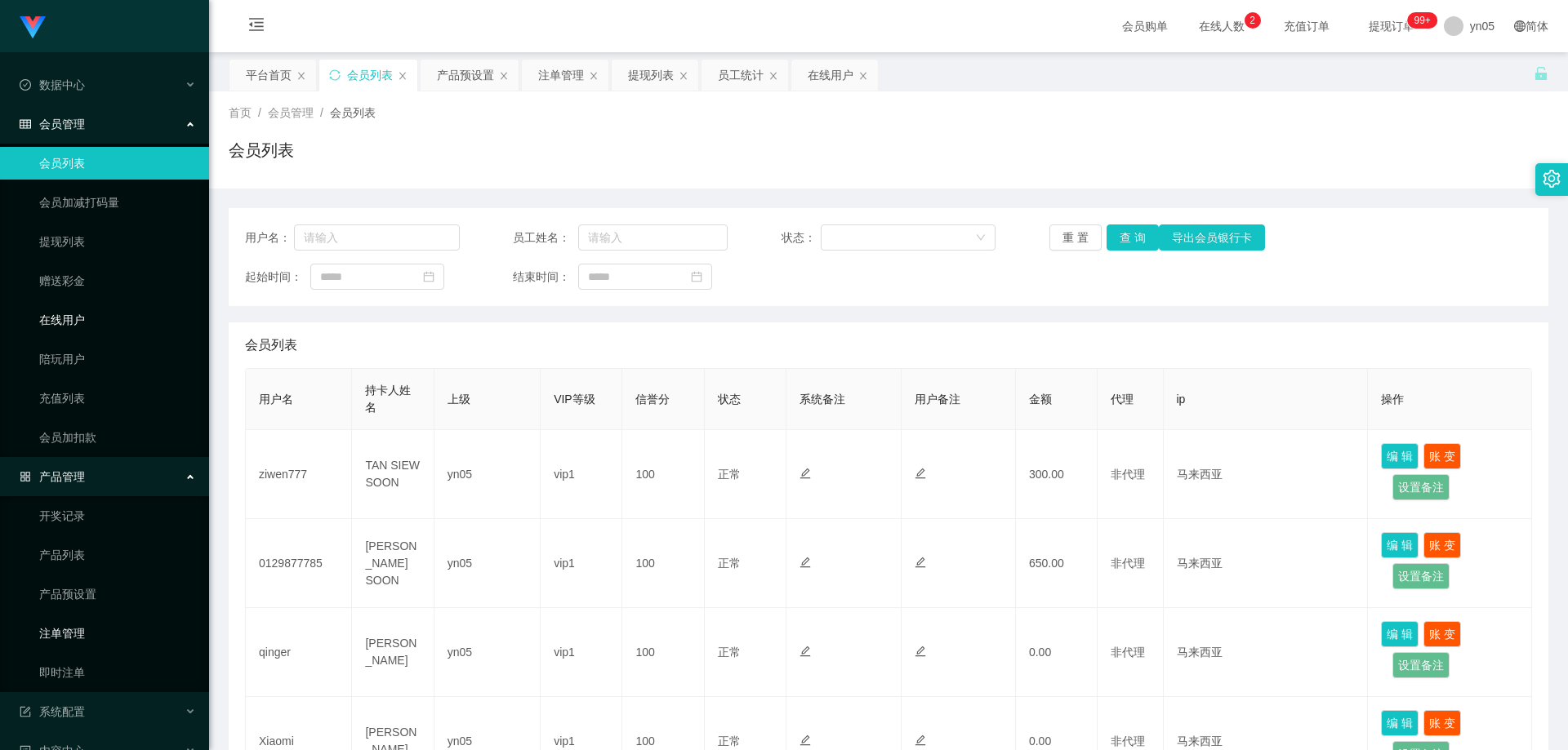
click at [78, 629] on link "注单管理" at bounding box center [118, 633] width 157 height 33
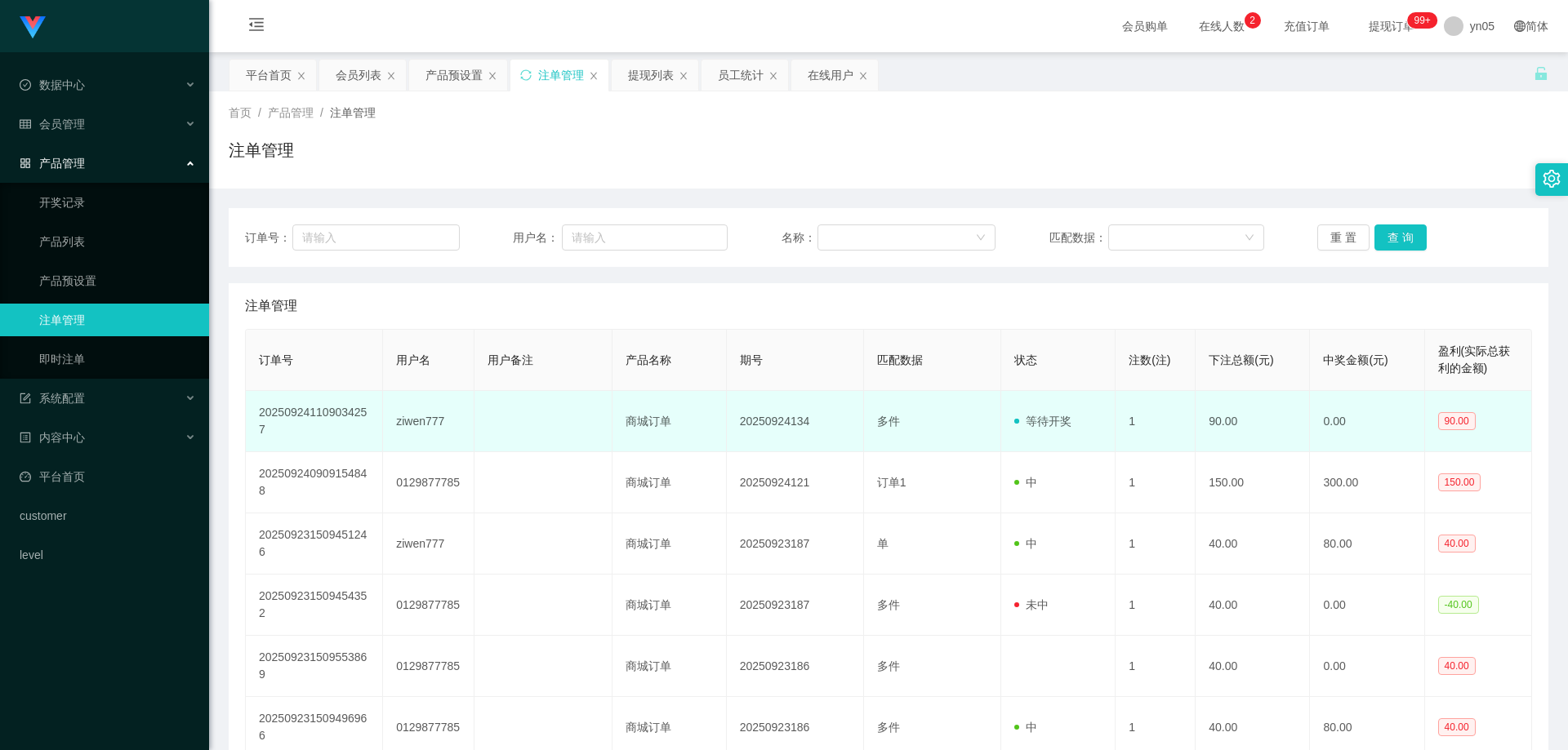
click at [428, 418] on td "ziwen777" at bounding box center [428, 422] width 91 height 62
copy td "ziwen777"
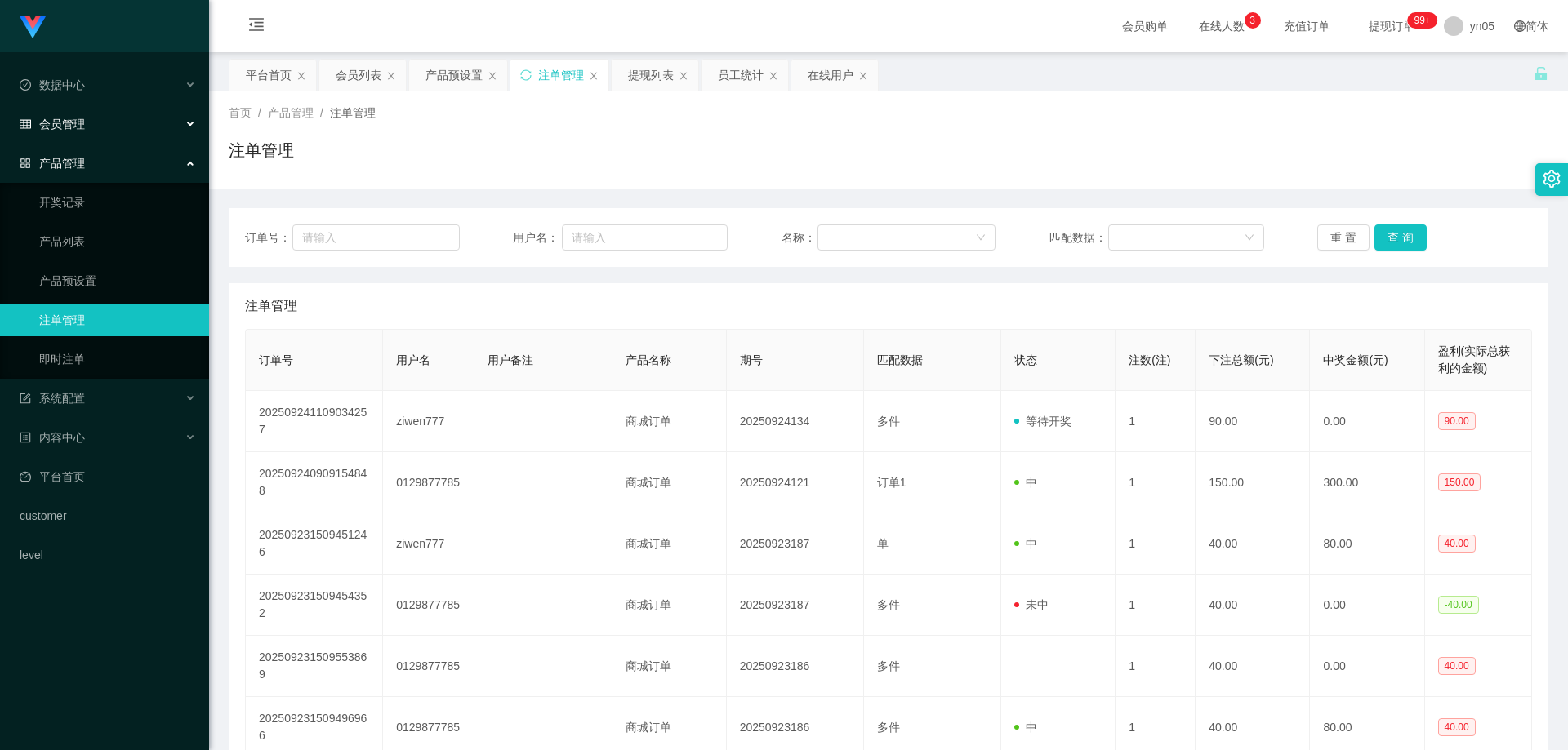
click at [77, 123] on span "会员管理" at bounding box center [52, 124] width 65 height 13
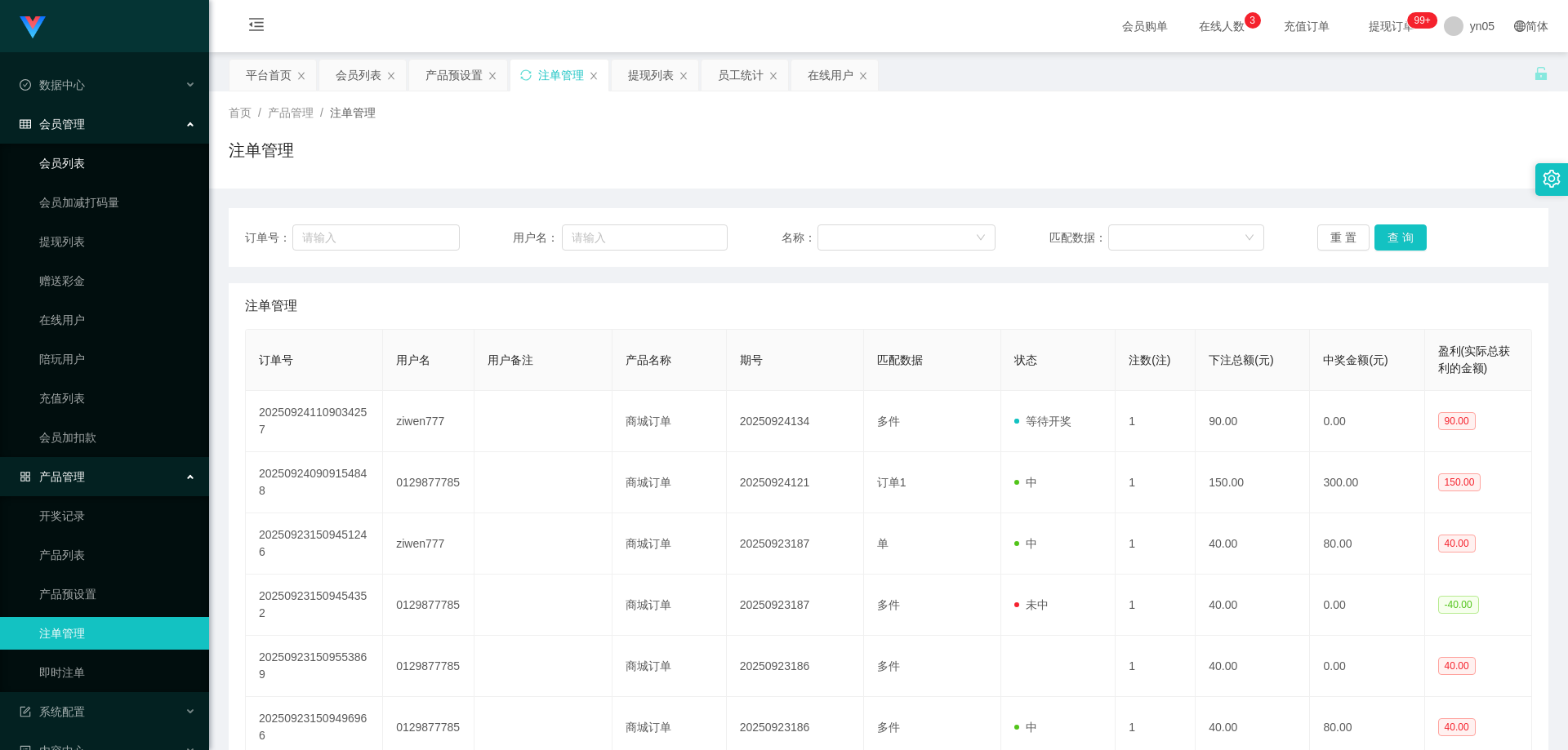
click at [85, 157] on link "会员列表" at bounding box center [118, 163] width 157 height 33
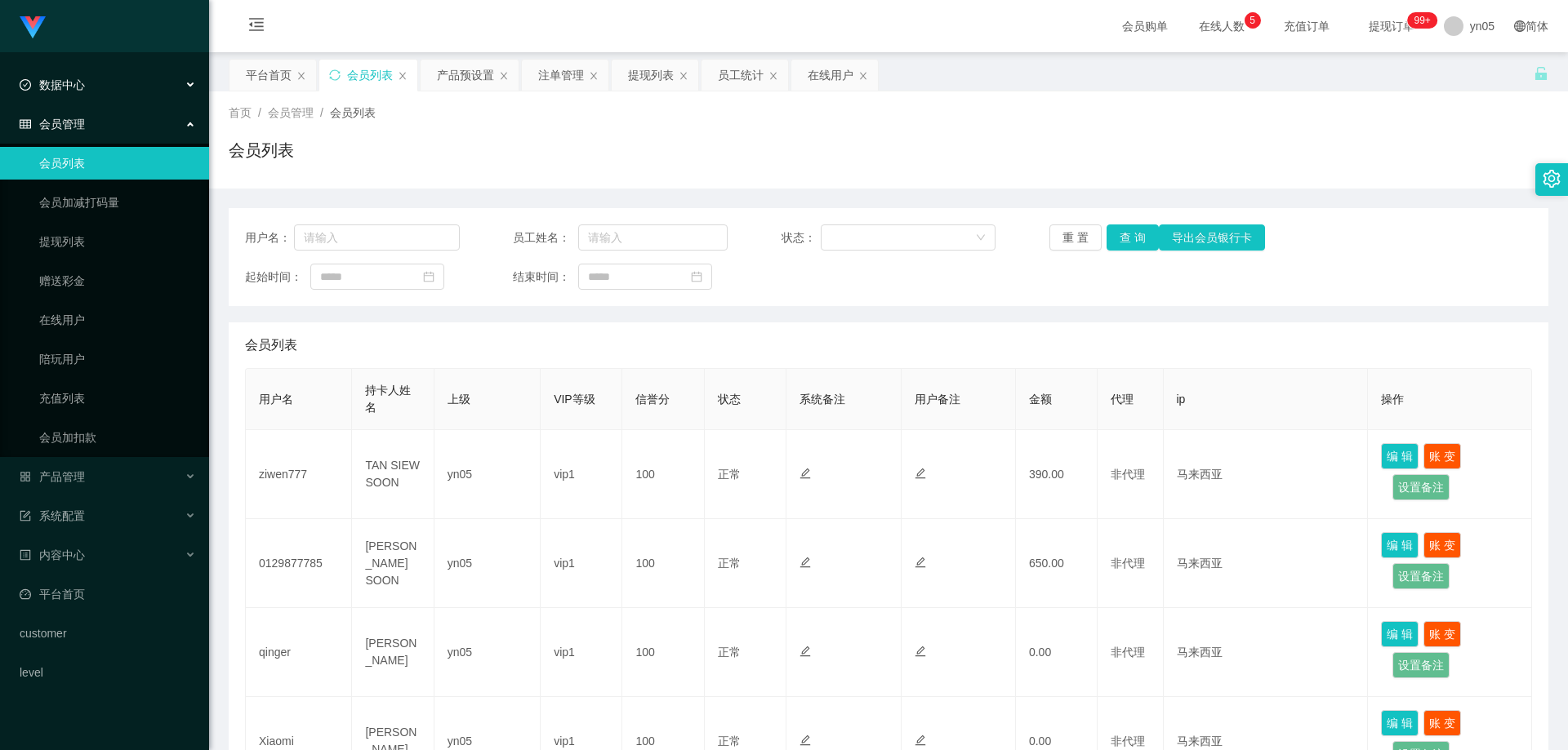
click at [117, 85] on div "数据中心" at bounding box center [105, 84] width 209 height 33
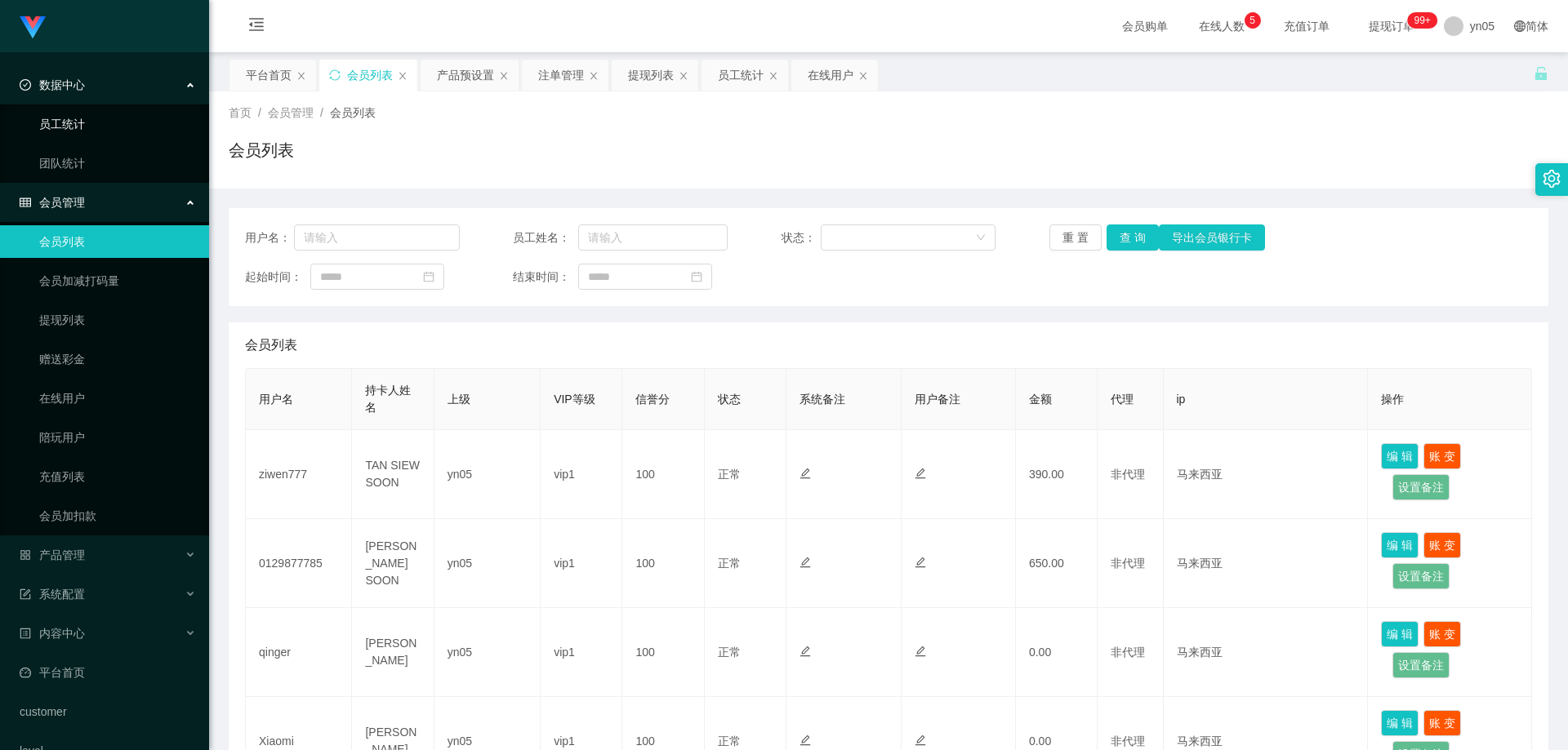
click at [78, 132] on link "员工统计" at bounding box center [118, 124] width 157 height 33
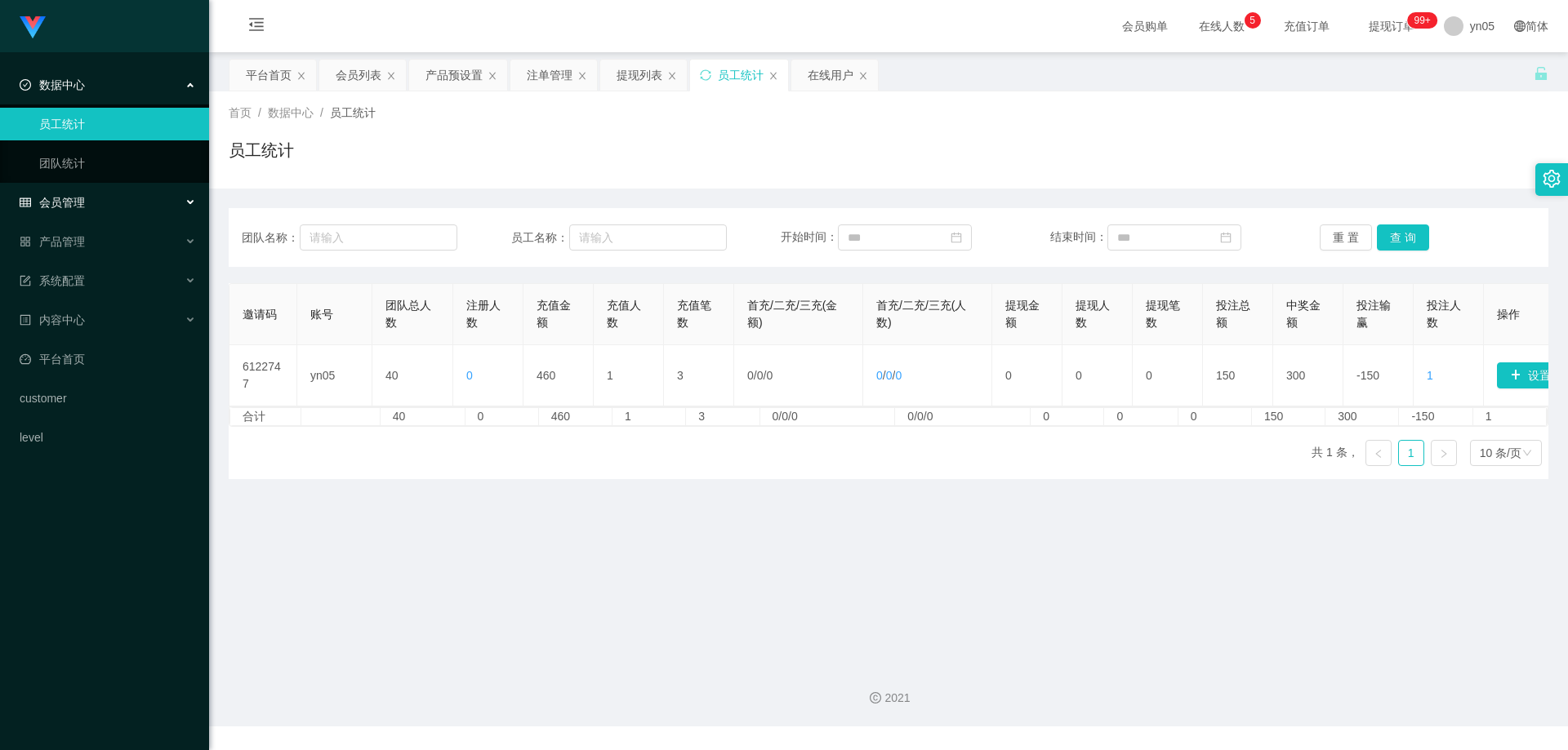
click at [81, 200] on span "会员管理" at bounding box center [52, 202] width 65 height 13
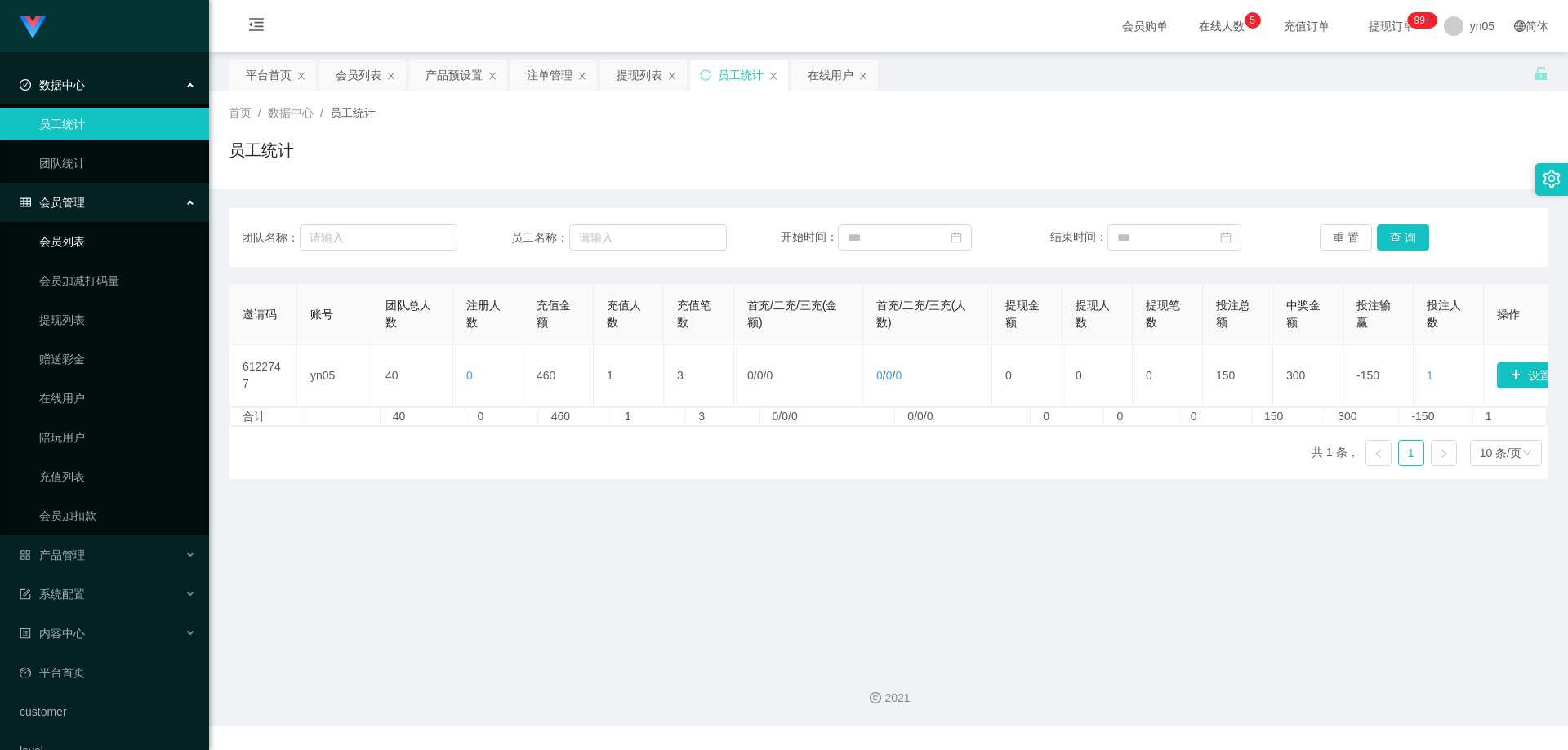
click at [106, 244] on link "会员列表" at bounding box center [118, 241] width 157 height 33
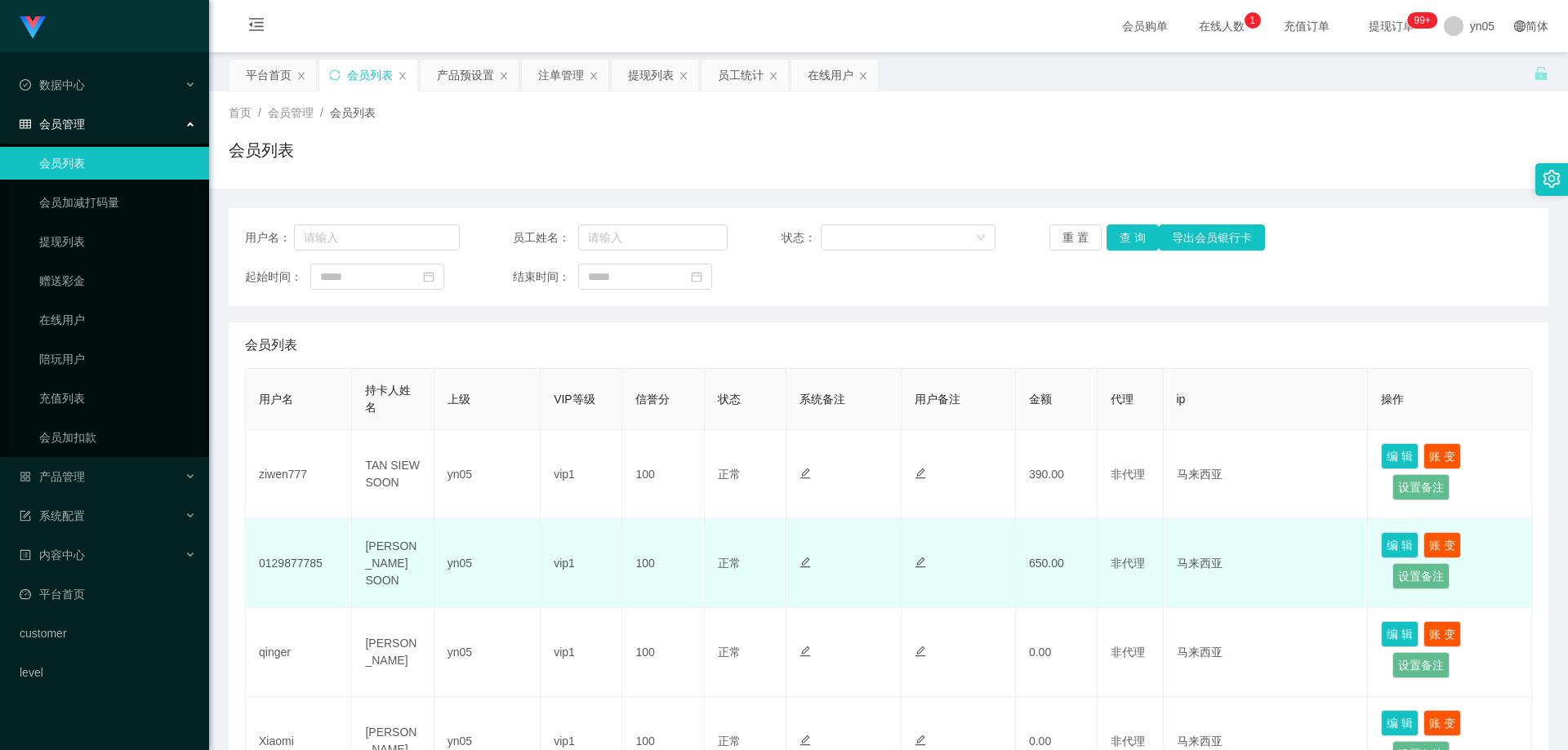
click at [291, 562] on td "0129877785" at bounding box center [298, 563] width 106 height 89
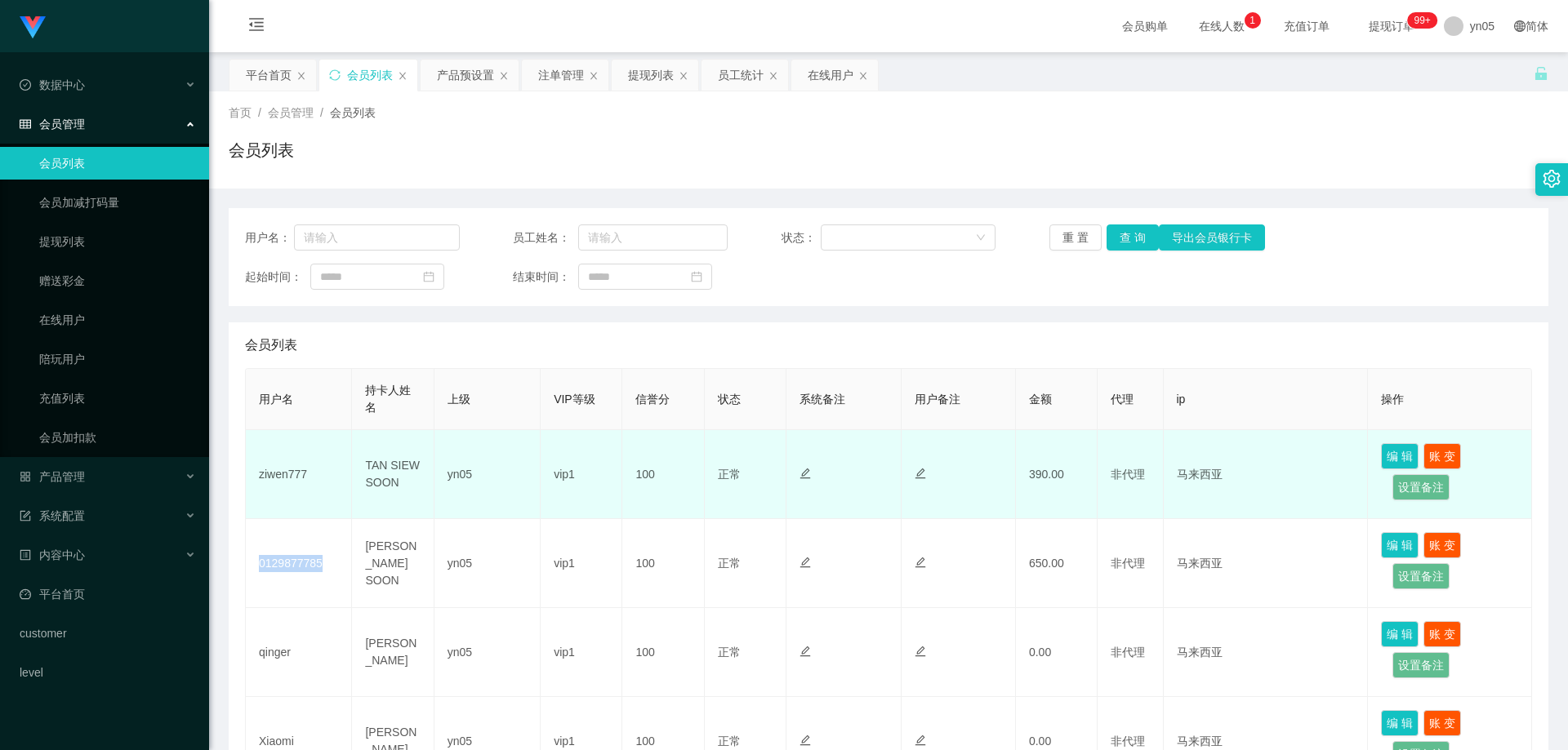
copy td "0129877785"
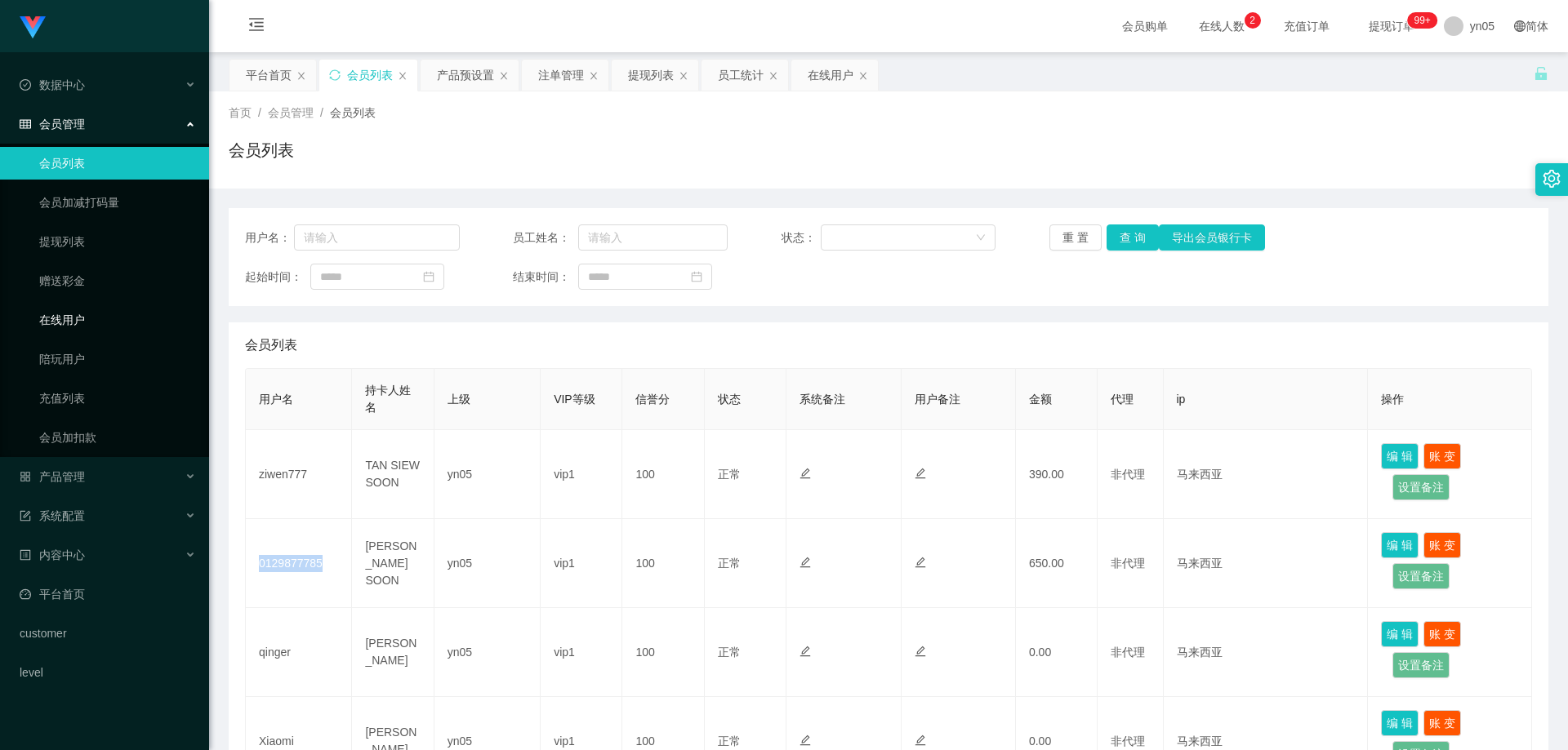
click at [77, 324] on link "在线用户" at bounding box center [118, 319] width 157 height 33
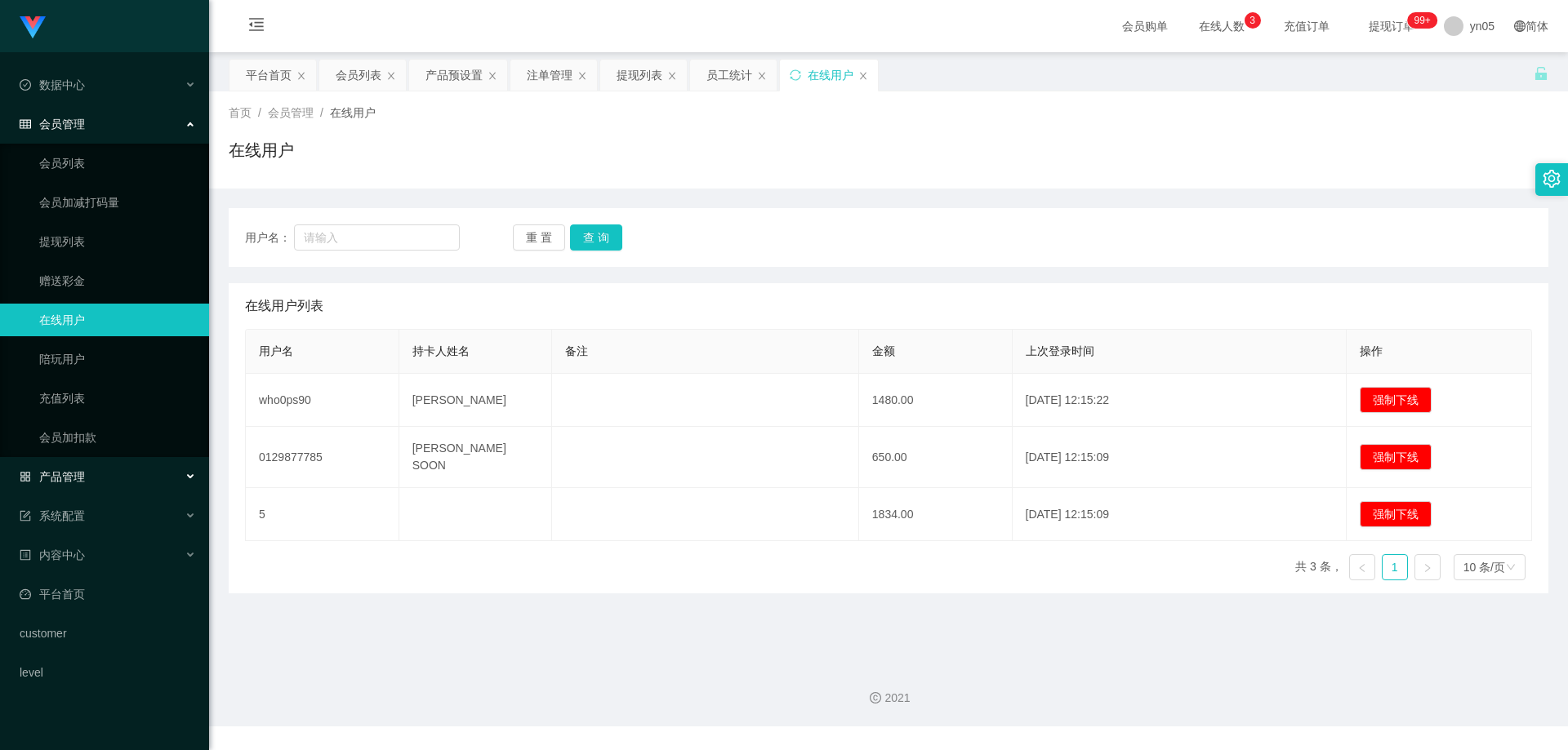
click at [91, 485] on div "产品管理" at bounding box center [105, 477] width 209 height 33
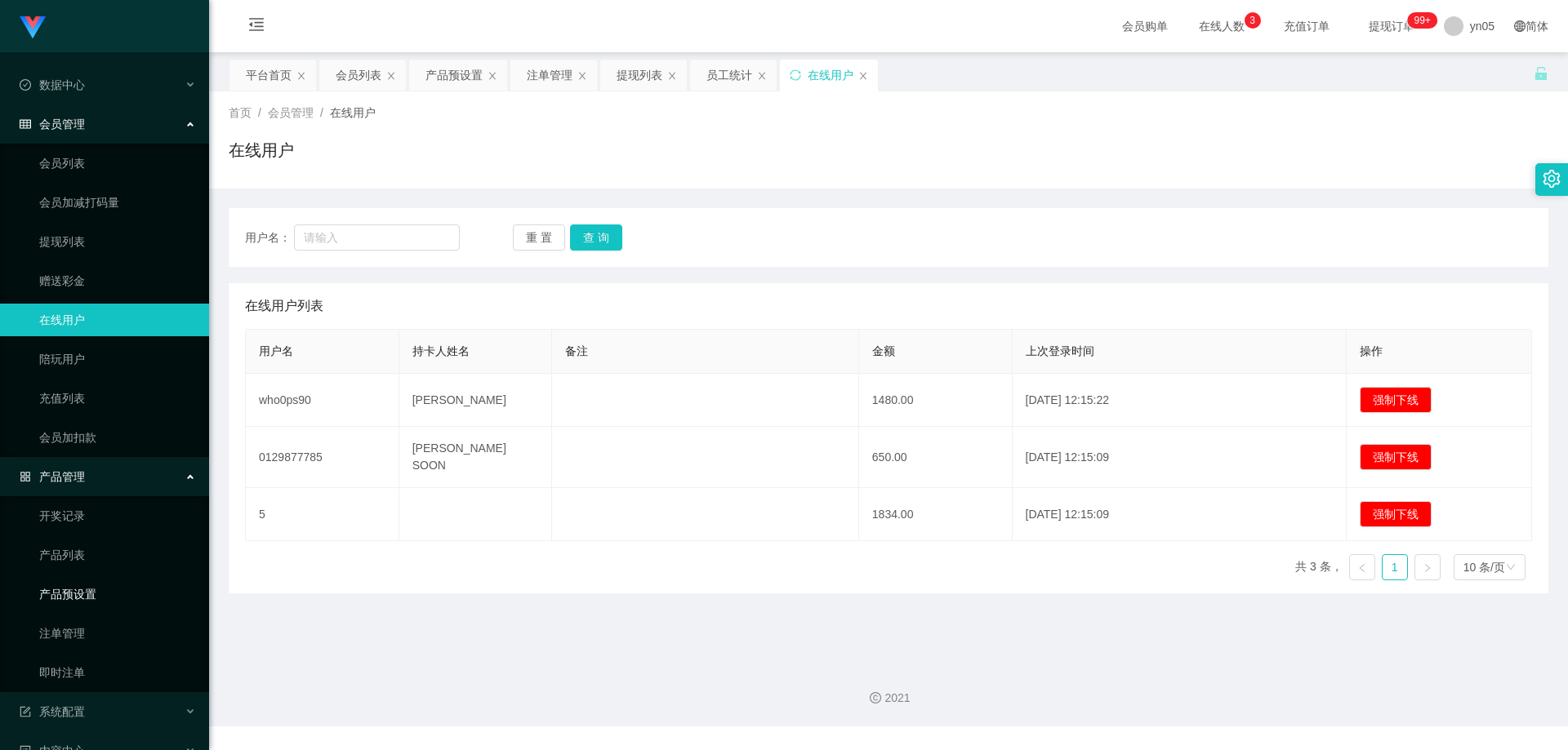
drag, startPoint x: 90, startPoint y: 594, endPoint x: 117, endPoint y: 596, distance: 27.1
click at [91, 593] on link "产品预设置" at bounding box center [118, 593] width 157 height 33
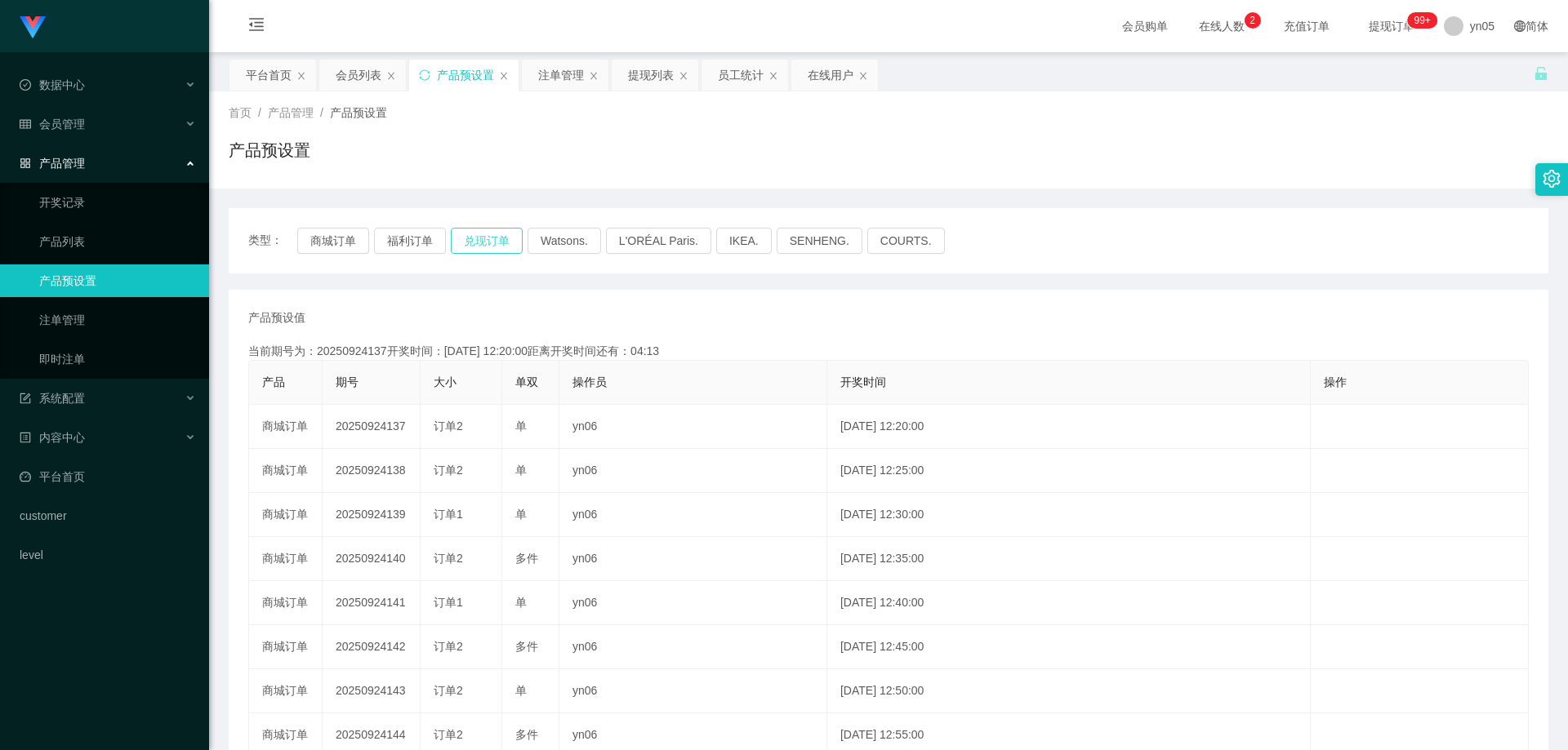
click at [487, 234] on button "兑现订单" at bounding box center [487, 241] width 72 height 26
drag, startPoint x: 51, startPoint y: 120, endPoint x: 66, endPoint y: 137, distance: 22.7
click at [51, 120] on span "会员管理" at bounding box center [52, 124] width 65 height 13
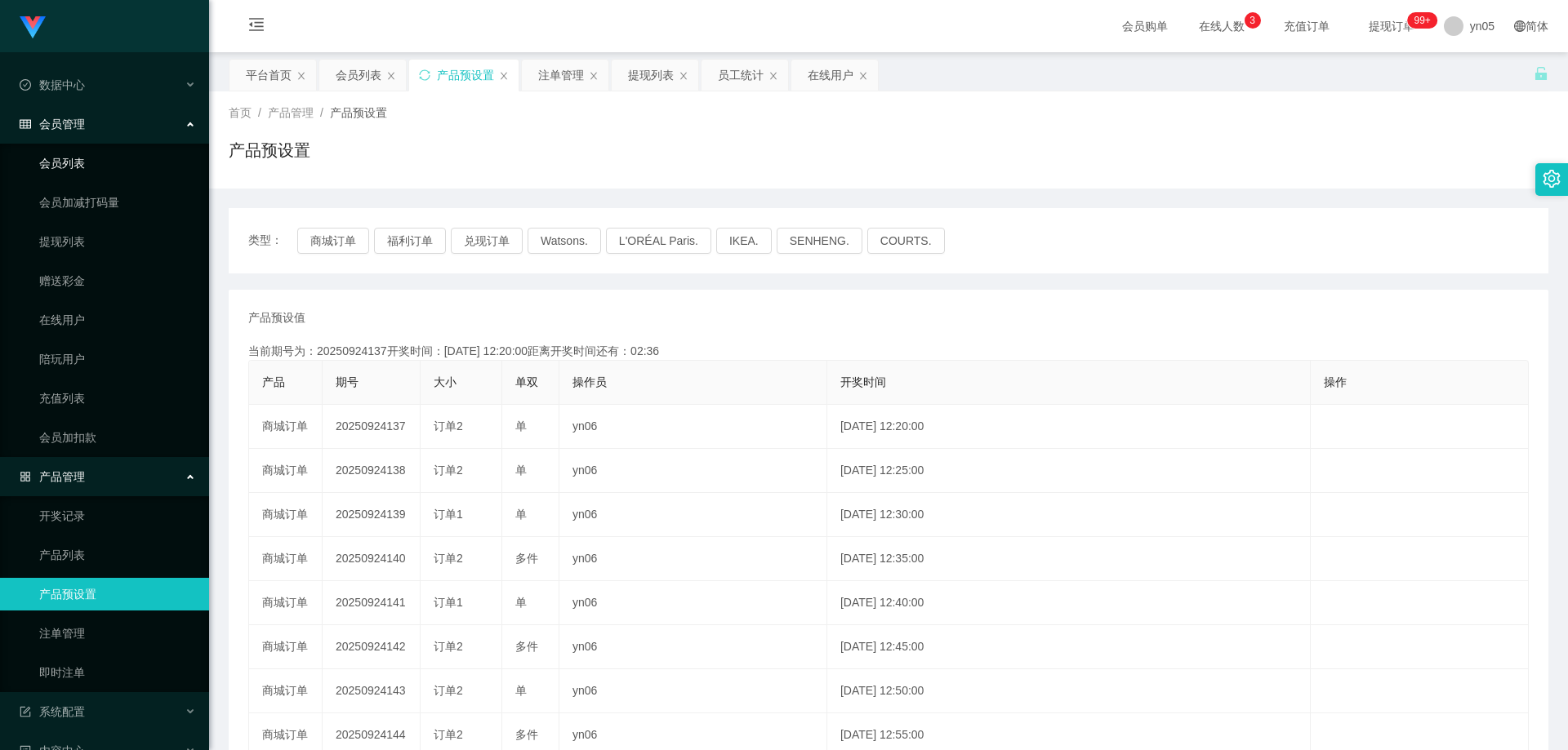
click at [85, 164] on link "会员列表" at bounding box center [118, 163] width 157 height 33
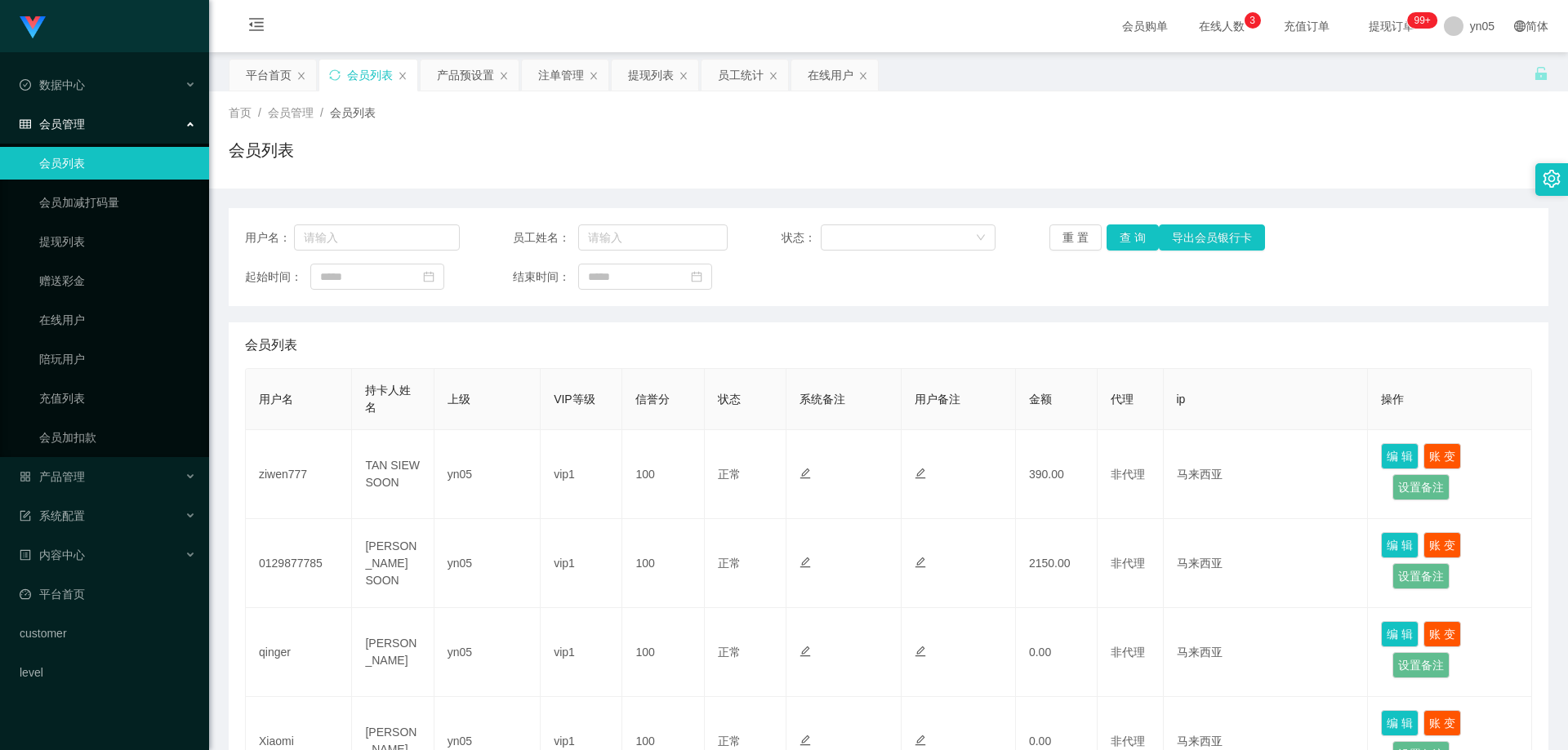
scroll to position [82, 0]
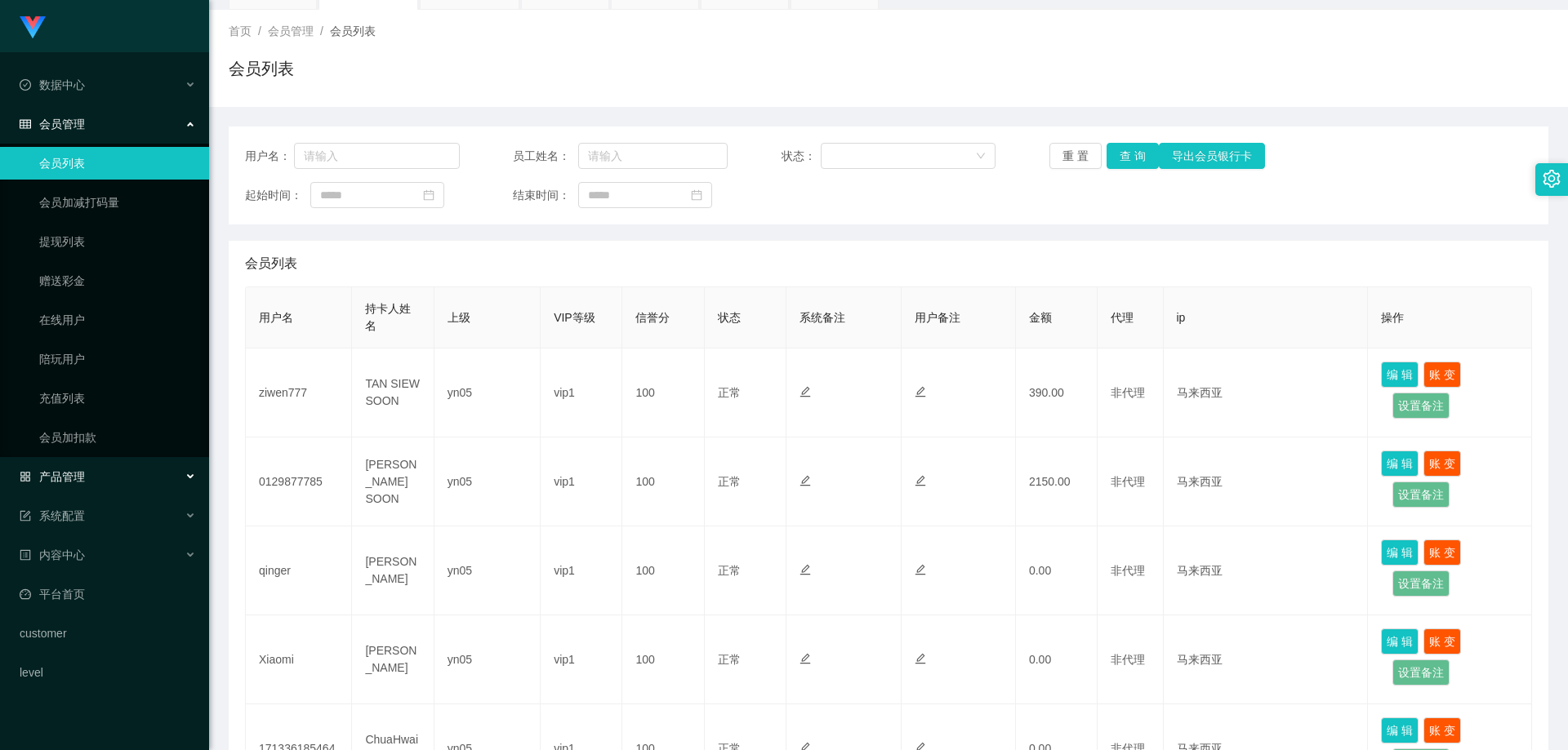
drag, startPoint x: 92, startPoint y: 468, endPoint x: 94, endPoint y: 486, distance: 18.1
click at [93, 468] on div "产品管理" at bounding box center [105, 477] width 209 height 33
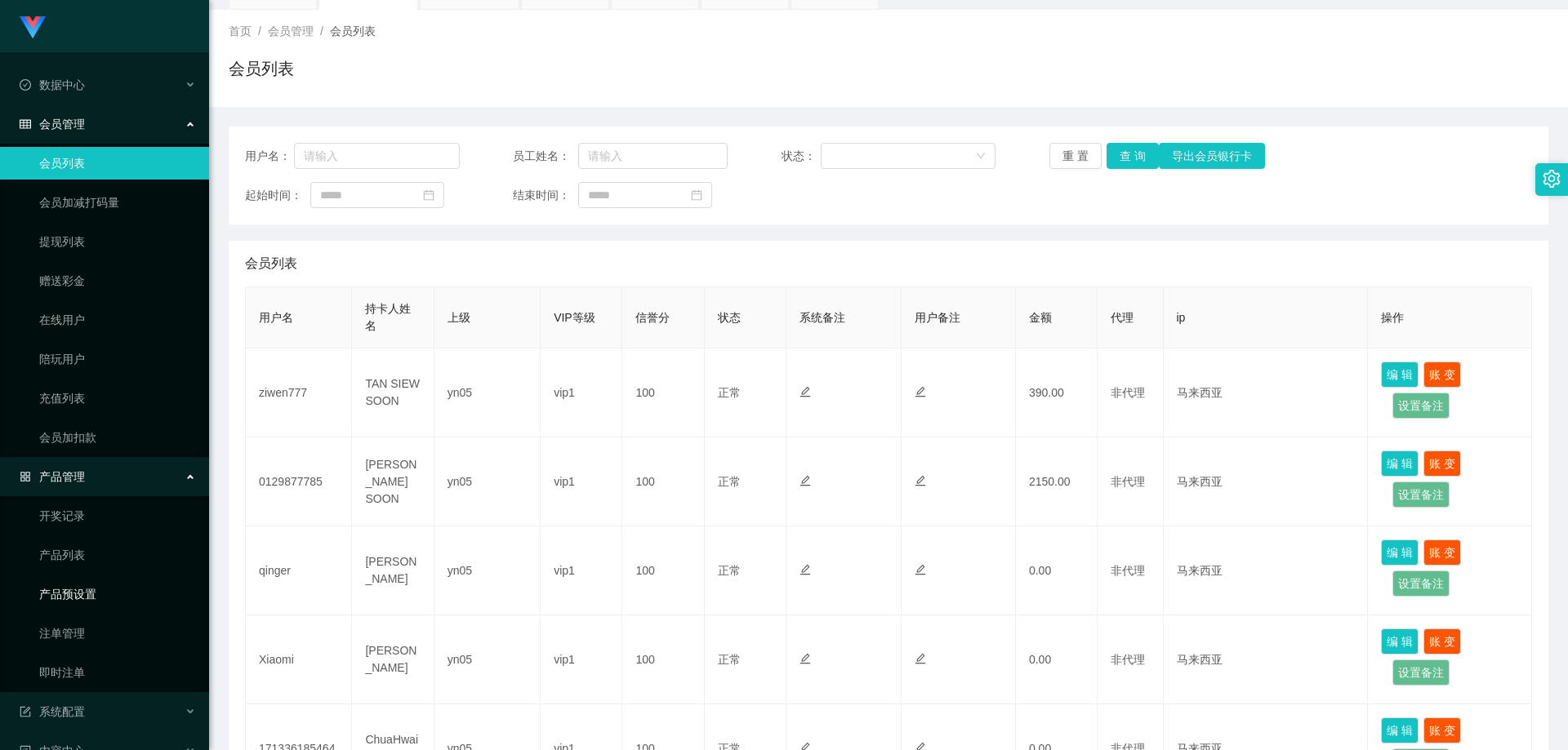
click at [97, 598] on link "产品预设置" at bounding box center [118, 593] width 157 height 33
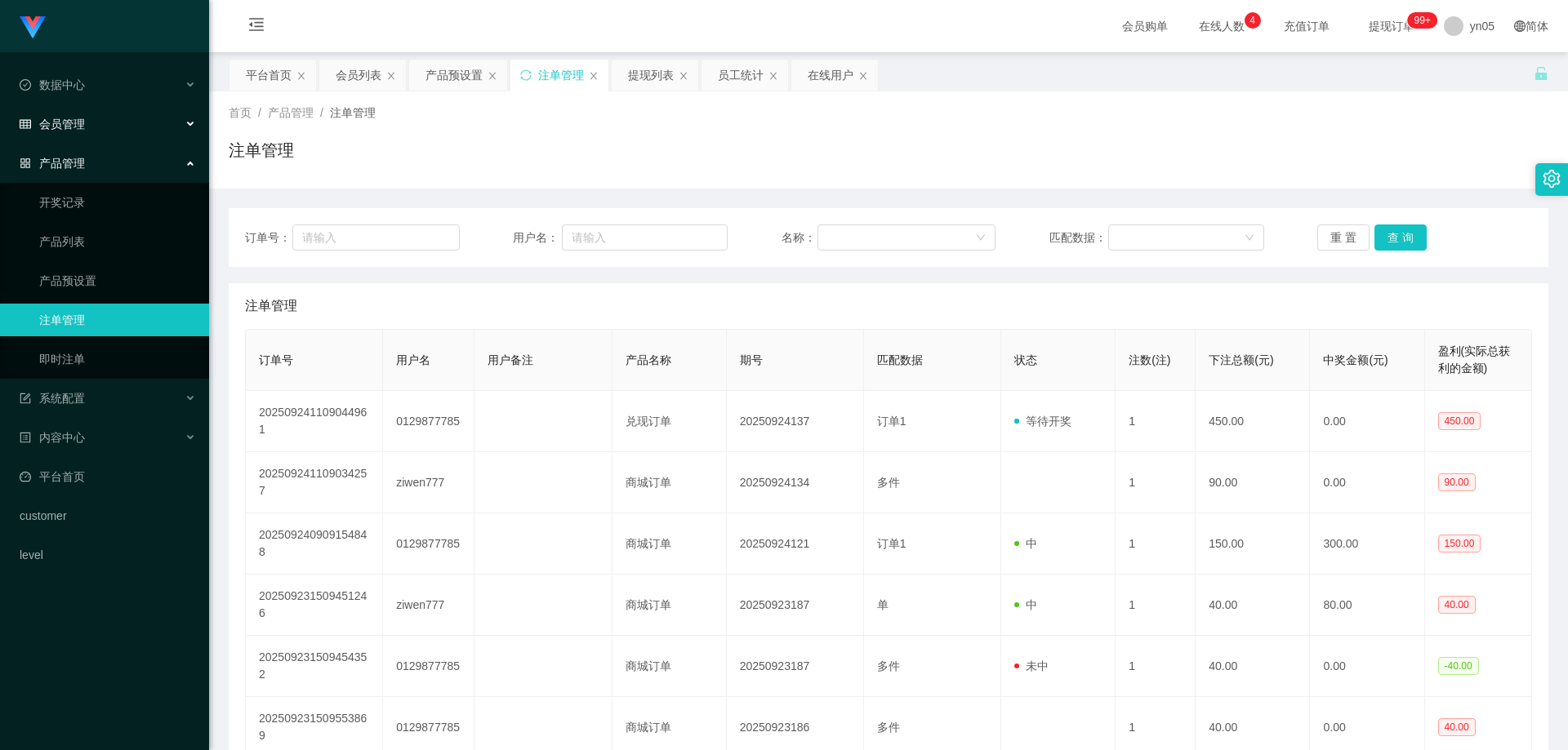
click at [68, 132] on div "会员管理" at bounding box center [105, 124] width 209 height 33
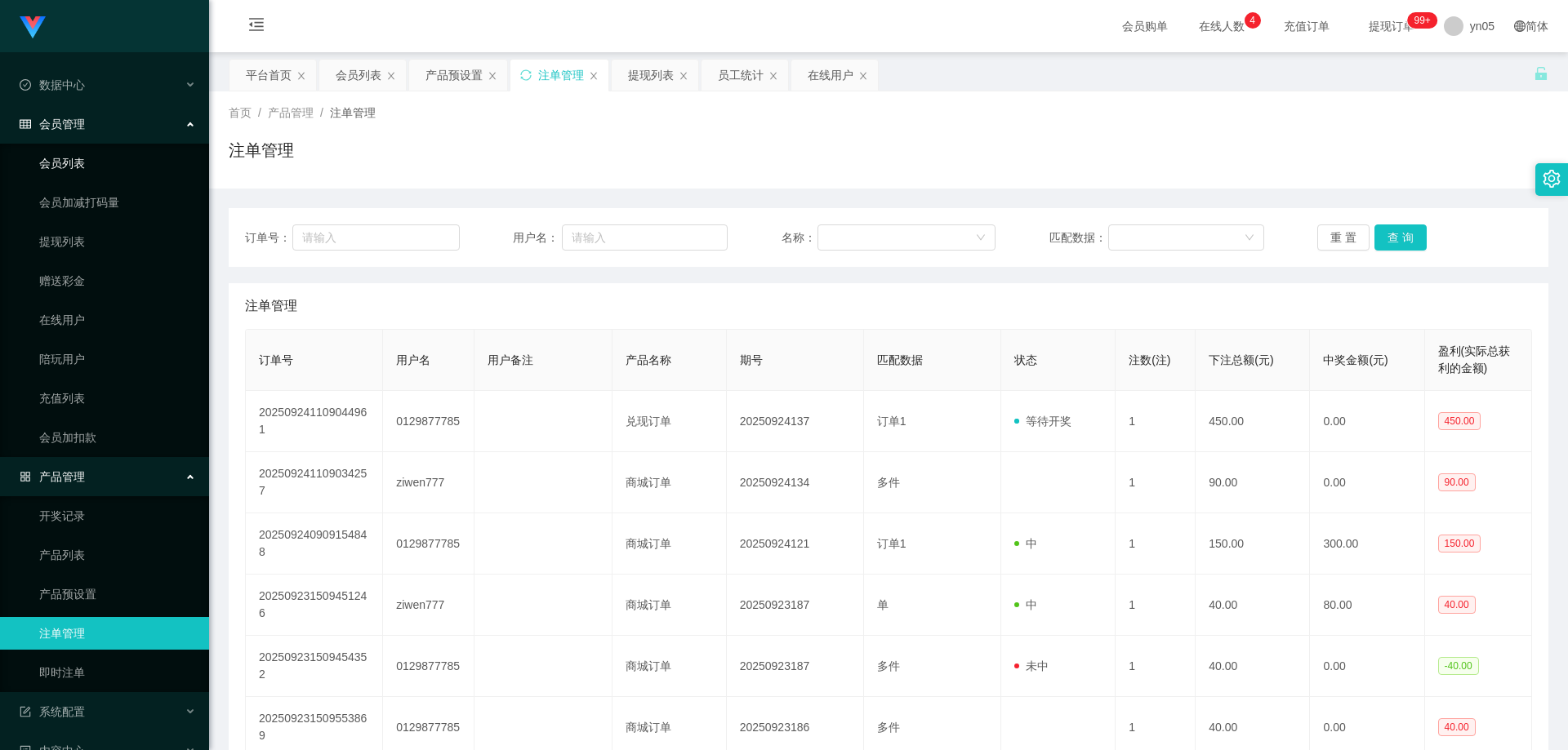
click at [79, 154] on link "会员列表" at bounding box center [118, 163] width 157 height 33
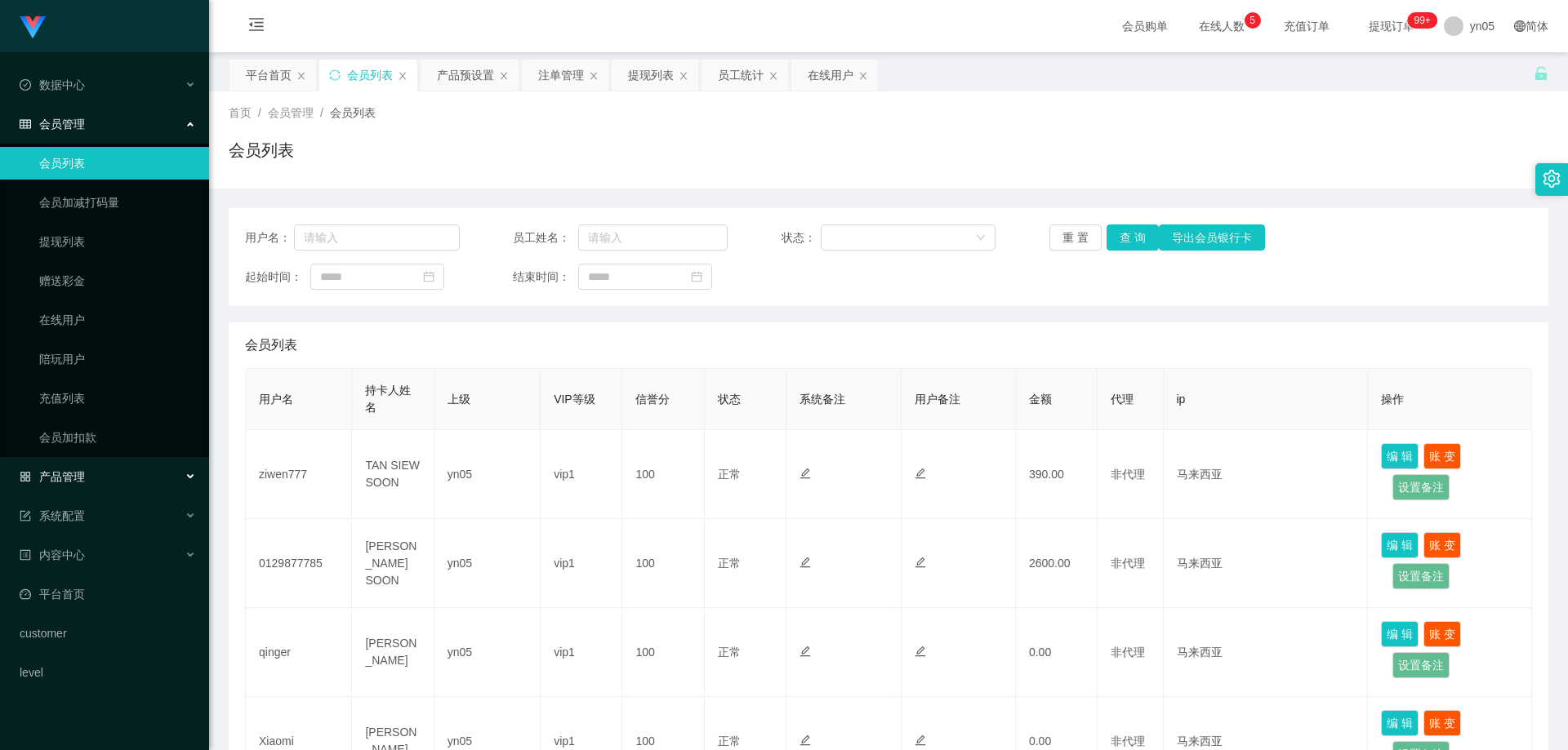
click at [91, 483] on div "产品管理" at bounding box center [105, 477] width 209 height 33
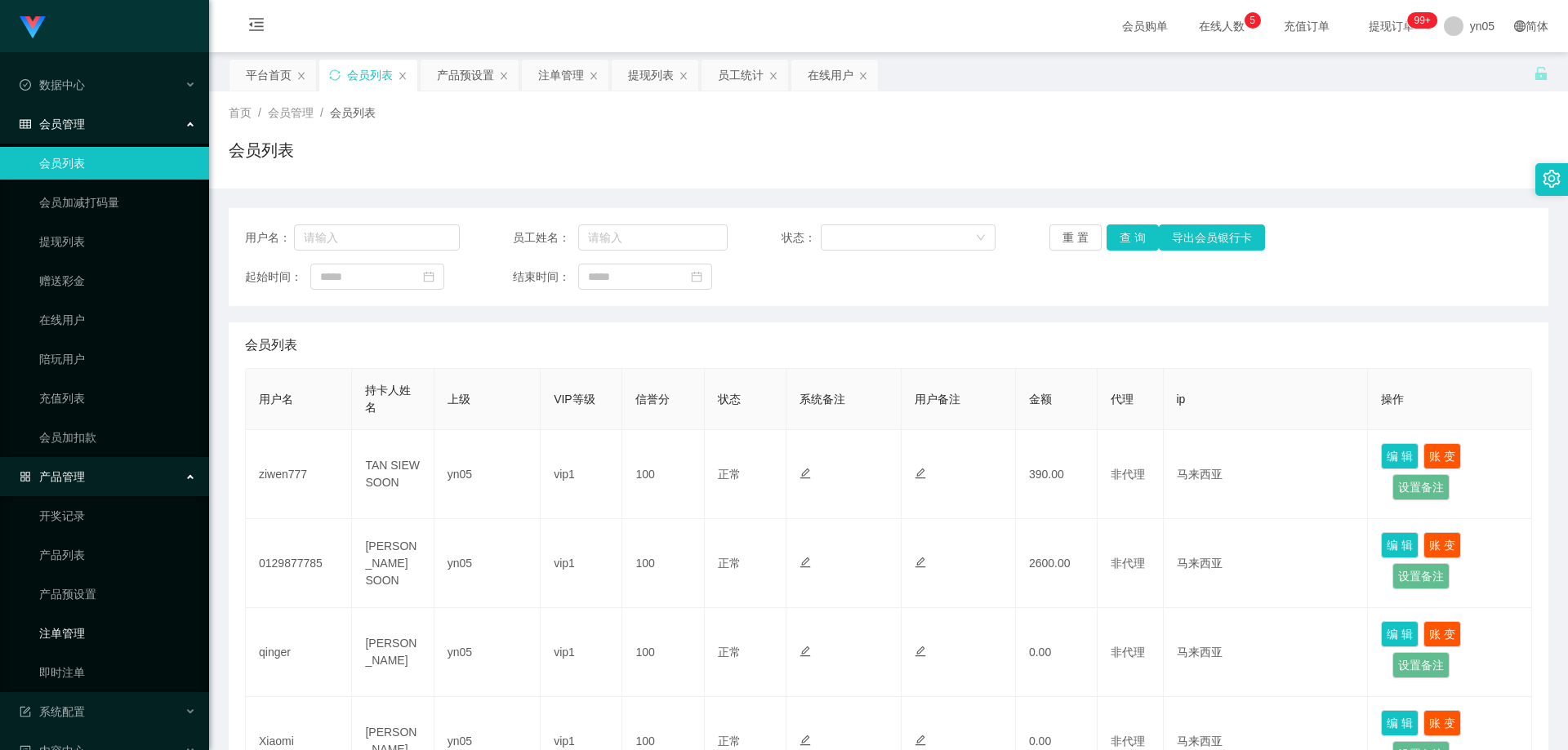
click at [77, 622] on link "注单管理" at bounding box center [118, 633] width 157 height 33
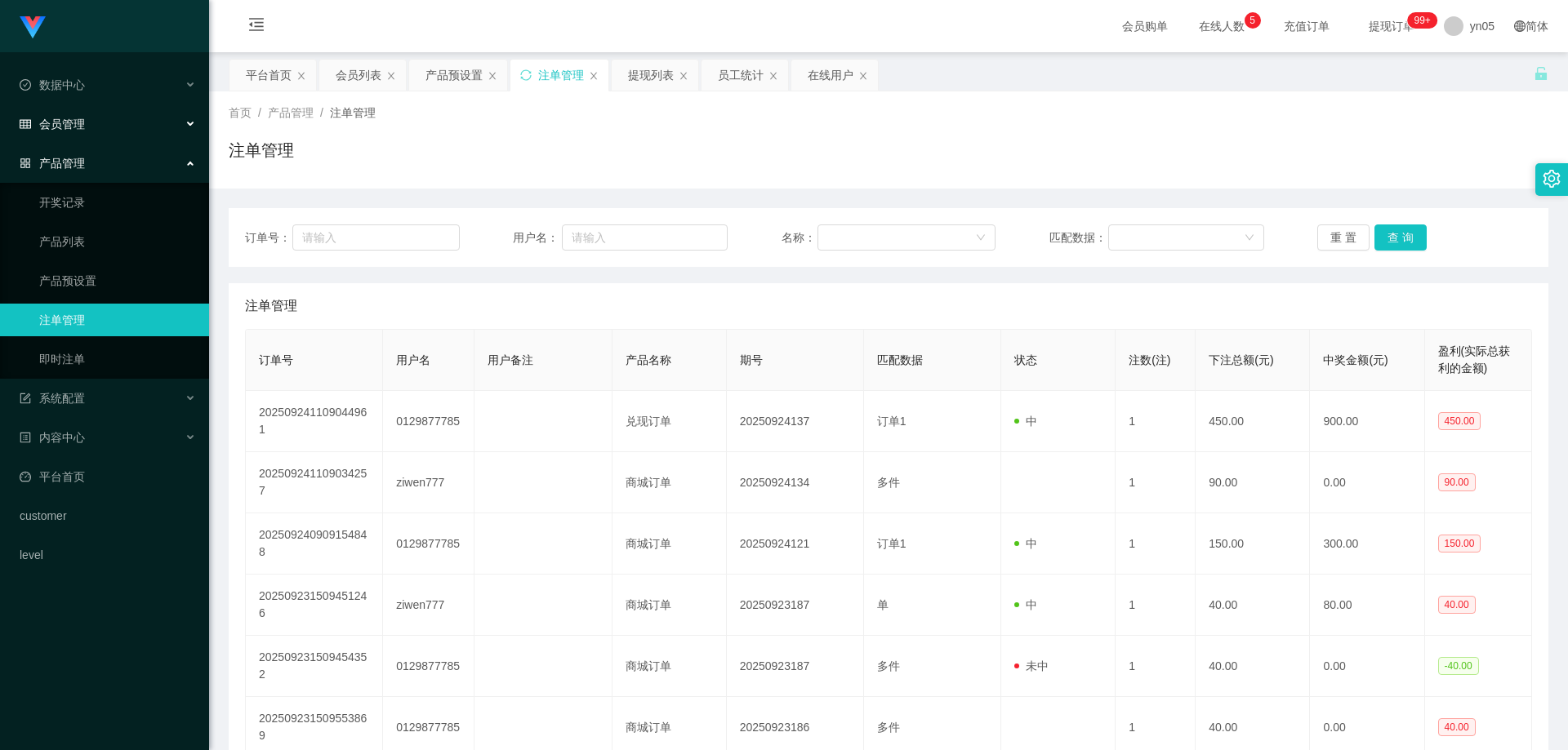
click at [80, 120] on span "会员管理" at bounding box center [52, 124] width 65 height 13
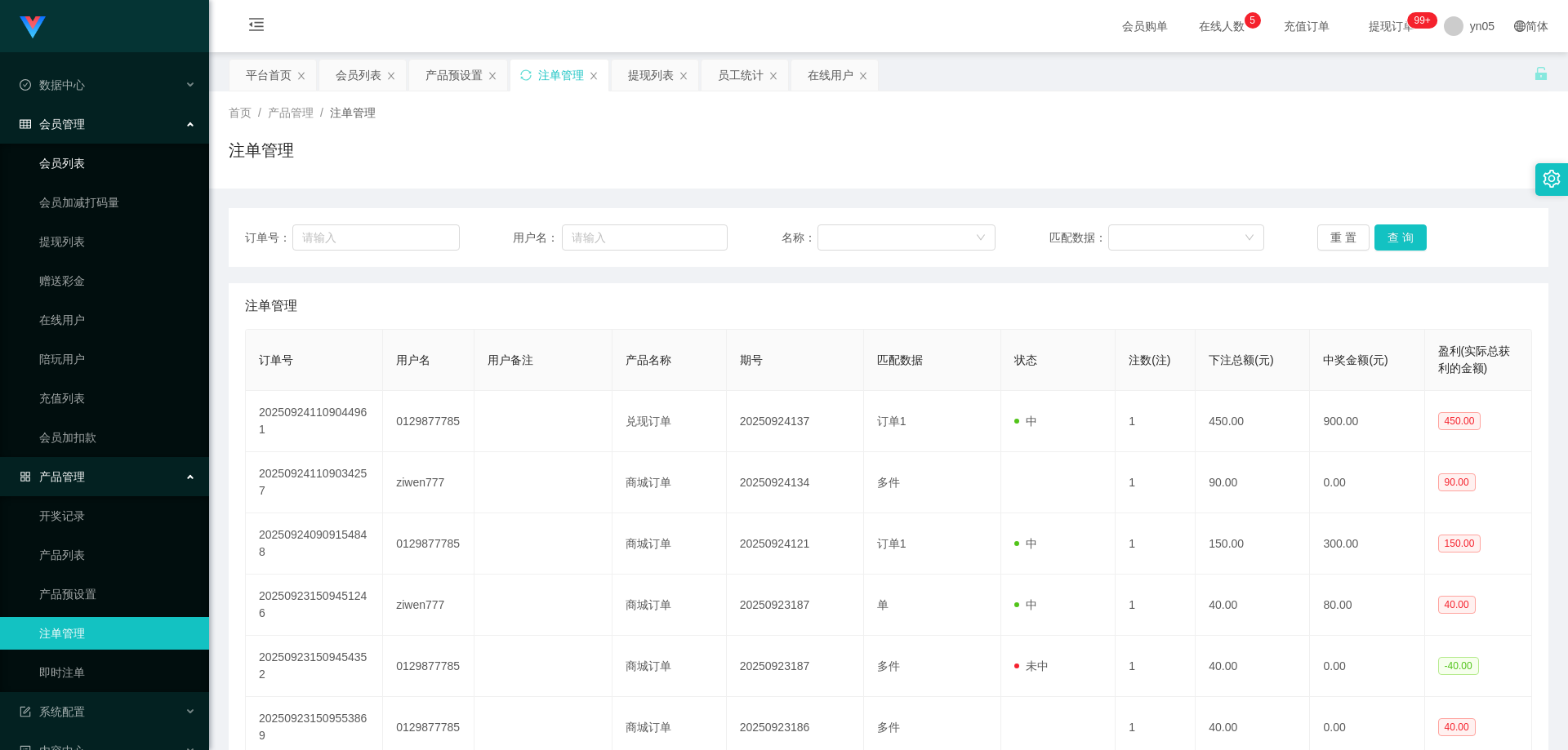
click at [77, 161] on link "会员列表" at bounding box center [118, 163] width 157 height 33
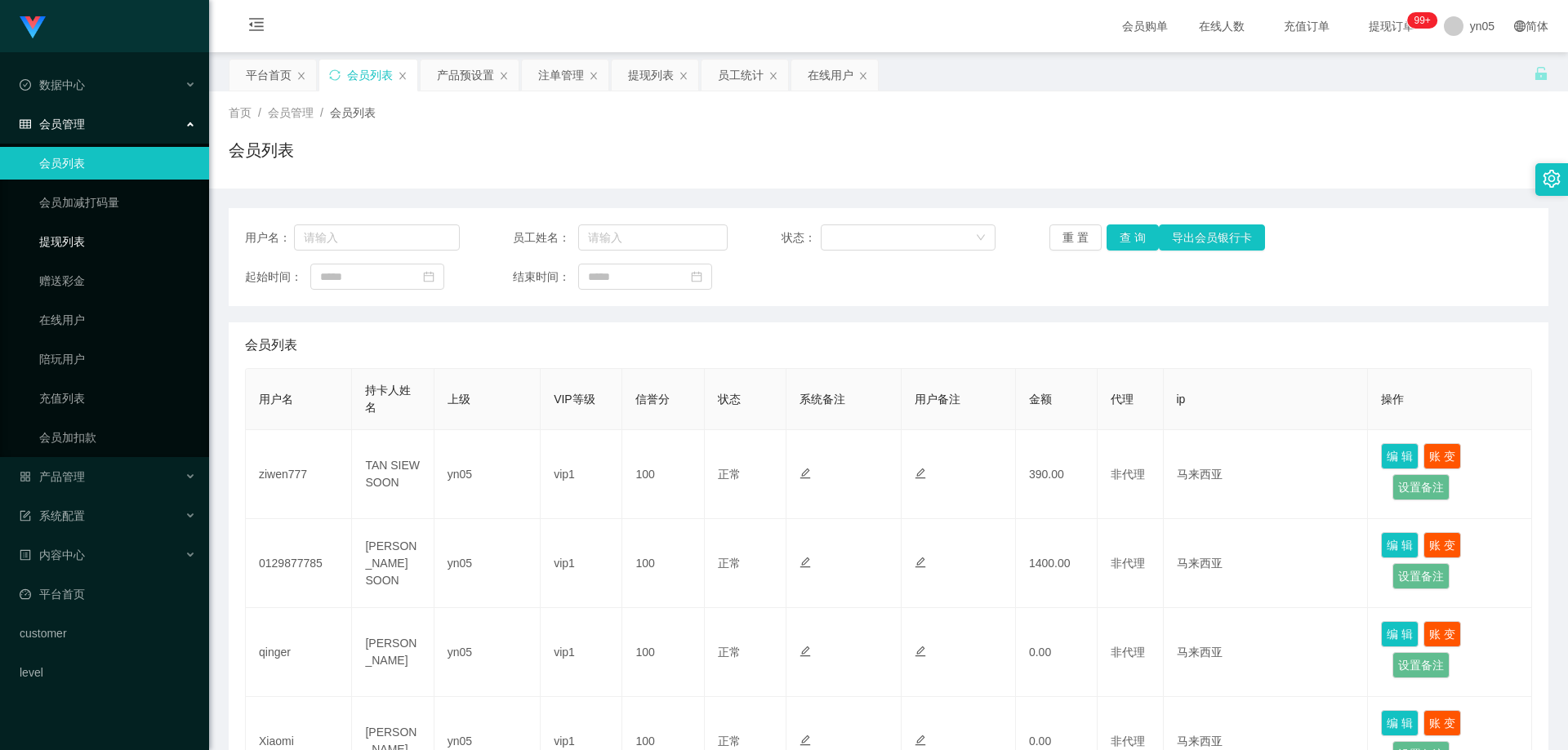
click at [85, 235] on link "提现列表" at bounding box center [118, 241] width 157 height 33
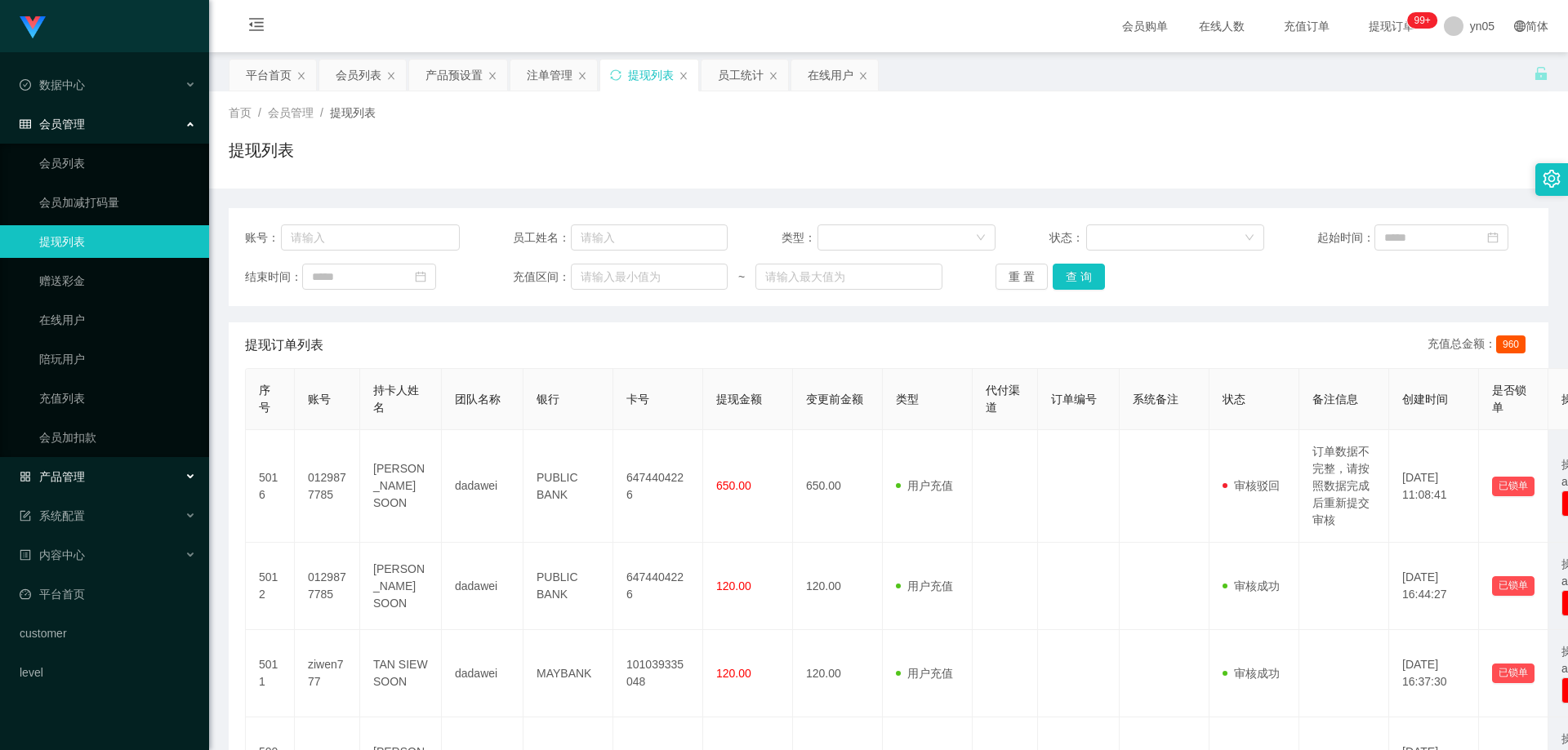
click at [85, 467] on div "产品管理" at bounding box center [105, 477] width 209 height 33
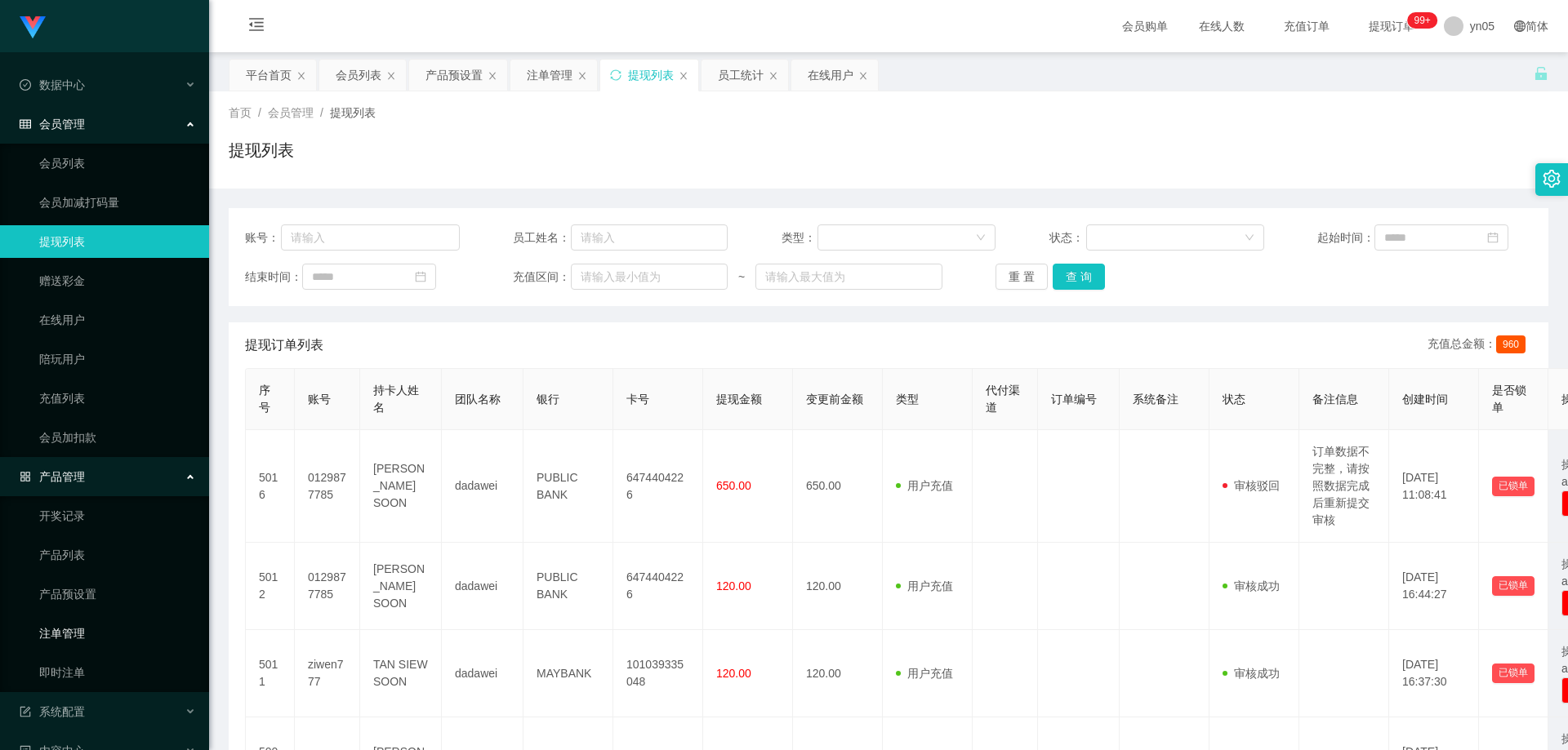
click at [83, 633] on link "注单管理" at bounding box center [118, 633] width 157 height 33
